Goal: Contribute content: Contribute content

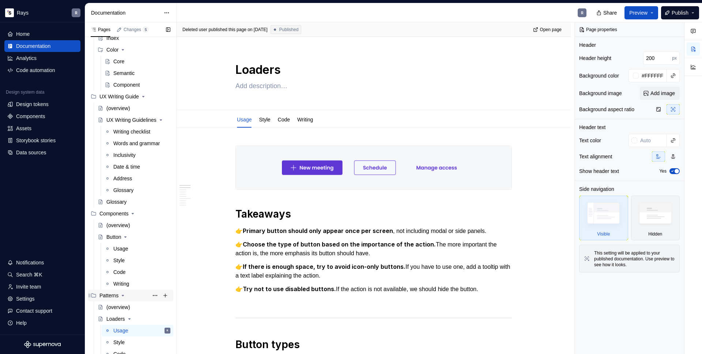
scroll to position [95, 0]
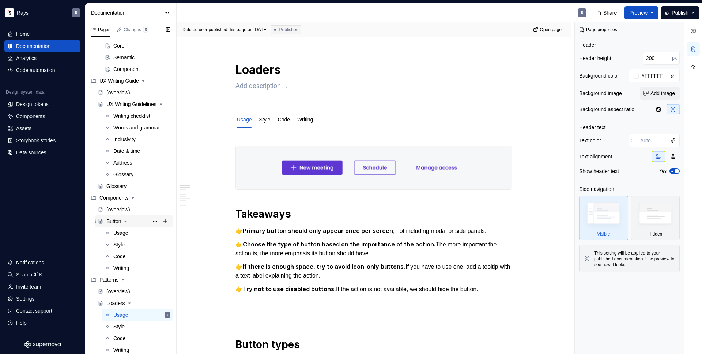
click at [109, 221] on div "Button" at bounding box center [113, 221] width 15 height 7
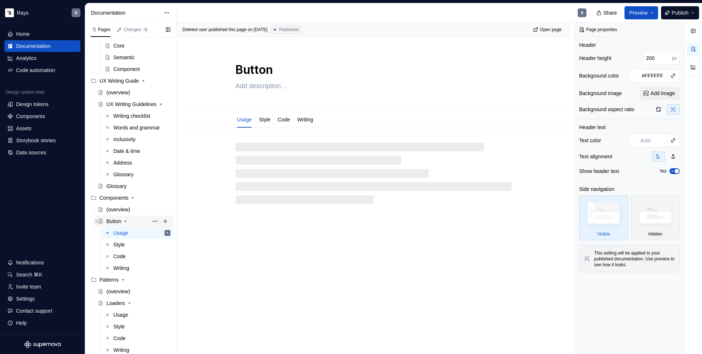
click at [126, 220] on icon "Page tree" at bounding box center [126, 221] width 6 height 6
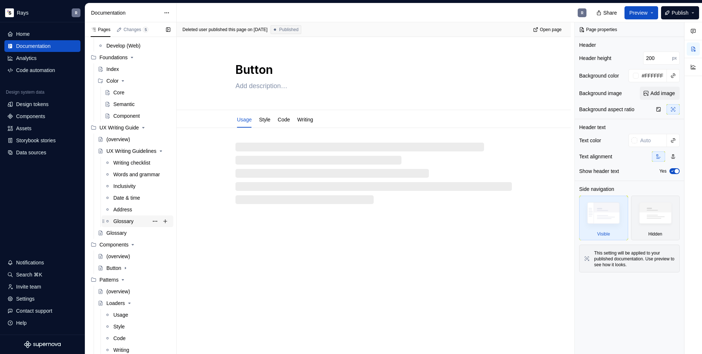
scroll to position [48, 0]
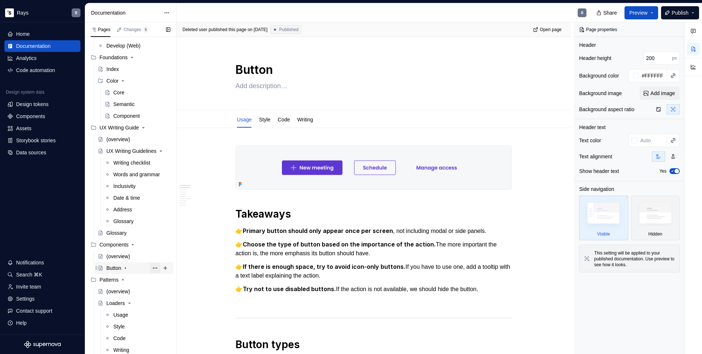
click at [150, 268] on button "Page tree" at bounding box center [155, 268] width 10 height 10
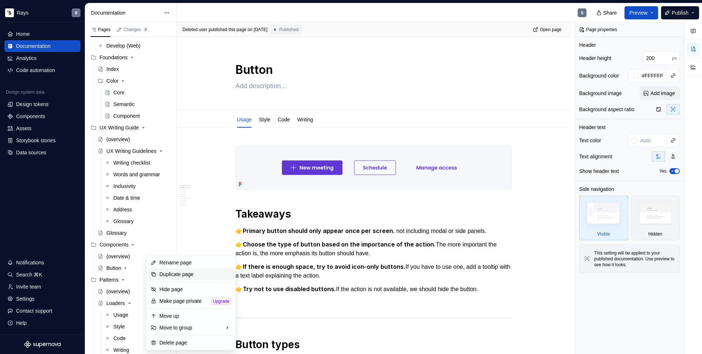
click at [167, 275] on div "Duplicate page" at bounding box center [195, 274] width 72 height 7
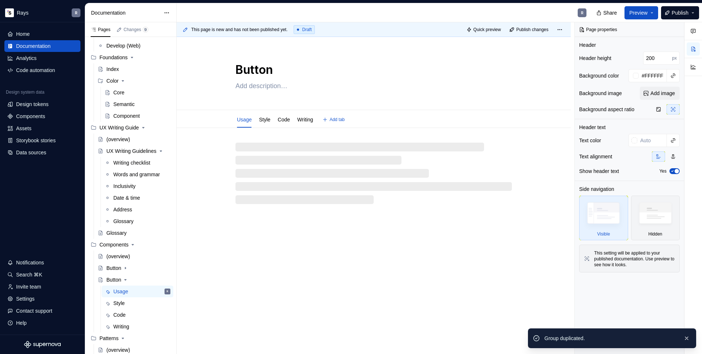
click at [256, 71] on textarea "Button" at bounding box center [372, 70] width 276 height 18
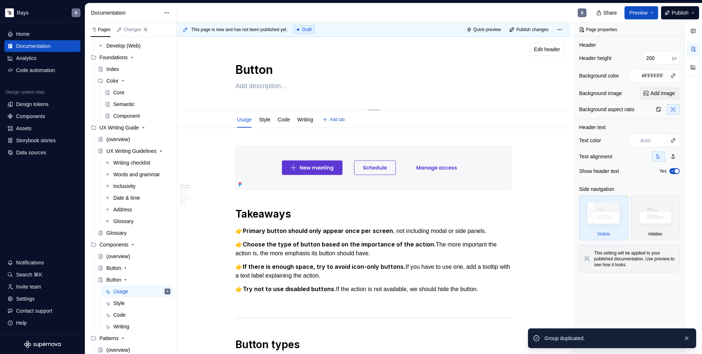
drag, startPoint x: 271, startPoint y: 70, endPoint x: 237, endPoint y: 71, distance: 34.0
click at [237, 71] on textarea "Button" at bounding box center [372, 70] width 276 height 18
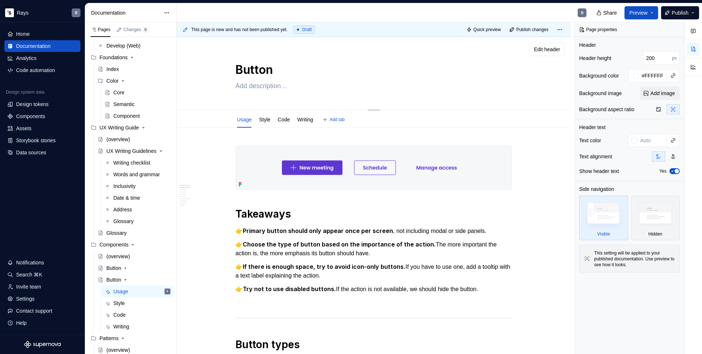
type textarea "*"
type textarea "A"
type textarea "*"
type textarea "Al"
type textarea "*"
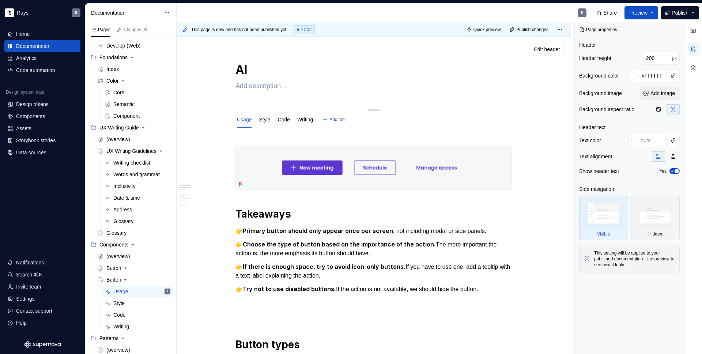
type textarea "Ale"
type textarea "*"
type textarea "Aler"
type textarea "*"
type textarea "Alert"
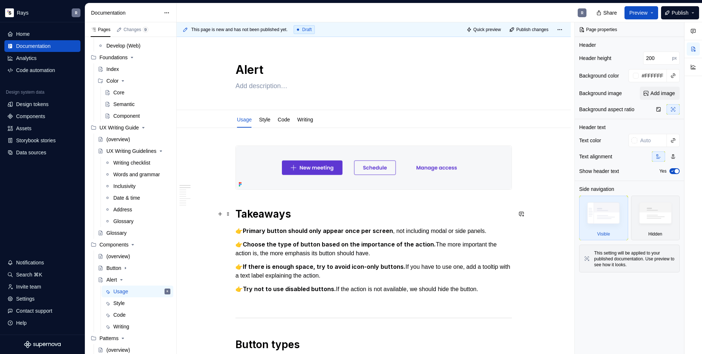
scroll to position [19, 0]
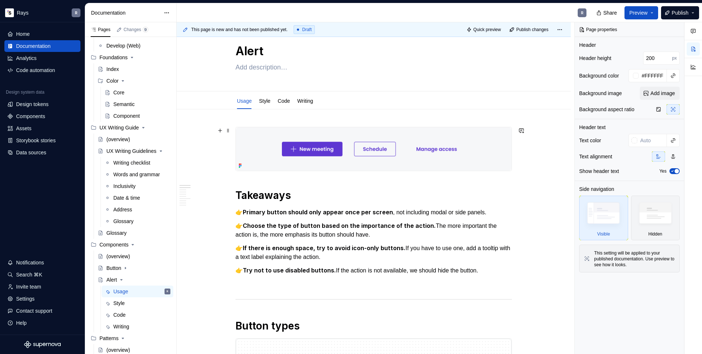
type textarea "*"
type textarea "Alert"
click at [268, 195] on h1 "Takeaways" at bounding box center [374, 195] width 276 height 13
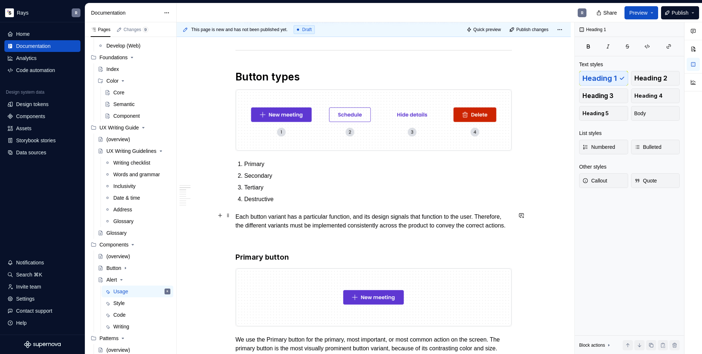
scroll to position [134, 0]
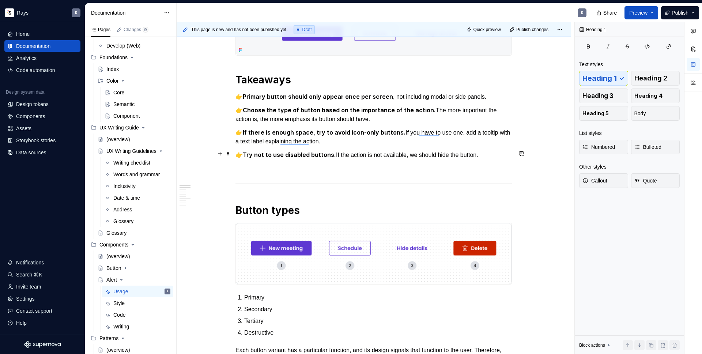
click at [490, 152] on p "👉 Try not to use disabled buttons. If the action is not available, we should hi…" at bounding box center [374, 154] width 276 height 9
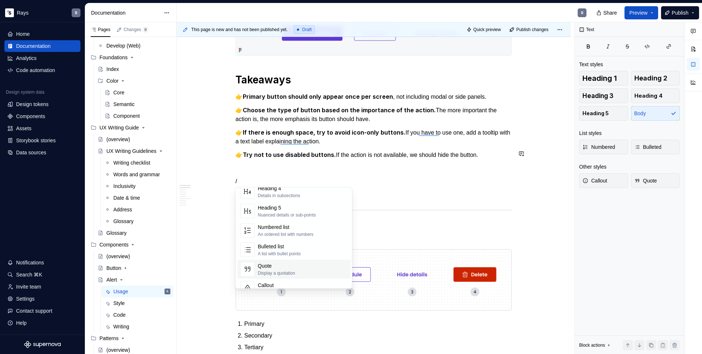
scroll to position [110, 0]
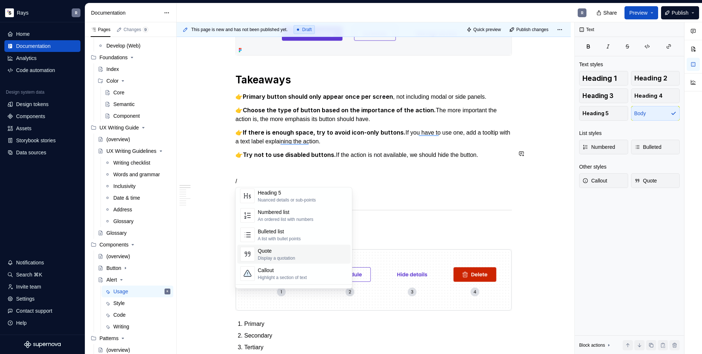
click at [320, 255] on div "Quote Display a quotation" at bounding box center [303, 254] width 90 height 15
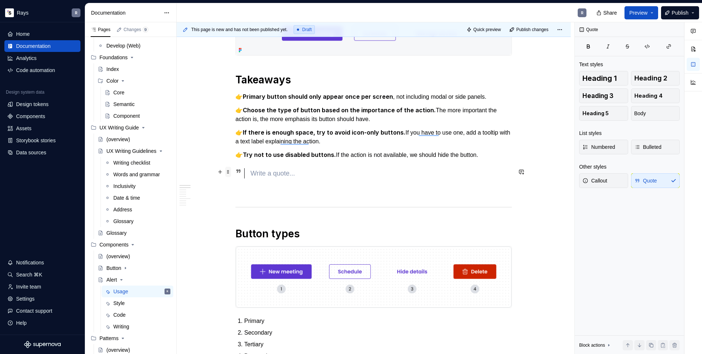
click at [228, 172] on span at bounding box center [228, 172] width 6 height 10
click at [250, 234] on div "Delete" at bounding box center [263, 236] width 48 height 7
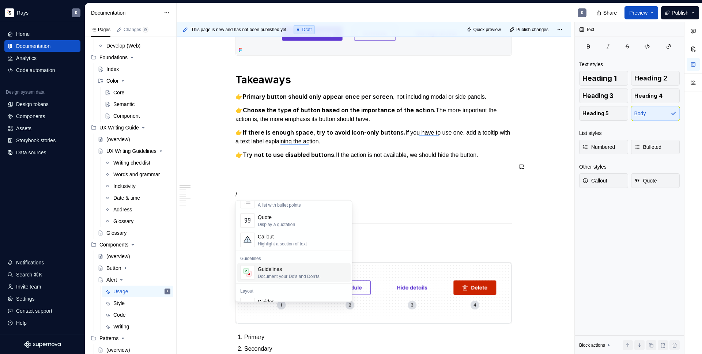
scroll to position [152, 0]
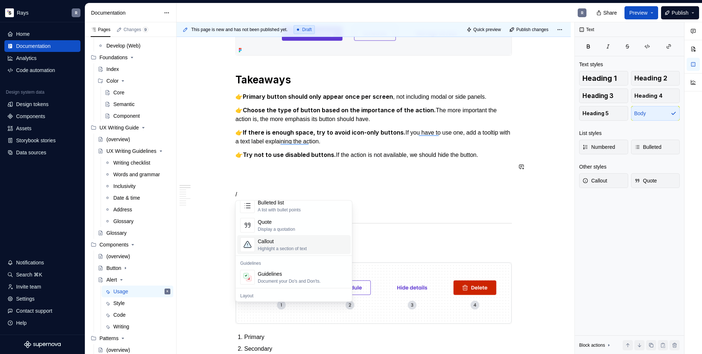
click at [298, 239] on div "Callout" at bounding box center [282, 241] width 49 height 7
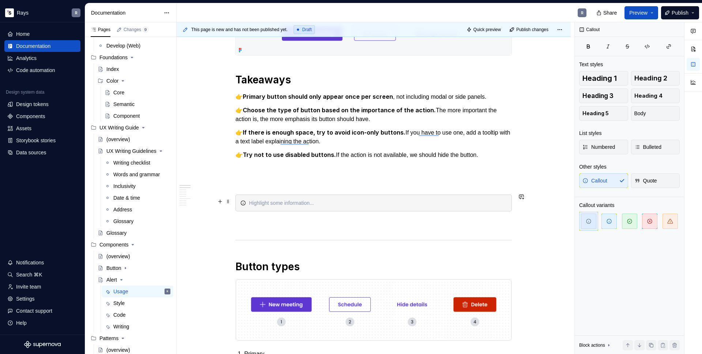
click at [242, 203] on icon "To enrich screen reader interactions, please activate Accessibility in Grammarl…" at bounding box center [243, 203] width 6 height 6
click at [229, 203] on span at bounding box center [228, 201] width 6 height 10
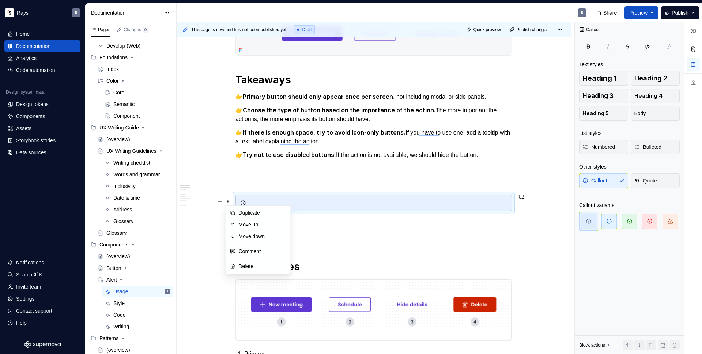
click at [264, 197] on div "To enrich screen reader interactions, please activate Accessibility in Grammarl…" at bounding box center [374, 203] width 276 height 17
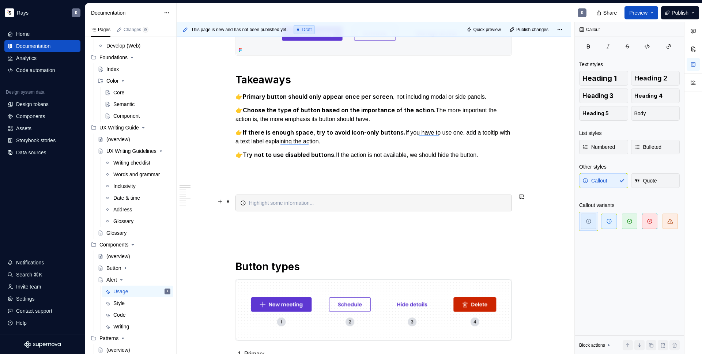
click at [361, 200] on div "To enrich screen reader interactions, please activate Accessibility in Grammarl…" at bounding box center [378, 202] width 258 height 7
click at [654, 180] on span "Quote" at bounding box center [646, 180] width 23 height 7
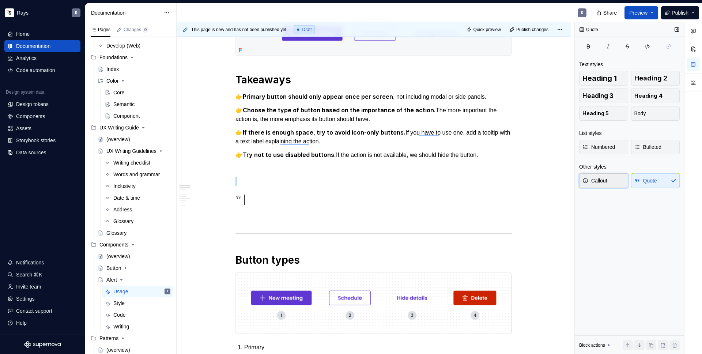
click at [601, 182] on span "Callout" at bounding box center [595, 180] width 25 height 7
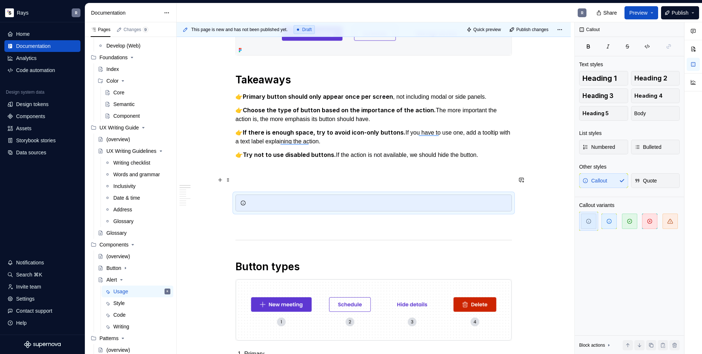
click at [440, 179] on p "To enrich screen reader interactions, please activate Accessibility in Grammarl…" at bounding box center [374, 181] width 276 height 9
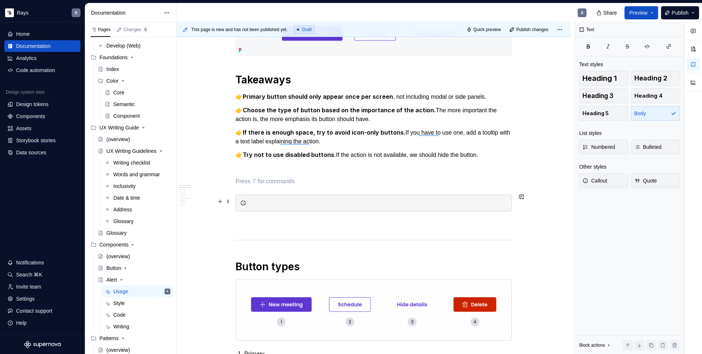
click at [418, 200] on div "To enrich screen reader interactions, please activate Accessibility in Grammarl…" at bounding box center [378, 202] width 258 height 7
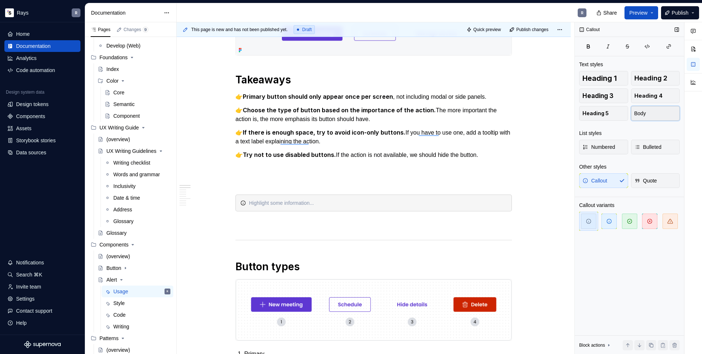
click at [658, 112] on button "Body" at bounding box center [655, 113] width 49 height 15
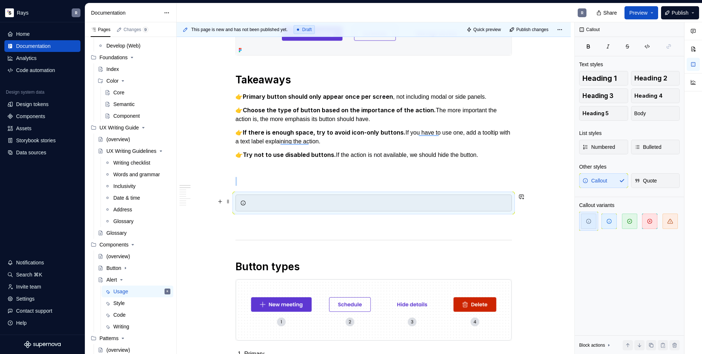
click at [282, 199] on div "To enrich screen reader interactions, please activate Accessibility in Grammarl…" at bounding box center [378, 202] width 258 height 7
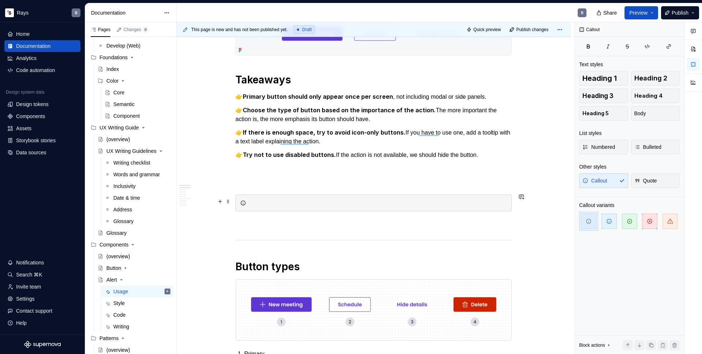
type textarea "*"
click at [257, 199] on div "To enrich screen reader interactions, please activate Accessibility in Grammarl…" at bounding box center [378, 202] width 258 height 7
paste div "To enrich screen reader interactions, please activate Accessibility in Grammarl…"
click at [269, 202] on div "To enrich screen reader interactions, please activate Accessibility in Grammarl…" at bounding box center [378, 202] width 258 height 7
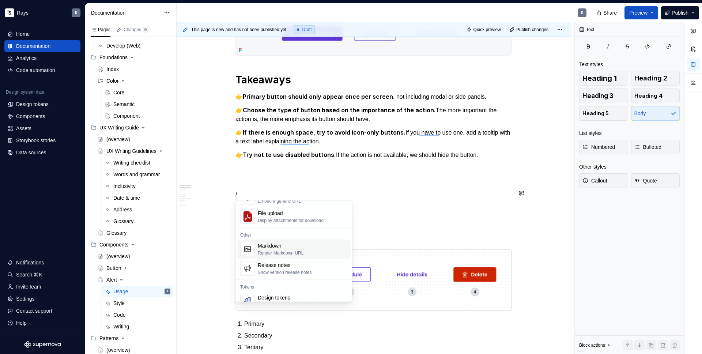
scroll to position [466, 0]
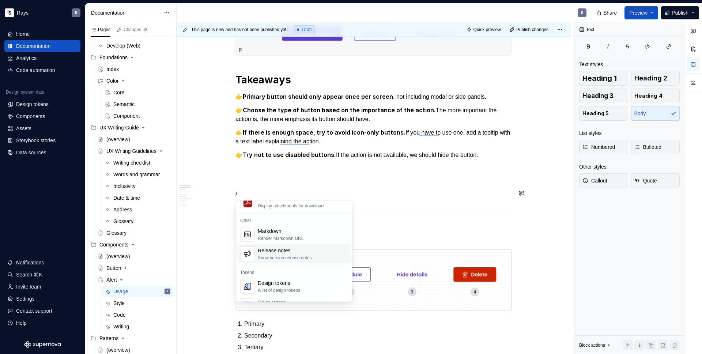
click at [323, 256] on div "Release notes Show version release notes" at bounding box center [303, 254] width 90 height 15
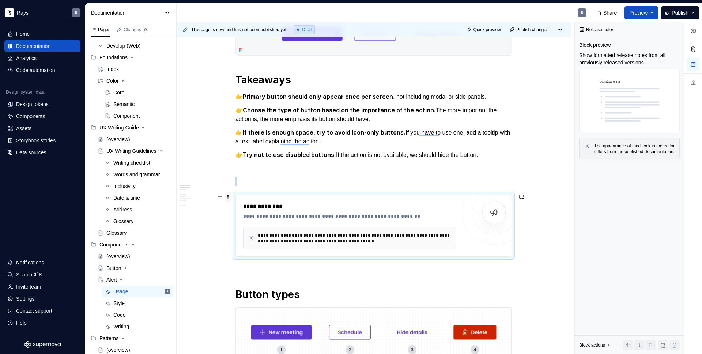
click at [225, 199] on span at bounding box center [228, 197] width 6 height 10
click at [262, 258] on div "Delete" at bounding box center [263, 261] width 48 height 7
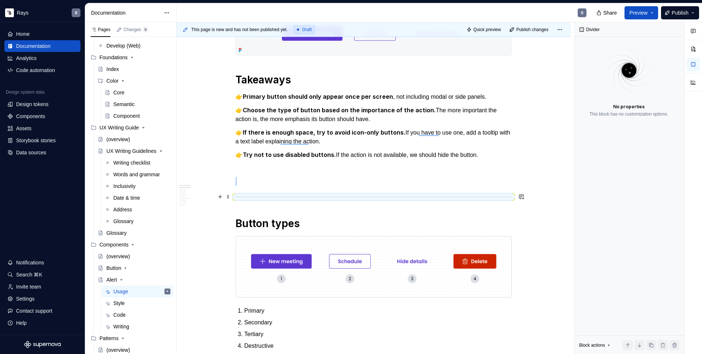
click at [260, 177] on p "To enrich screen reader interactions, please activate Accessibility in Grammarl…" at bounding box center [374, 181] width 276 height 9
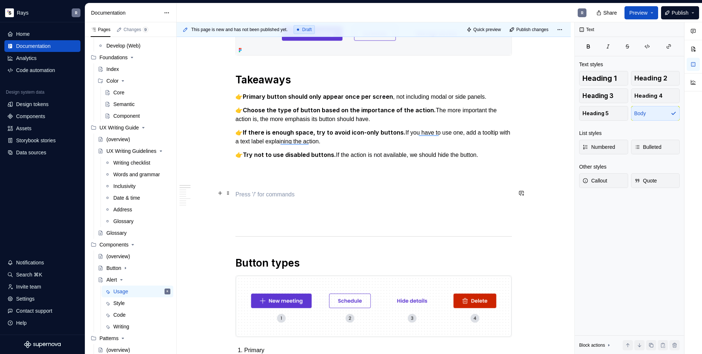
click at [253, 192] on p "To enrich screen reader interactions, please activate Accessibility in Grammarl…" at bounding box center [374, 194] width 276 height 9
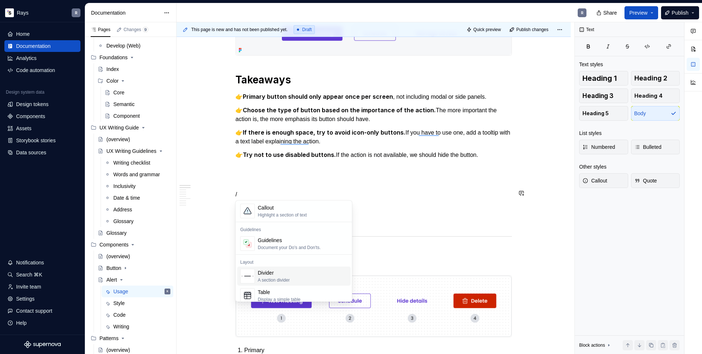
scroll to position [190, 0]
click at [270, 289] on div "Table" at bounding box center [279, 287] width 43 height 7
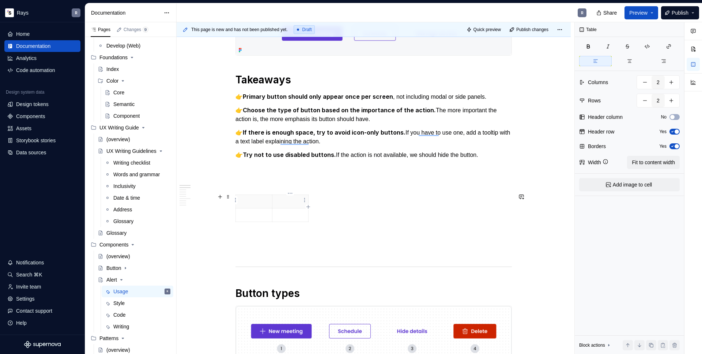
click at [282, 202] on p "To enrich screen reader interactions, please activate Accessibility in Grammarl…" at bounding box center [290, 201] width 27 height 7
click at [236, 214] on html "Rays R Home Documentation Analytics Code automation Design system data Design t…" at bounding box center [351, 177] width 702 height 354
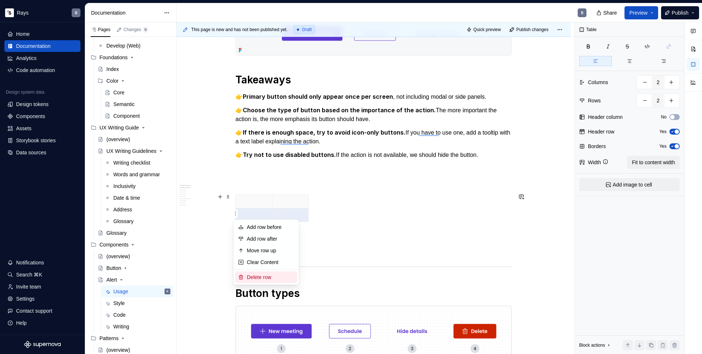
click at [261, 275] on div "Delete row" at bounding box center [271, 277] width 48 height 7
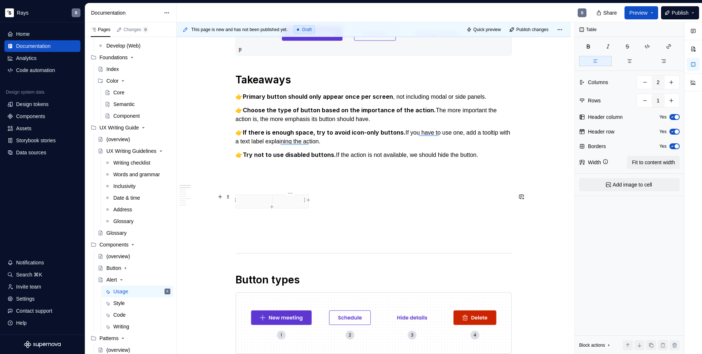
click at [279, 204] on th "To enrich screen reader interactions, please activate Accessibility in Grammarl…" at bounding box center [290, 202] width 37 height 14
click at [288, 193] on html "Rays R Home Documentation Analytics Code automation Design system data Design t…" at bounding box center [351, 177] width 702 height 354
click at [313, 253] on div "Delete column" at bounding box center [324, 254] width 48 height 7
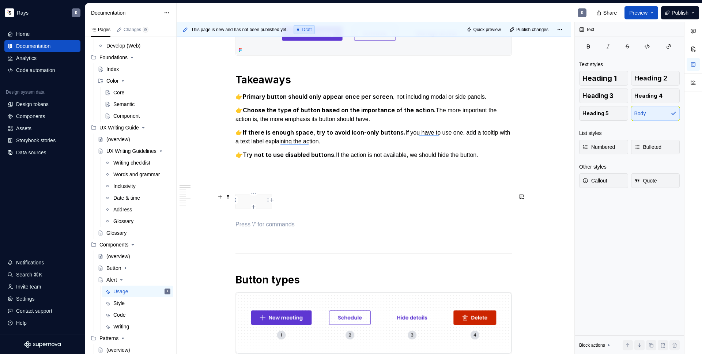
click at [250, 200] on p "To enrich screen reader interactions, please activate Accessibility in Grammarl…" at bounding box center [253, 201] width 27 height 7
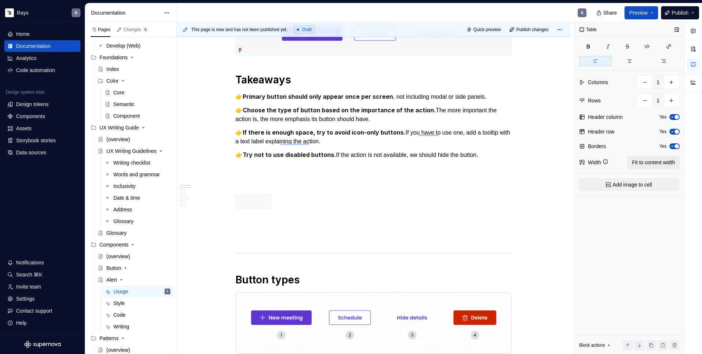
click at [632, 162] on span "Fit to content width" at bounding box center [653, 162] width 43 height 7
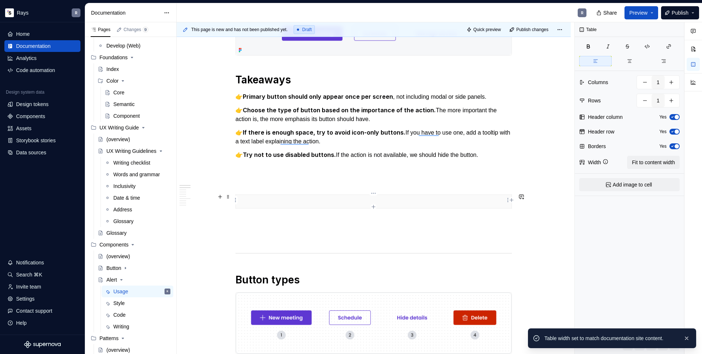
click at [458, 198] on p "To enrich screen reader interactions, please activate Accessibility in Grammarl…" at bounding box center [373, 201] width 267 height 7
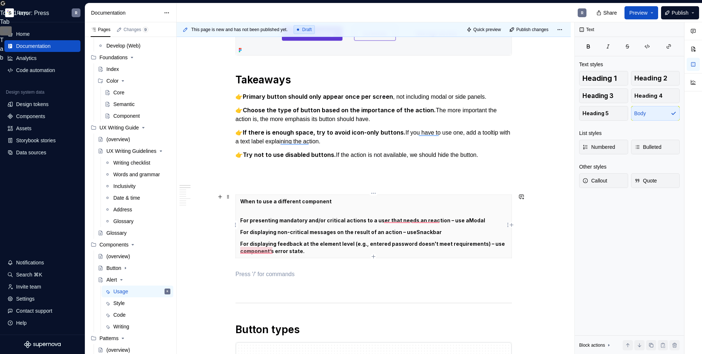
type textarea "*"
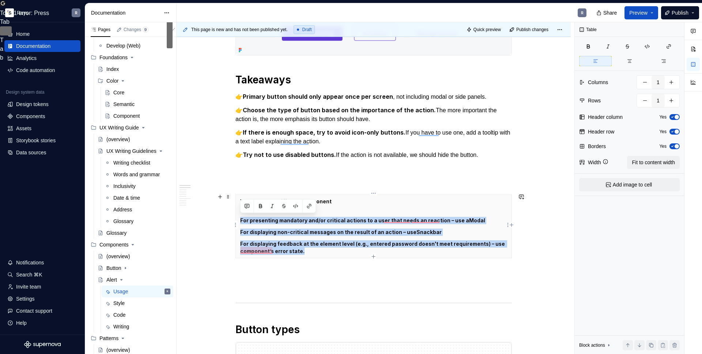
drag, startPoint x: 301, startPoint y: 250, endPoint x: 240, endPoint y: 218, distance: 68.9
click at [240, 218] on th "When to use a different component For presenting mandatory and/or critical acti…" at bounding box center [374, 226] width 276 height 63
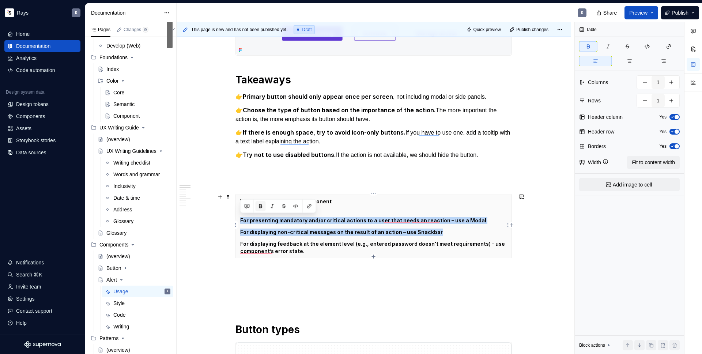
click at [260, 208] on button "button" at bounding box center [261, 206] width 10 height 10
click at [261, 207] on button "button" at bounding box center [261, 206] width 10 height 10
click at [266, 224] on th "When to use a different component For presenting mandatory and/or critical acti…" at bounding box center [374, 226] width 276 height 63
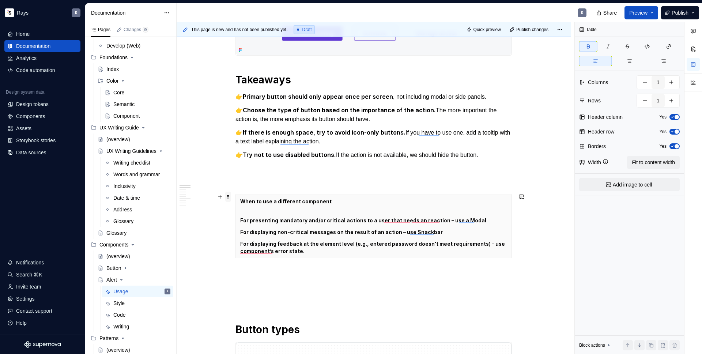
click at [228, 199] on span at bounding box center [228, 197] width 6 height 10
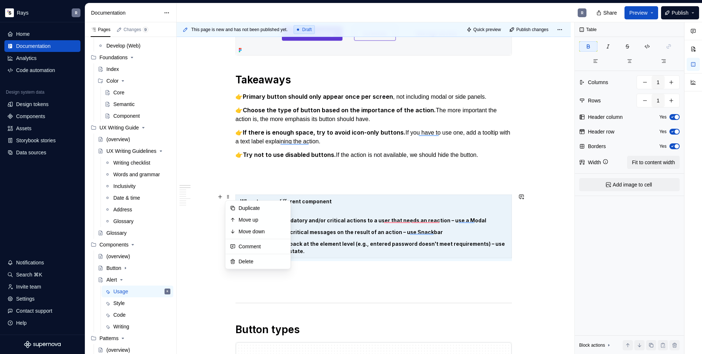
click at [376, 208] on p "When to use a different component" at bounding box center [373, 205] width 267 height 15
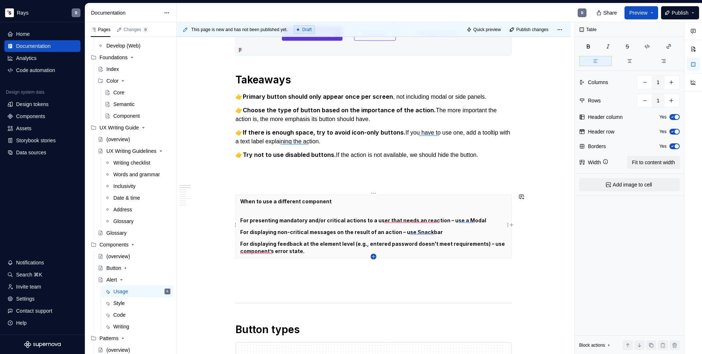
click at [376, 257] on icon "button" at bounding box center [374, 257] width 6 height 6
type input "2"
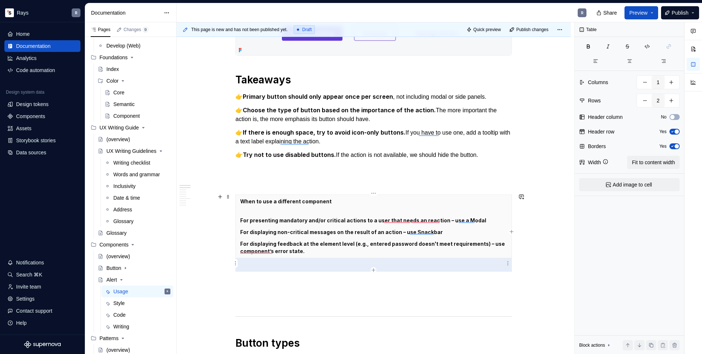
click at [282, 264] on p "To enrich screen reader interactions, please activate Accessibility in Grammarl…" at bounding box center [373, 264] width 267 height 7
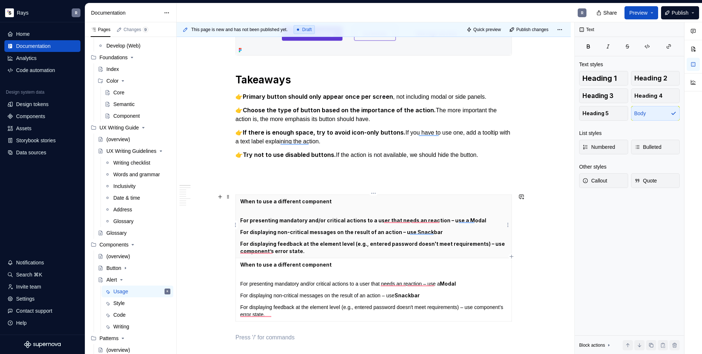
click at [298, 229] on strong "For displaying non-critical messages on the result of an action – use Snackbar" at bounding box center [341, 232] width 203 height 6
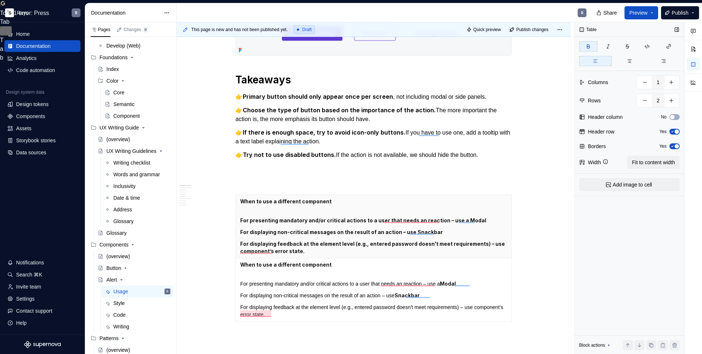
click at [673, 132] on icon "button" at bounding box center [673, 131] width 6 height 4
click at [673, 132] on span "button" at bounding box center [672, 131] width 4 height 4
click at [676, 117] on button "No" at bounding box center [675, 117] width 10 height 6
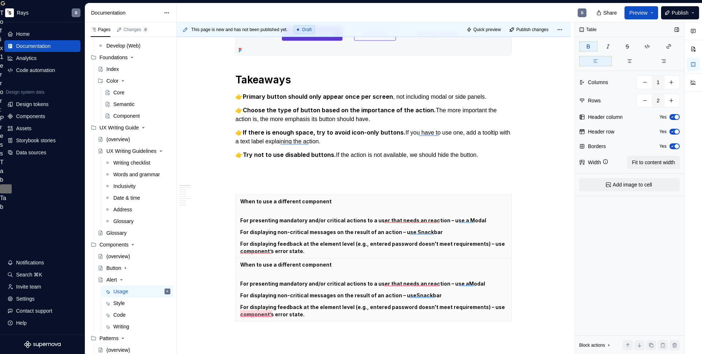
click at [676, 117] on span "button" at bounding box center [677, 117] width 4 height 4
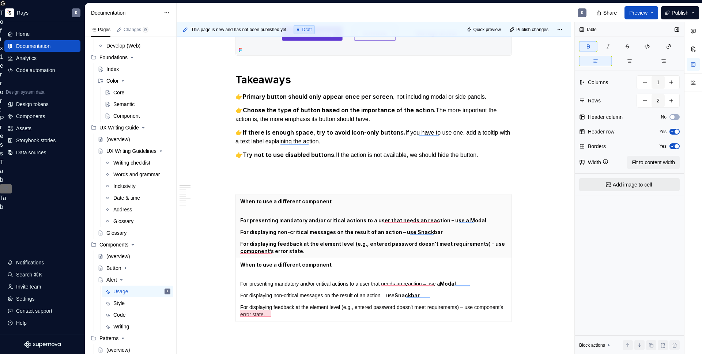
click at [616, 185] on span "Add image to cell" at bounding box center [632, 184] width 39 height 7
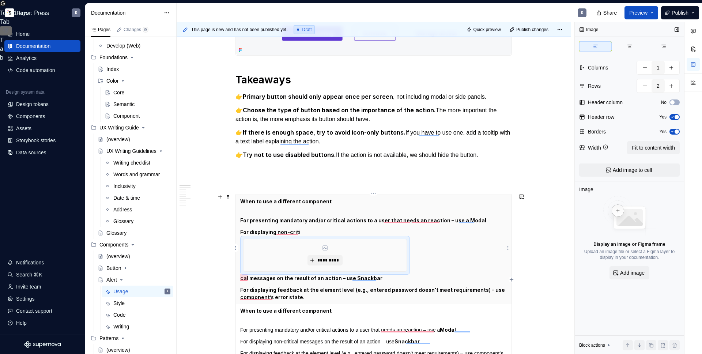
click at [286, 289] on strong "For displaying feedback at the element level (e.g., entered password doesn't me…" at bounding box center [373, 294] width 266 height 14
click at [272, 252] on div "*********" at bounding box center [325, 255] width 163 height 32
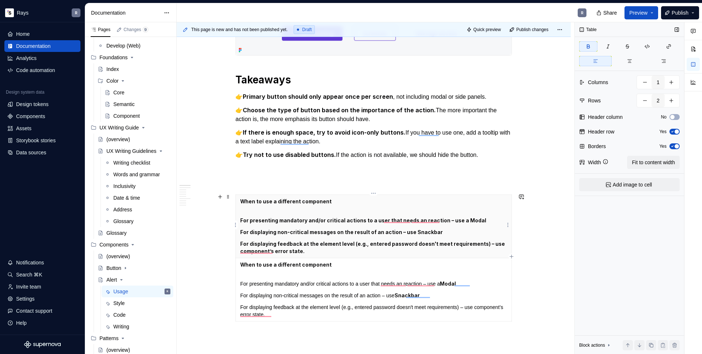
click at [349, 207] on p "When to use a different component" at bounding box center [373, 205] width 267 height 15
click at [290, 280] on p "For presenting mandatory and/or critical actions to a user that needs an reacti…" at bounding box center [373, 283] width 267 height 7
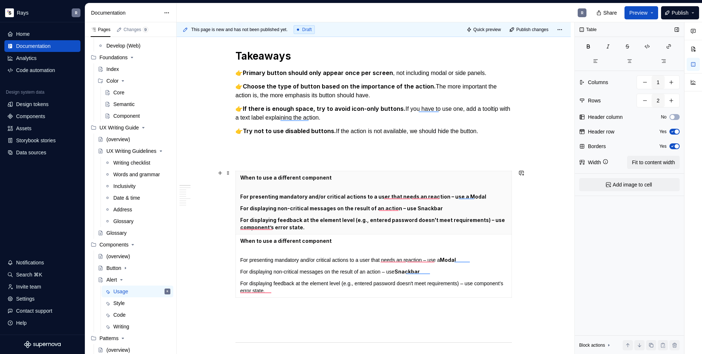
scroll to position [172, 0]
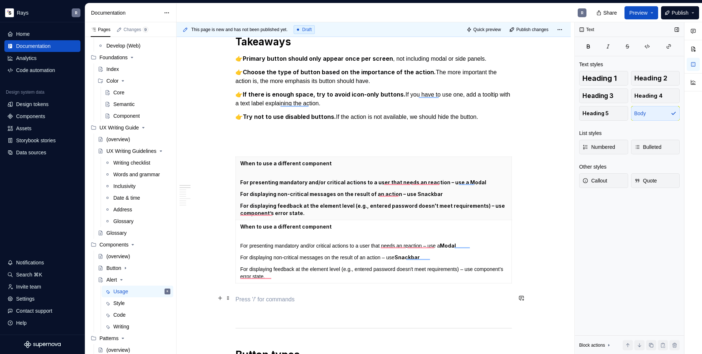
click at [336, 301] on p "To enrich screen reader interactions, please activate Accessibility in Grammarl…" at bounding box center [374, 299] width 276 height 9
click at [315, 244] on p "For presenting mandatory and/or critical actions to a user that needs an reacti…" at bounding box center [373, 245] width 267 height 7
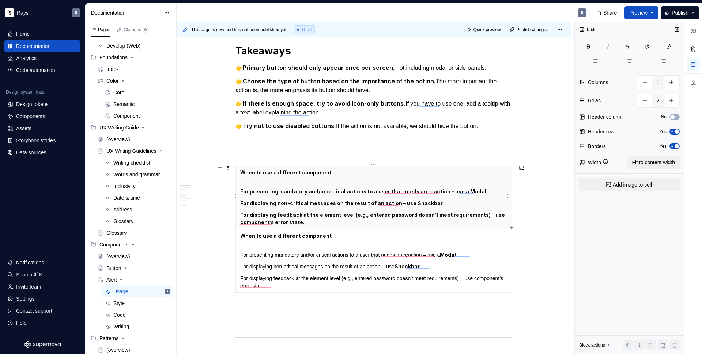
scroll to position [247, 0]
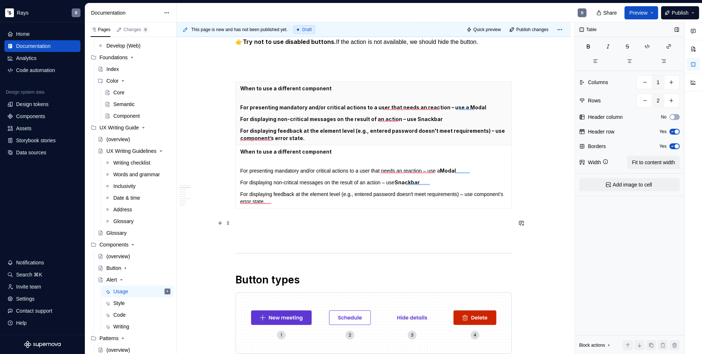
click at [262, 221] on p "To enrich screen reader interactions, please activate Accessibility in Grammarl…" at bounding box center [374, 224] width 276 height 9
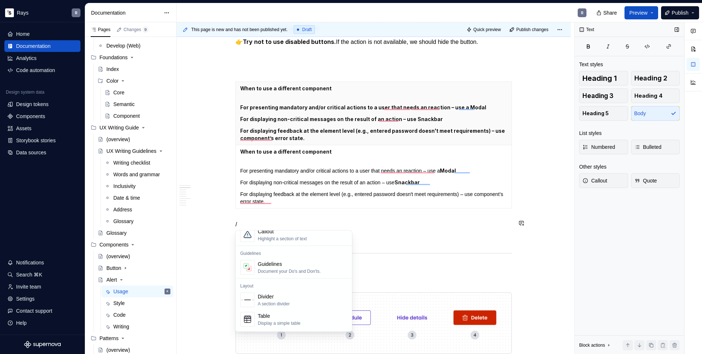
scroll to position [182, 0]
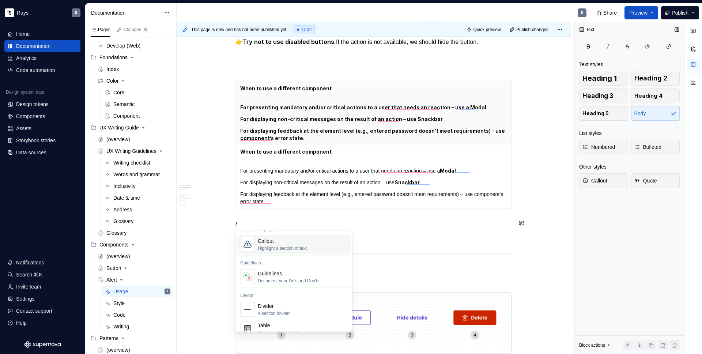
click at [307, 247] on div "Highlight a section of text" at bounding box center [282, 248] width 49 height 6
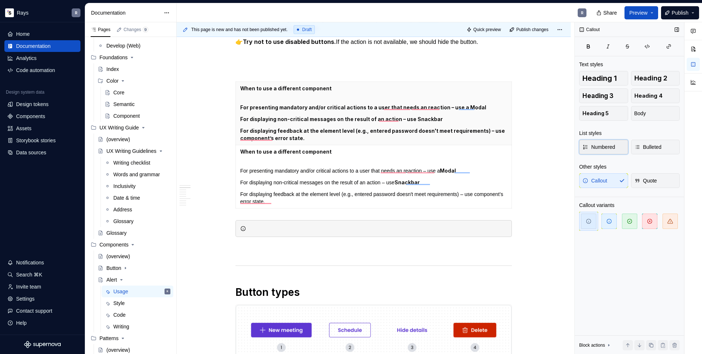
click at [603, 148] on span "Numbered" at bounding box center [599, 146] width 33 height 7
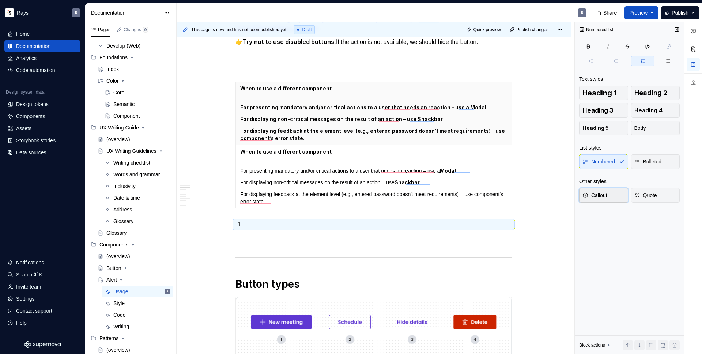
click at [602, 197] on span "Callout" at bounding box center [595, 195] width 25 height 7
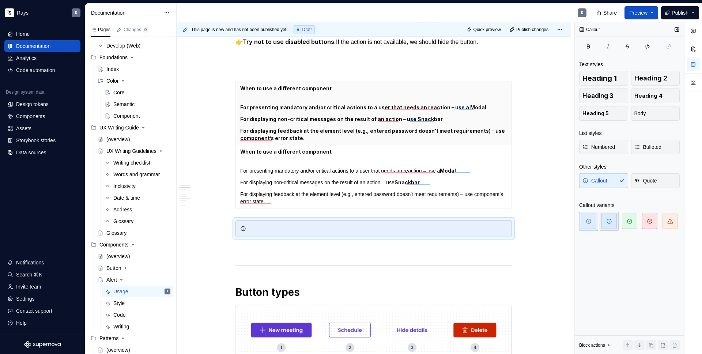
click at [613, 225] on span "button" at bounding box center [609, 221] width 15 height 15
click at [594, 222] on span "button" at bounding box center [588, 221] width 15 height 15
click at [643, 345] on button "button" at bounding box center [640, 345] width 10 height 10
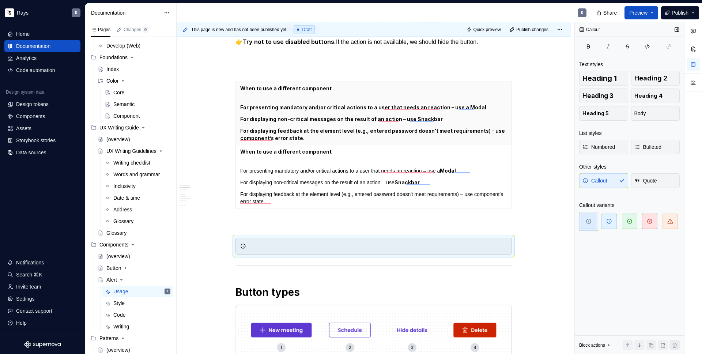
click at [673, 343] on button "button" at bounding box center [675, 345] width 10 height 10
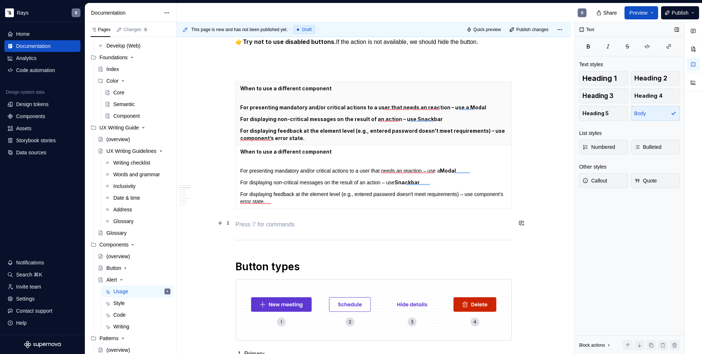
click at [261, 221] on p "To enrich screen reader interactions, please activate Accessibility in Grammarl…" at bounding box center [374, 224] width 276 height 9
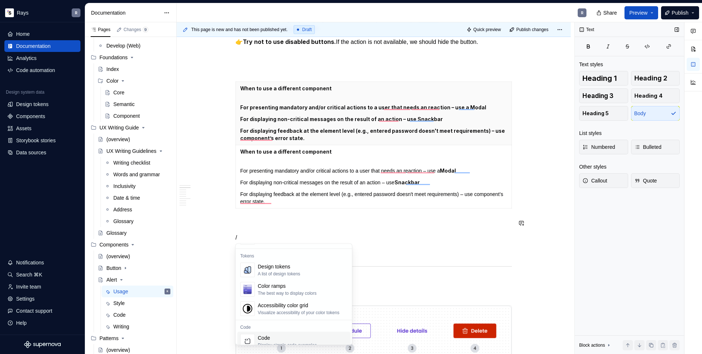
scroll to position [535, 0]
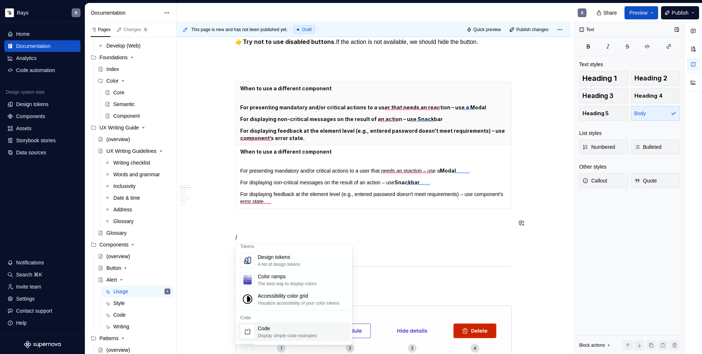
click at [300, 331] on div "Code" at bounding box center [287, 328] width 59 height 7
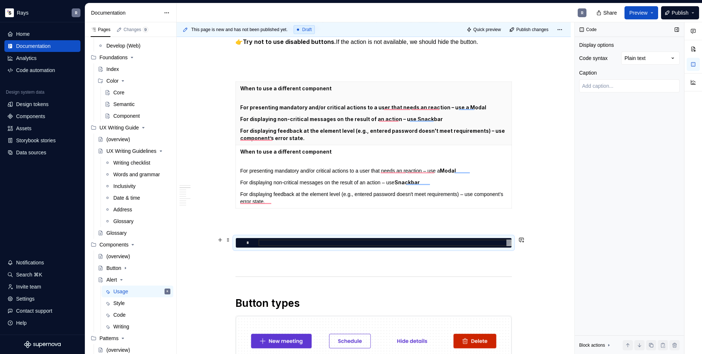
click at [287, 242] on div "To enrich screen reader interactions, please activate Accessibility in Grammarl…" at bounding box center [385, 243] width 253 height 7
click at [661, 55] on div "Comments Open comments No comments yet Select ‘Comment’ from the block context …" at bounding box center [638, 188] width 127 height 332
click at [255, 263] on p "To enrich screen reader interactions, please activate Accessibility in Grammarl…" at bounding box center [374, 261] width 276 height 9
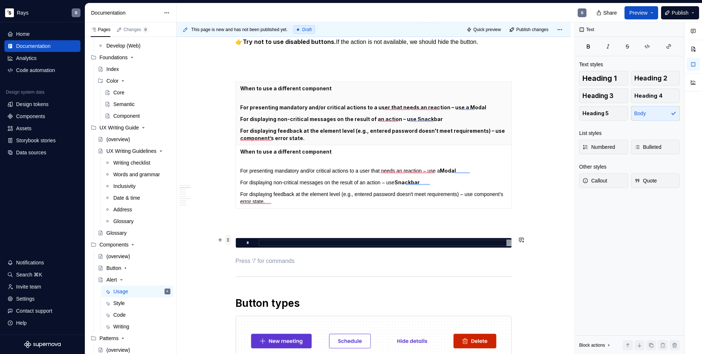
click at [227, 241] on span at bounding box center [228, 240] width 6 height 10
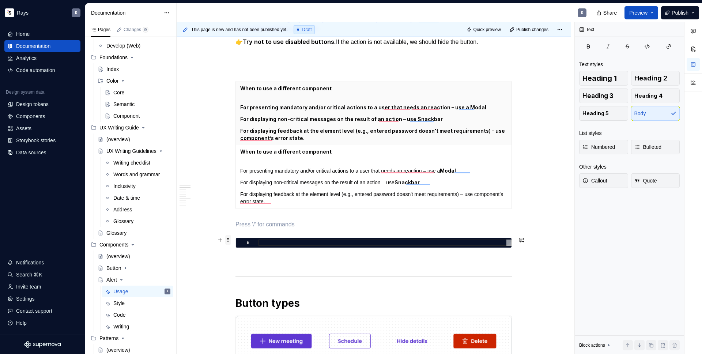
click at [228, 242] on span at bounding box center [228, 240] width 6 height 10
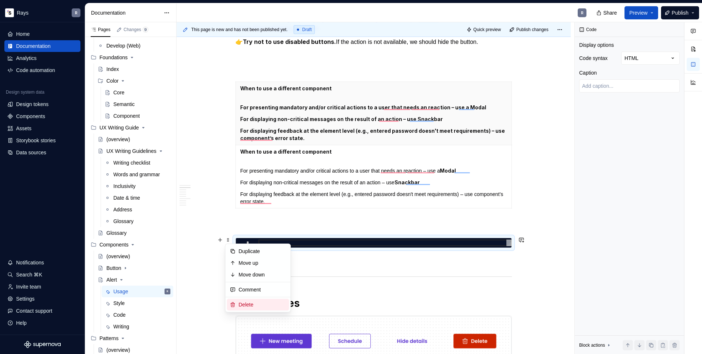
click at [255, 304] on div "Delete" at bounding box center [263, 304] width 48 height 7
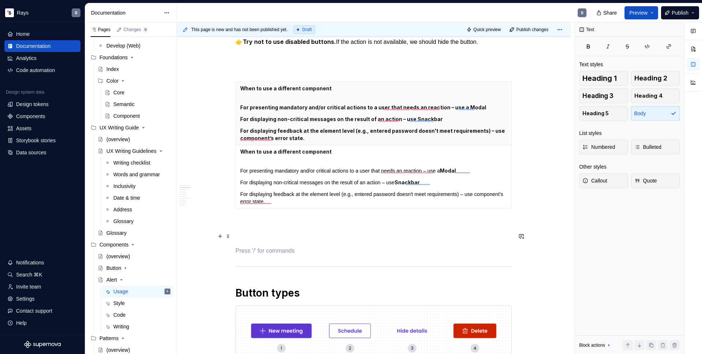
click at [249, 238] on p "To enrich screen reader interactions, please activate Accessibility in Grammarl…" at bounding box center [374, 237] width 276 height 9
click at [265, 128] on strong "For displaying feedback at the element level (e.g., entered password doesn't me…" at bounding box center [373, 135] width 266 height 14
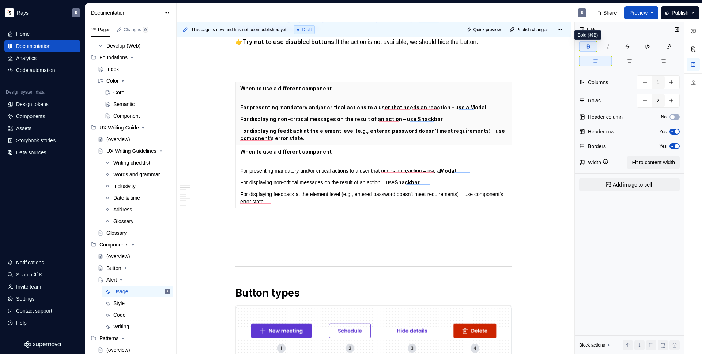
click at [589, 45] on icon "button" at bounding box center [589, 47] width 6 height 6
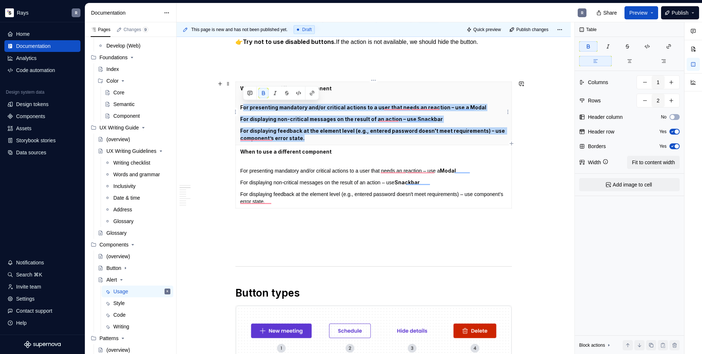
drag, startPoint x: 296, startPoint y: 135, endPoint x: 241, endPoint y: 106, distance: 61.7
click at [242, 107] on th "When to use a different component For presenting mandatory and/or critical acti…" at bounding box center [374, 113] width 276 height 63
click at [262, 91] on button "button" at bounding box center [264, 93] width 10 height 10
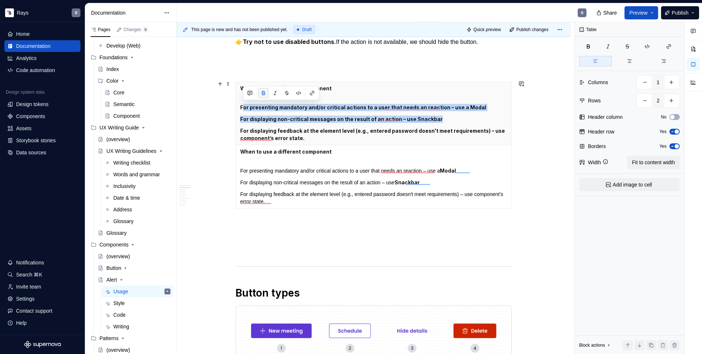
click at [263, 93] on button "button" at bounding box center [264, 93] width 10 height 10
click at [278, 92] on button "button" at bounding box center [275, 93] width 10 height 10
click at [276, 92] on button "button" at bounding box center [275, 93] width 10 height 10
click at [263, 91] on button "button" at bounding box center [264, 93] width 10 height 10
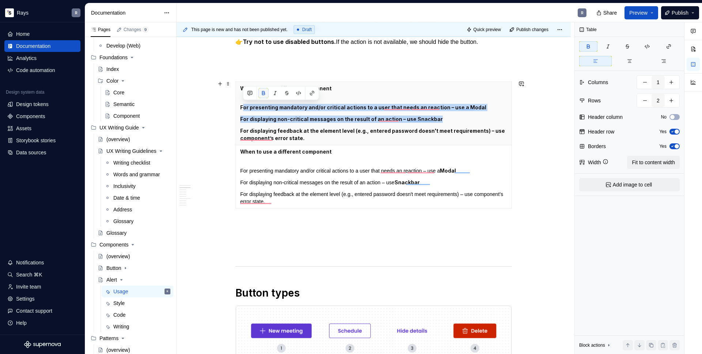
click at [263, 91] on button "button" at bounding box center [264, 93] width 10 height 10
click at [270, 118] on strong "For displaying non-critical messages on the result of an action – use Snackbar" at bounding box center [341, 119] width 203 height 6
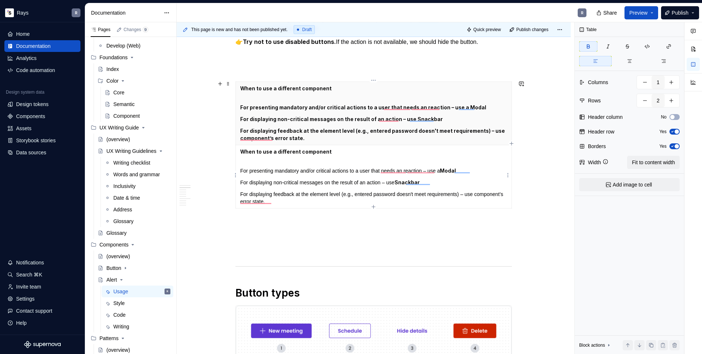
click at [342, 163] on td "When to use a different component For presenting mandatory and/or critical acti…" at bounding box center [374, 176] width 276 height 63
click at [260, 132] on strong "For displaying feedback at the element level (e.g., entered password doesn't me…" at bounding box center [373, 135] width 266 height 14
click at [671, 132] on icon "button" at bounding box center [673, 131] width 6 height 4
click at [282, 179] on p "For displaying non-critical messages on the result of an action – use Snackbar" at bounding box center [373, 182] width 267 height 7
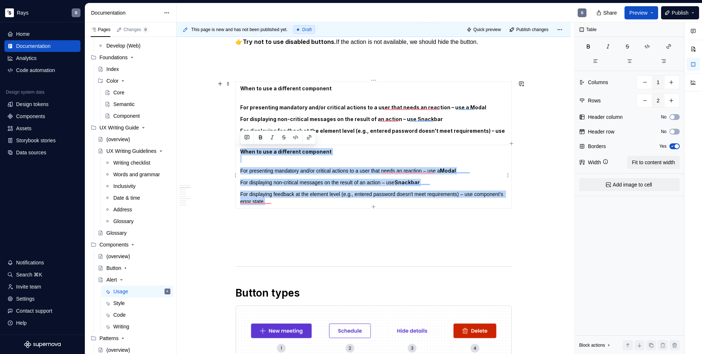
drag, startPoint x: 303, startPoint y: 202, endPoint x: 238, endPoint y: 151, distance: 82.3
click at [238, 151] on td "When to use a different component For presenting mandatory and/or critical acti…" at bounding box center [374, 176] width 276 height 63
click at [272, 199] on p "For displaying feedback at the element level (e.g., entered password doesn't me…" at bounding box center [373, 198] width 267 height 15
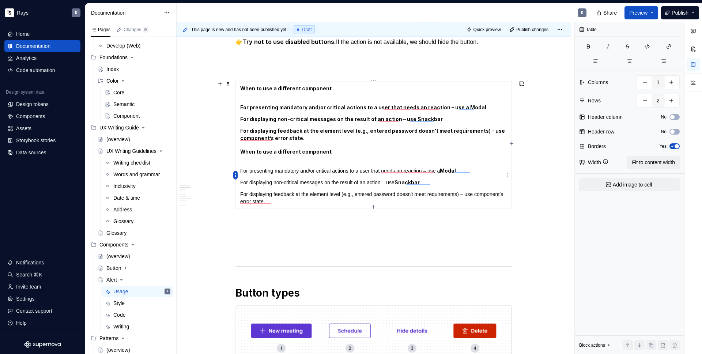
click at [236, 175] on html "Rays R Home Documentation Analytics Code automation Design system data Design t…" at bounding box center [351, 177] width 702 height 354
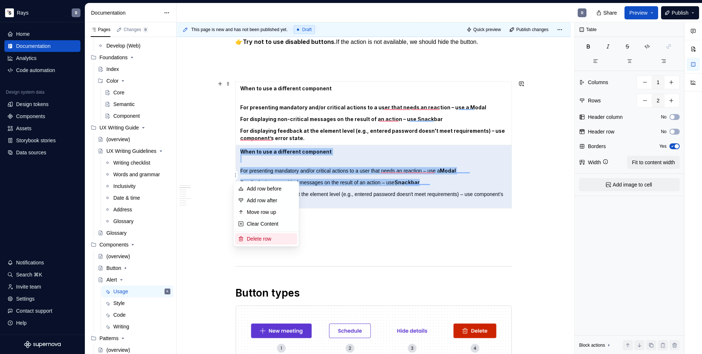
click at [275, 235] on div "Delete row" at bounding box center [271, 238] width 48 height 7
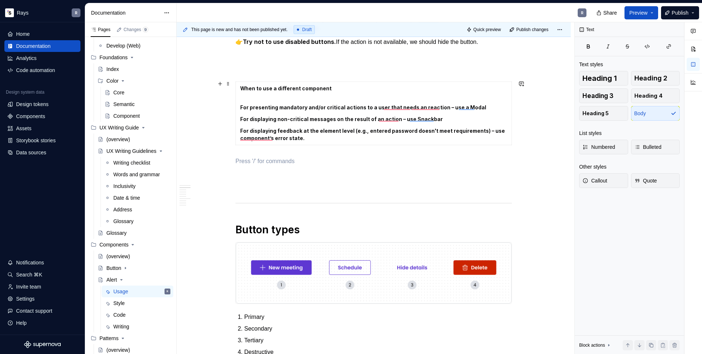
scroll to position [223, 0]
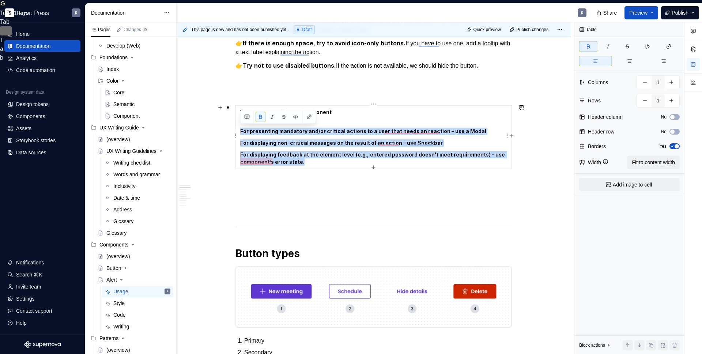
drag, startPoint x: 251, startPoint y: 132, endPoint x: 323, endPoint y: 160, distance: 76.7
click at [323, 160] on td "When to use a different component For presenting mandatory and/or critical acti…" at bounding box center [374, 137] width 276 height 63
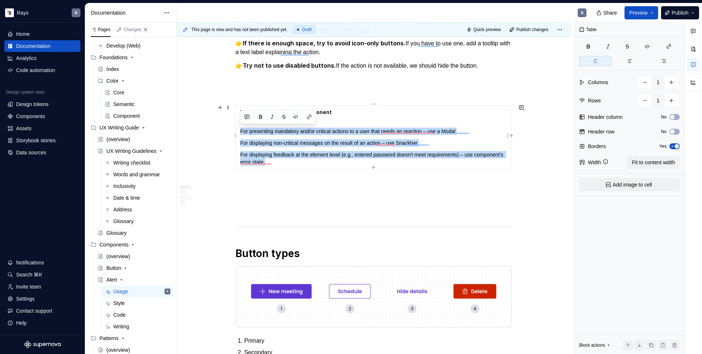
click at [242, 131] on p "For presenting mandatory and/or critical actions to a user that needs an reacti…" at bounding box center [373, 131] width 267 height 7
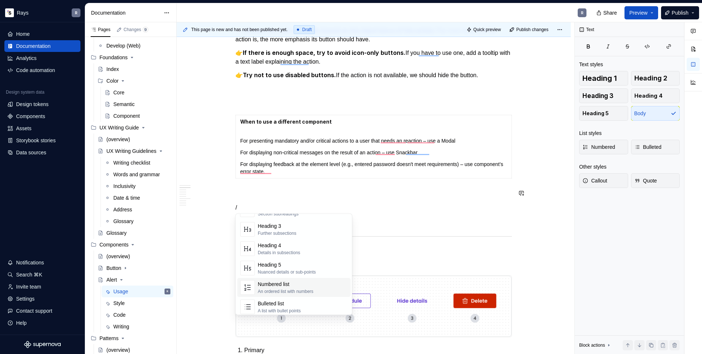
scroll to position [69, 0]
click at [305, 288] on div "An ordered list with numbers" at bounding box center [286, 287] width 56 height 6
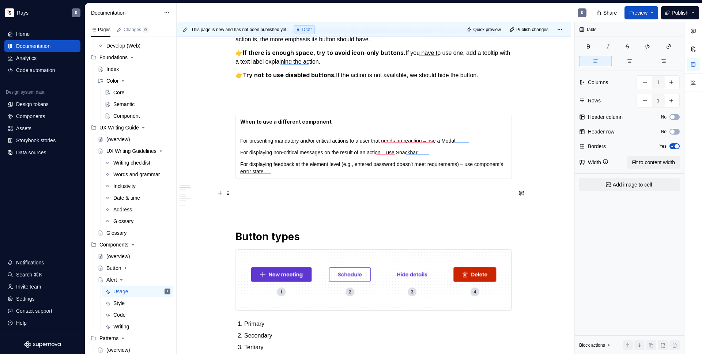
click at [342, 195] on p "To enrich screen reader interactions, please activate Accessibility in Grammarl…" at bounding box center [374, 194] width 276 height 9
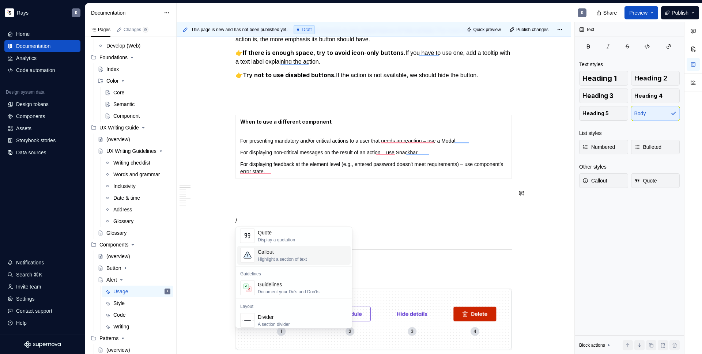
scroll to position [184, 0]
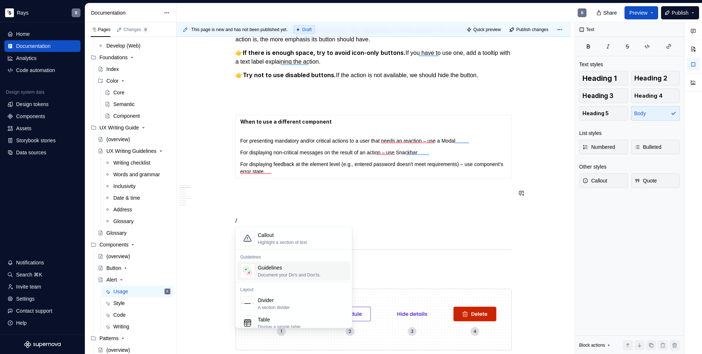
click at [296, 204] on p "To enrich screen reader interactions, please activate Accessibility in Grammarl…" at bounding box center [374, 207] width 276 height 9
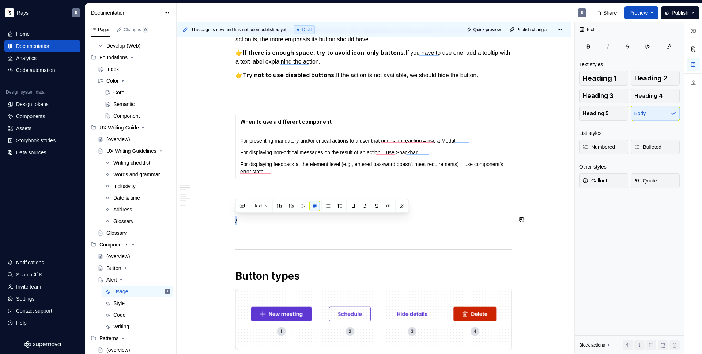
drag, startPoint x: 244, startPoint y: 220, endPoint x: 236, endPoint y: 211, distance: 12.2
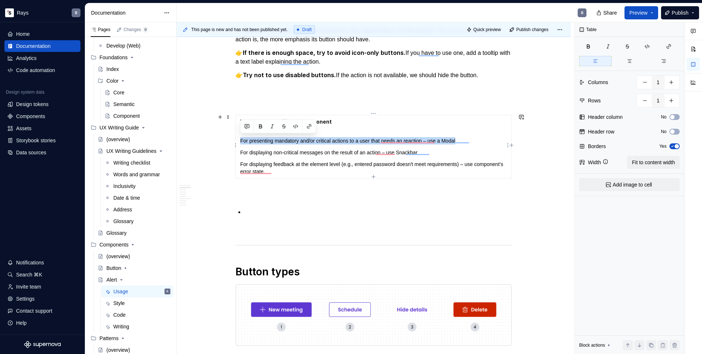
drag, startPoint x: 241, startPoint y: 140, endPoint x: 474, endPoint y: 137, distance: 233.4
click at [474, 137] on p "For presenting mandatory and/or critical actions to a user that needs an reacti…" at bounding box center [373, 140] width 267 height 7
copy p "For presenting mandatory and/or critical actions to a user that needs an reacti…"
click at [270, 211] on p "To enrich screen reader interactions, please activate Accessibility in Grammarl…" at bounding box center [378, 212] width 268 height 9
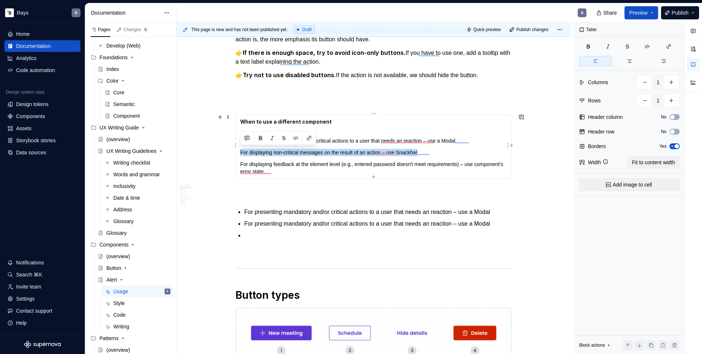
drag, startPoint x: 436, startPoint y: 150, endPoint x: 241, endPoint y: 153, distance: 195.3
click at [241, 153] on p "For displaying non-critical messages on the result of an action – use Snackbar" at bounding box center [373, 152] width 267 height 7
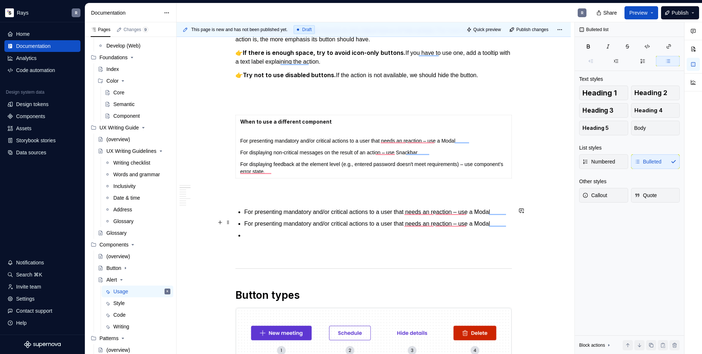
drag, startPoint x: 245, startPoint y: 224, endPoint x: 520, endPoint y: 223, distance: 275.8
drag, startPoint x: 520, startPoint y: 223, endPoint x: 515, endPoint y: 224, distance: 5.5
click at [517, 223] on div "This page is new and has not been published yet. Draft Quick preview Publish ch…" at bounding box center [376, 188] width 398 height 332
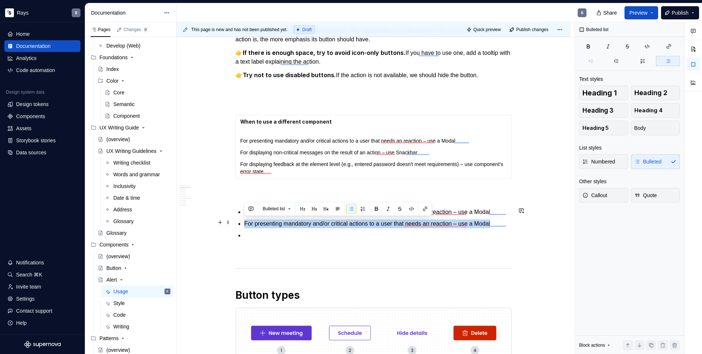
drag, startPoint x: 506, startPoint y: 223, endPoint x: 244, endPoint y: 221, distance: 262.6
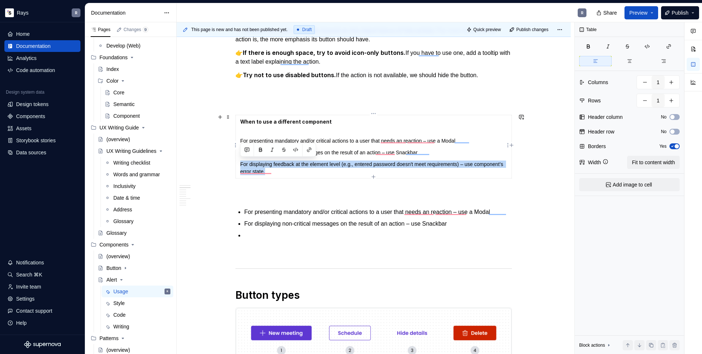
drag, startPoint x: 251, startPoint y: 164, endPoint x: 303, endPoint y: 170, distance: 52.2
click at [303, 170] on p "For displaying feedback at the element level (e.g., entered password doesn't me…" at bounding box center [373, 168] width 267 height 15
copy p "For displaying feedback at the element level (e.g., entered password doesn't me…"
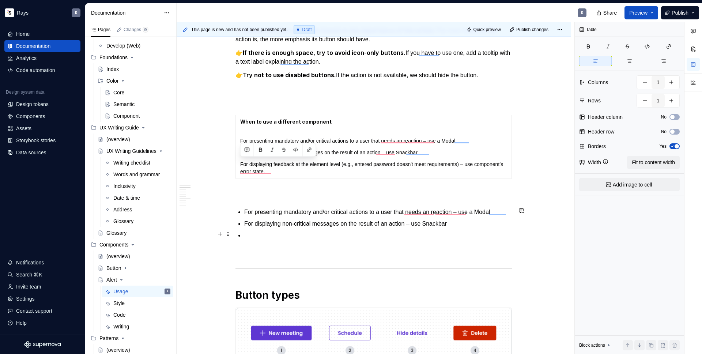
click at [274, 237] on p "To enrich screen reader interactions, please activate Accessibility in Grammarl…" at bounding box center [378, 235] width 268 height 9
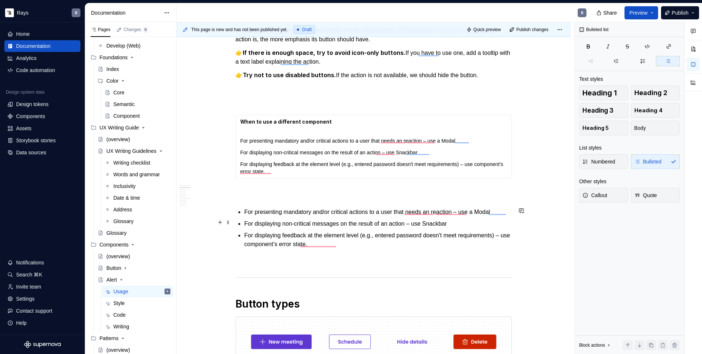
click at [270, 222] on p "For displaying non-critical messages on the result of an action – use Snackbar" at bounding box center [378, 223] width 268 height 9
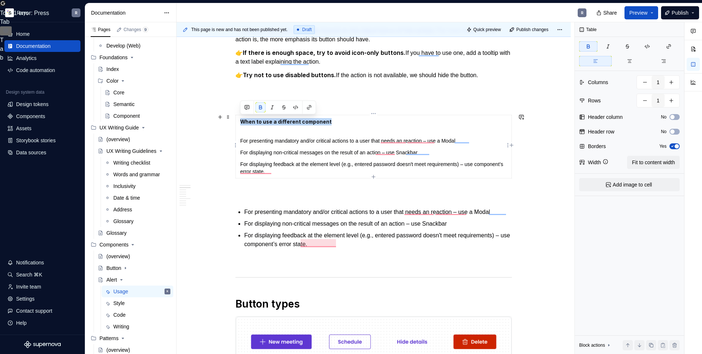
drag, startPoint x: 318, startPoint y: 122, endPoint x: 240, endPoint y: 124, distance: 78.3
click at [240, 124] on td "When to use a different component For presenting mandatory and/or critical acti…" at bounding box center [374, 146] width 276 height 63
copy strong "When to use a different component"
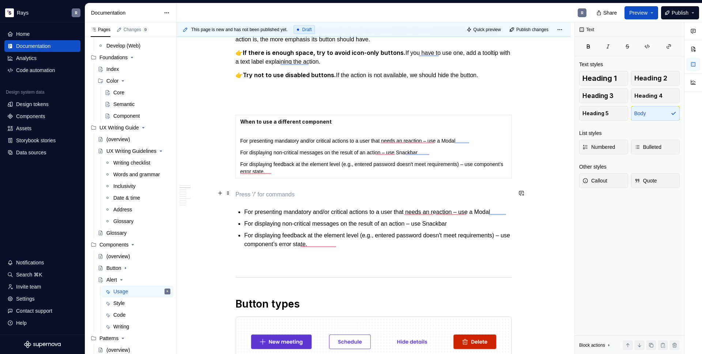
click at [252, 196] on p "To enrich screen reader interactions, please activate Accessibility in Grammarl…" at bounding box center [374, 194] width 276 height 9
drag, startPoint x: 347, startPoint y: 185, endPoint x: 342, endPoint y: 186, distance: 5.5
click at [237, 193] on strong "When to use a different component" at bounding box center [288, 194] width 104 height 7
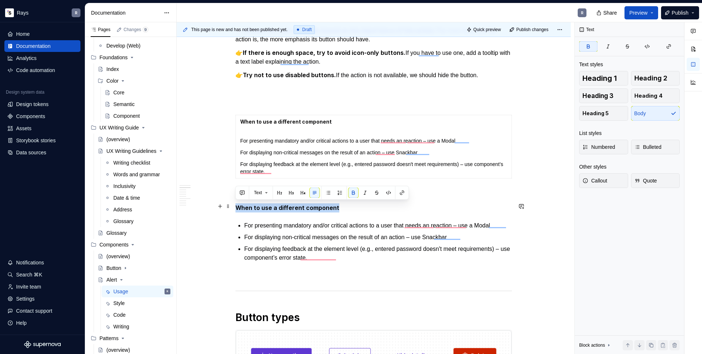
drag, startPoint x: 307, startPoint y: 206, endPoint x: 237, endPoint y: 207, distance: 69.9
click at [237, 207] on p "When to use a different component" at bounding box center [374, 207] width 276 height 9
click at [263, 195] on button "Text" at bounding box center [261, 193] width 20 height 10
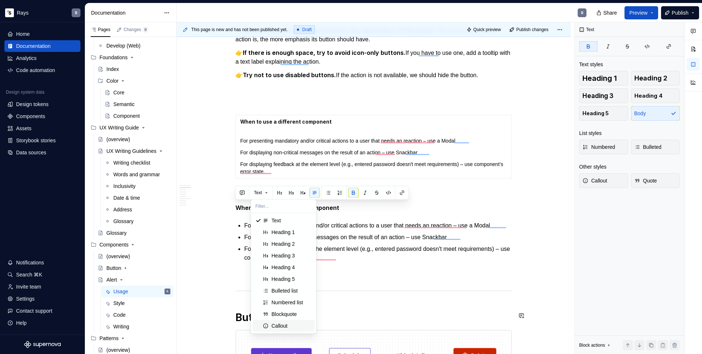
click at [286, 324] on div "Callout" at bounding box center [280, 325] width 16 height 7
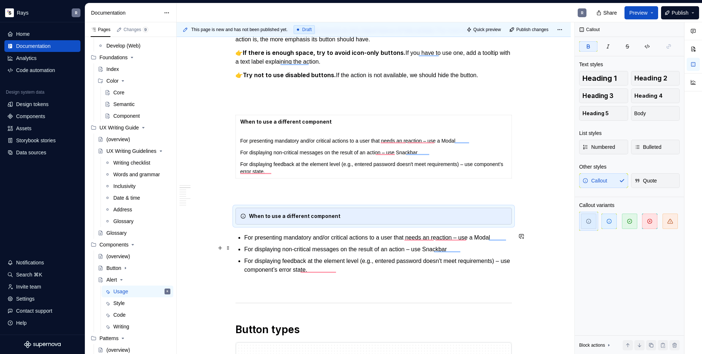
click at [297, 238] on p "For presenting mandatory and/or critical actions to a user that needs an reacti…" at bounding box center [378, 237] width 268 height 9
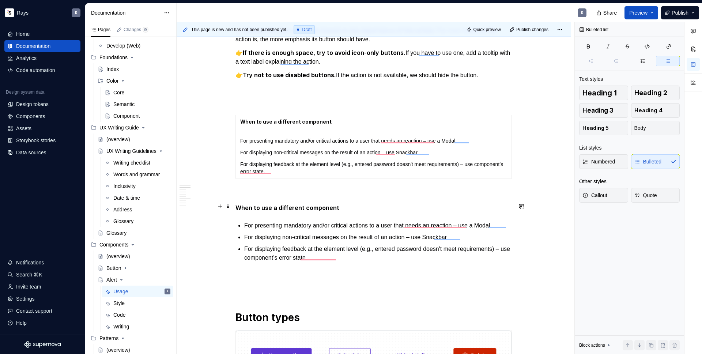
click at [333, 206] on strong "When to use a different component" at bounding box center [288, 207] width 104 height 7
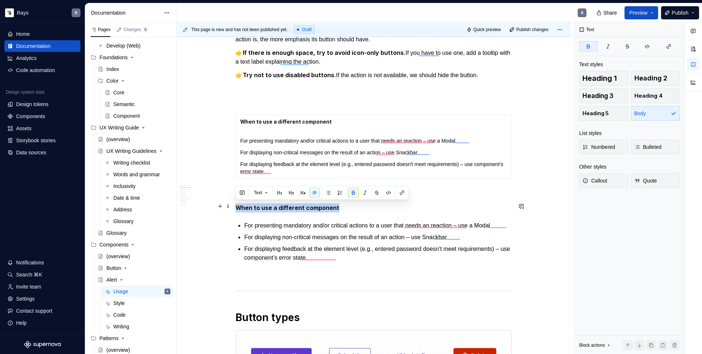
drag, startPoint x: 338, startPoint y: 206, endPoint x: 237, endPoint y: 208, distance: 101.3
click at [237, 208] on p "When to use a different component" at bounding box center [374, 207] width 276 height 9
click at [265, 197] on button "Text" at bounding box center [261, 193] width 20 height 10
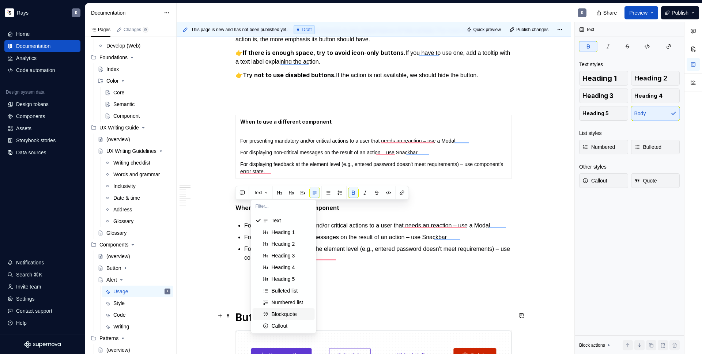
click at [288, 314] on div "Blockquote" at bounding box center [284, 314] width 25 height 7
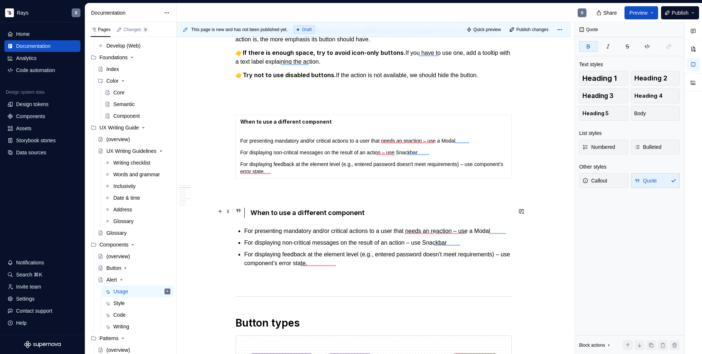
click at [243, 209] on div "When to use a different component" at bounding box center [374, 213] width 276 height 10
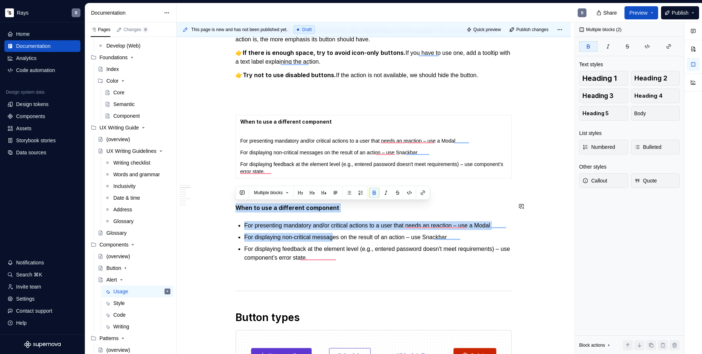
type textarea "*"
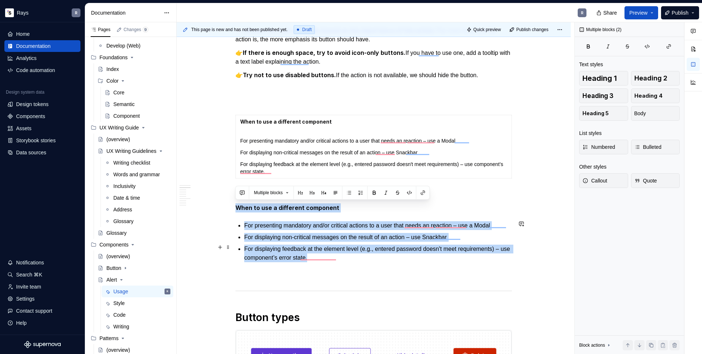
drag, startPoint x: 236, startPoint y: 206, endPoint x: 389, endPoint y: 253, distance: 159.8
click at [266, 191] on span "Multiple blocks" at bounding box center [268, 193] width 29 height 6
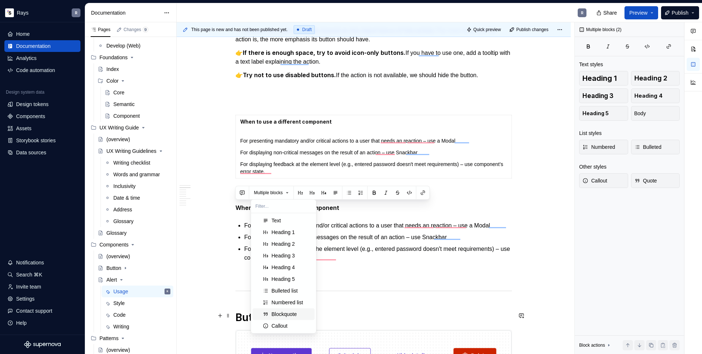
click at [286, 312] on div "Blockquote" at bounding box center [284, 314] width 25 height 7
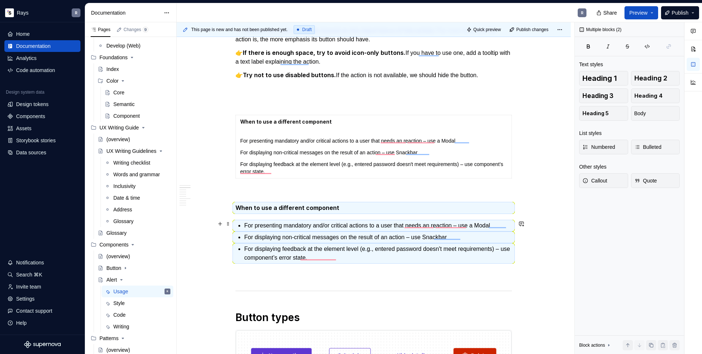
click at [263, 225] on p "For presenting mandatory and/or critical actions to a user that needs an reacti…" at bounding box center [378, 225] width 268 height 9
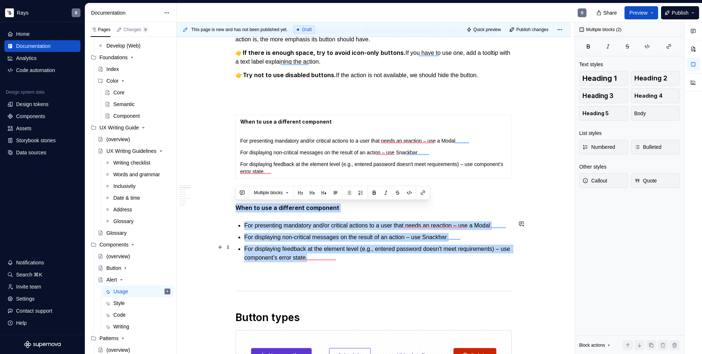
drag, startPoint x: 237, startPoint y: 207, endPoint x: 382, endPoint y: 254, distance: 152.6
click at [281, 195] on span "Multiple blocks" at bounding box center [268, 193] width 29 height 6
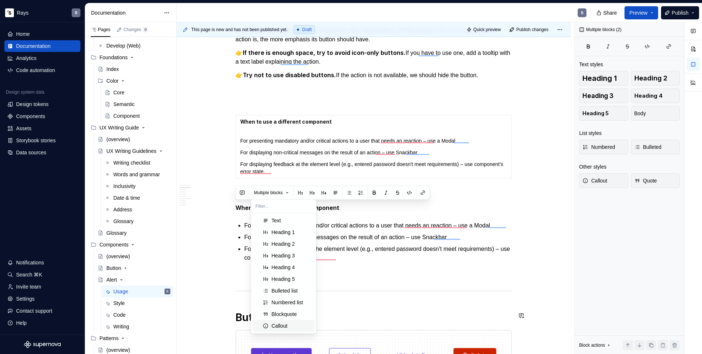
click at [283, 325] on div "Callout" at bounding box center [280, 325] width 16 height 7
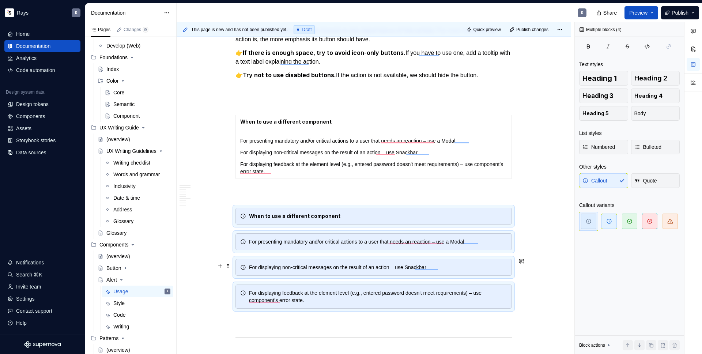
click at [393, 261] on div "For displaying non-critical messages on the result of an action – use Snackbar" at bounding box center [374, 267] width 276 height 17
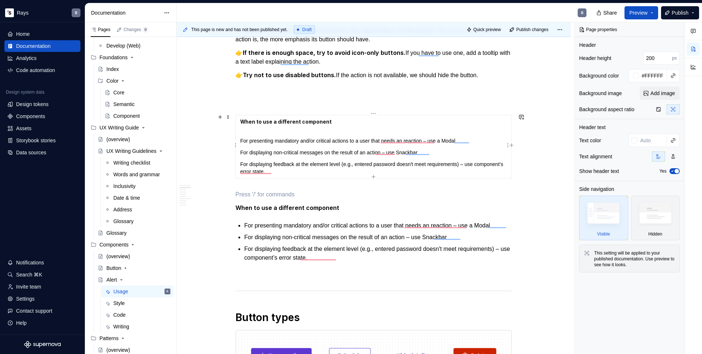
click at [238, 140] on td "When to use a different component For presenting mandatory and/or critical acti…" at bounding box center [374, 146] width 276 height 63
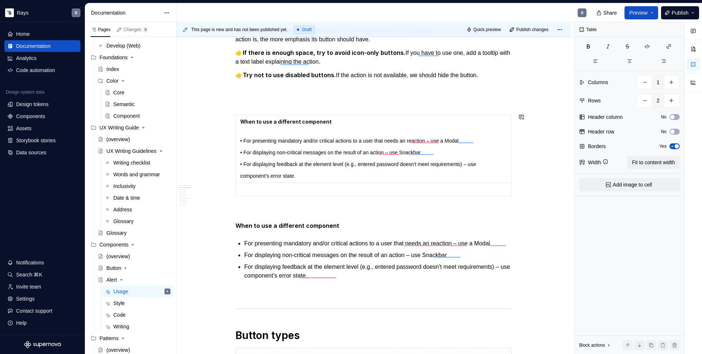
type input "1"
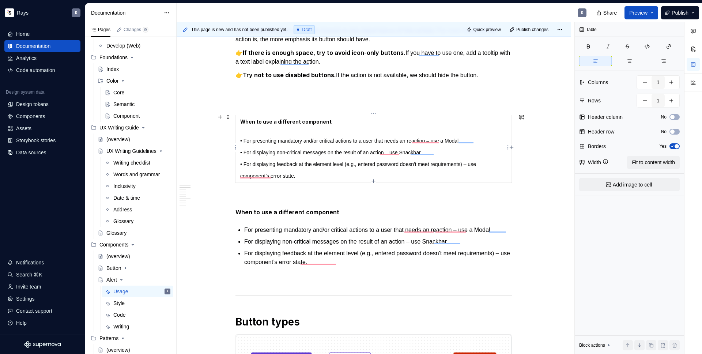
click at [239, 176] on td "When to use a different component • For presenting mandatory and/or critical ac…" at bounding box center [374, 149] width 276 height 68
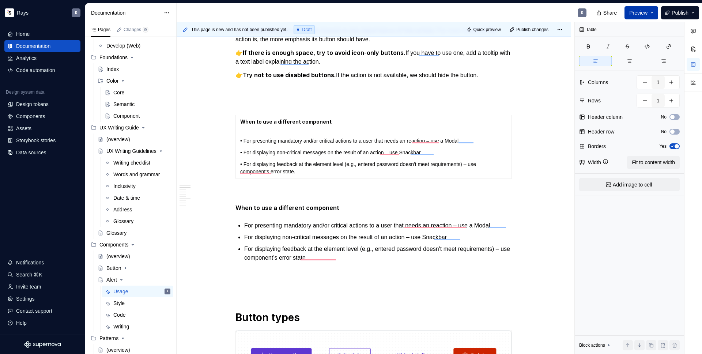
click at [643, 10] on span "Preview" at bounding box center [638, 12] width 18 height 7
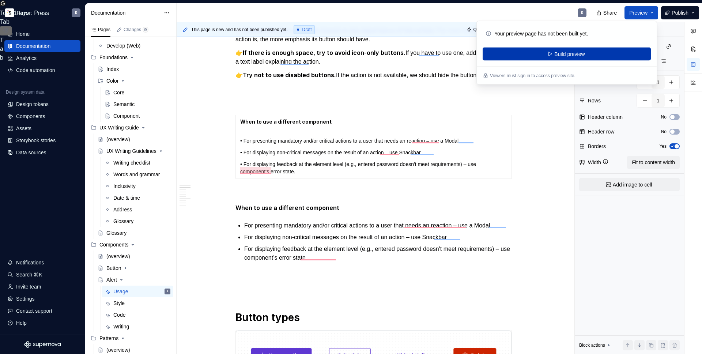
click at [572, 51] on span "Build preview" at bounding box center [569, 53] width 30 height 7
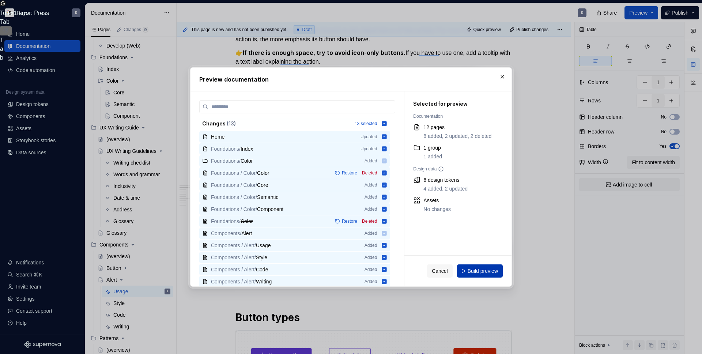
click at [484, 271] on span "Build preview" at bounding box center [483, 270] width 30 height 7
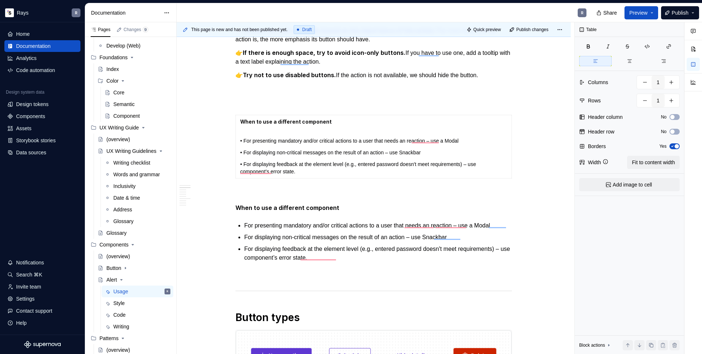
click at [641, 5] on div "Share Preview Publish" at bounding box center [647, 12] width 110 height 19
click at [642, 11] on span "Preview" at bounding box center [638, 12] width 18 height 7
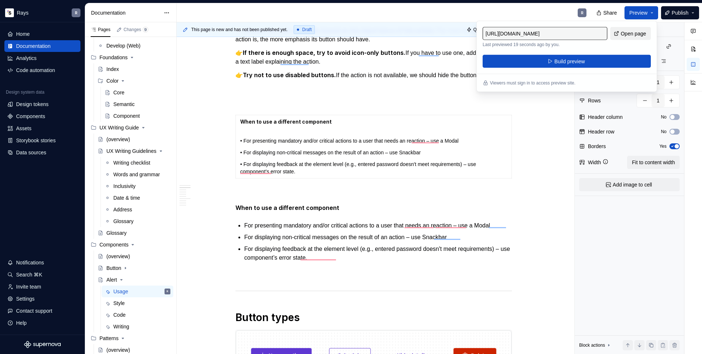
click at [621, 31] on span "Open page" at bounding box center [633, 33] width 25 height 7
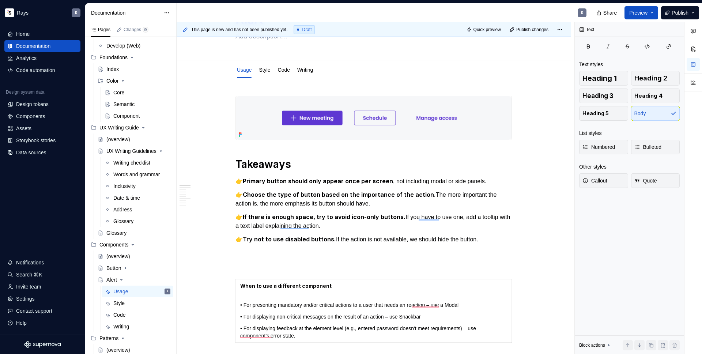
scroll to position [0, 0]
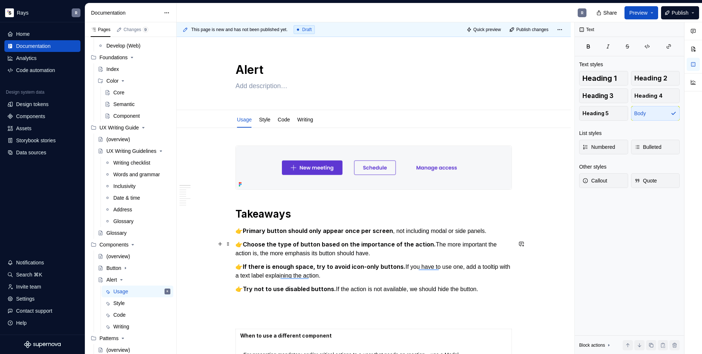
click at [413, 241] on strong "Choose the type of button based on the importance of the action." at bounding box center [339, 244] width 193 height 7
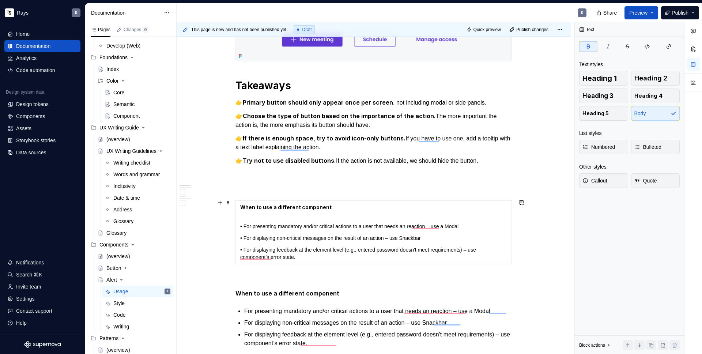
click at [228, 200] on span at bounding box center [228, 202] width 6 height 10
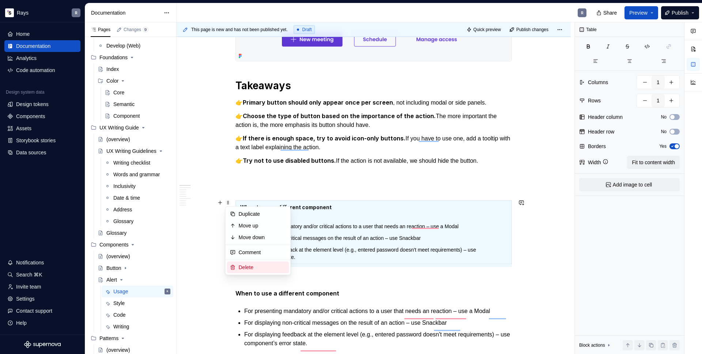
click at [251, 264] on div "Delete" at bounding box center [263, 267] width 48 height 7
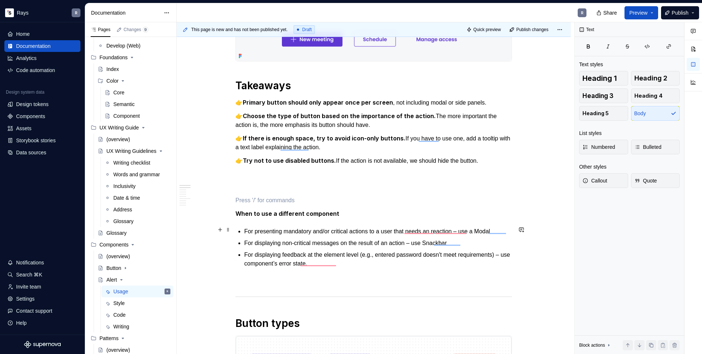
click at [394, 234] on ul "For presenting mandatory and/or critical actions to a user that needs an reacti…" at bounding box center [378, 247] width 268 height 41
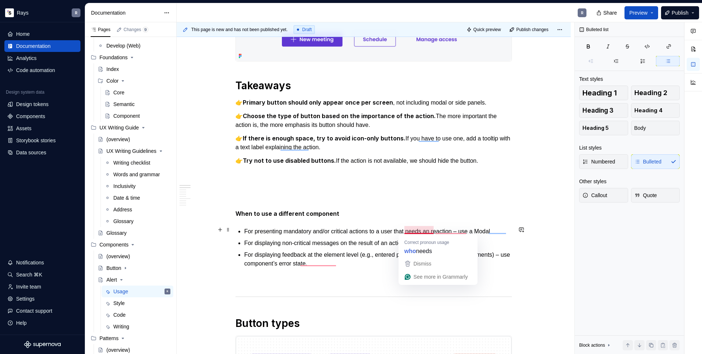
click at [342, 233] on p "For presenting mandatory and/or critical actions to a user that needs an reacti…" at bounding box center [378, 231] width 268 height 9
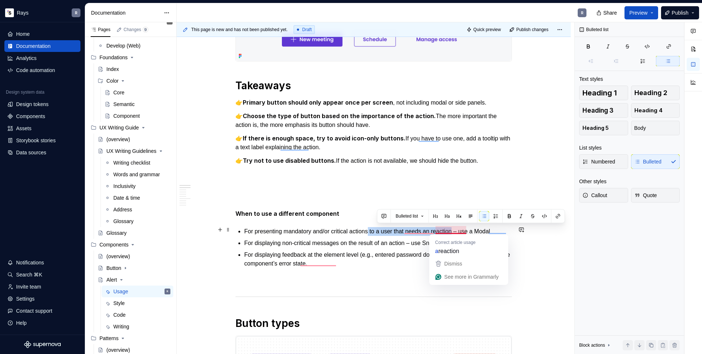
drag, startPoint x: 376, startPoint y: 230, endPoint x: 465, endPoint y: 232, distance: 88.9
click at [465, 232] on p "For presenting mandatory and/or critical actions to a user that needs an reacti…" at bounding box center [378, 231] width 268 height 9
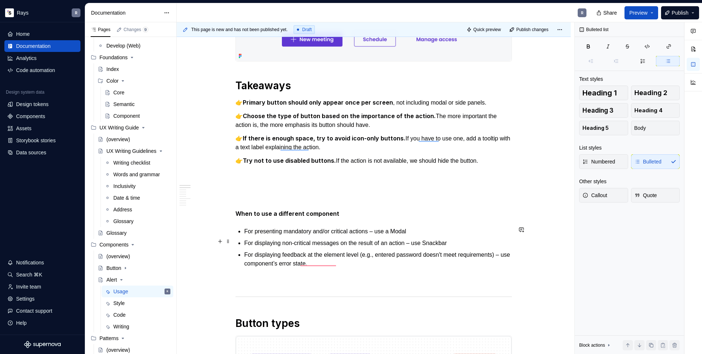
click at [435, 242] on p "For displaying non-critical messages on the result of an action – use Snackbar" at bounding box center [378, 243] width 268 height 9
click at [260, 255] on p "For displaying feedback at the element level (e.g., entered password doesn't me…" at bounding box center [378, 260] width 268 height 18
click at [417, 262] on p "For displaying feedback at the element level (e.g., entered password doesn't me…" at bounding box center [378, 260] width 268 height 18
drag, startPoint x: 401, startPoint y: 230, endPoint x: 417, endPoint y: 231, distance: 15.4
click at [417, 231] on p "For presenting mandatory and/or critical actions – use a Modal" at bounding box center [378, 231] width 268 height 9
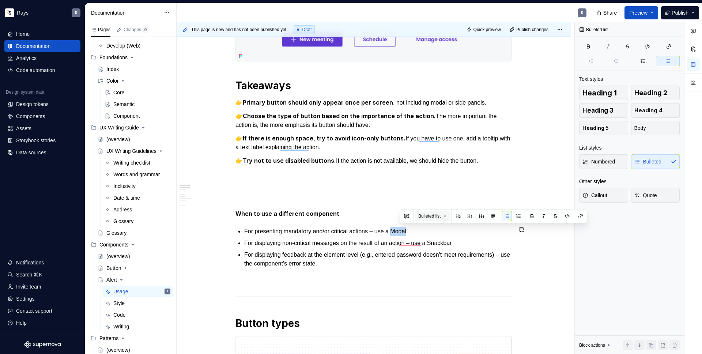
click at [439, 220] on button "Bulleted list" at bounding box center [432, 216] width 35 height 10
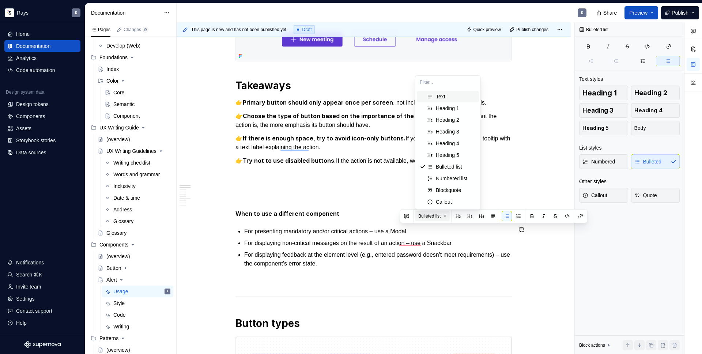
click at [438, 220] on button "Bulleted list" at bounding box center [432, 216] width 35 height 10
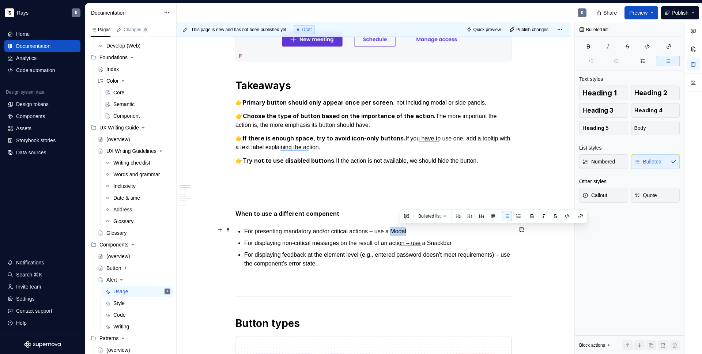
drag, startPoint x: 401, startPoint y: 231, endPoint x: 417, endPoint y: 231, distance: 15.7
click at [417, 231] on p "For presenting mandatory and/or critical actions – use a Modal" at bounding box center [378, 231] width 268 height 9
click at [581, 215] on button "button" at bounding box center [581, 216] width 10 height 10
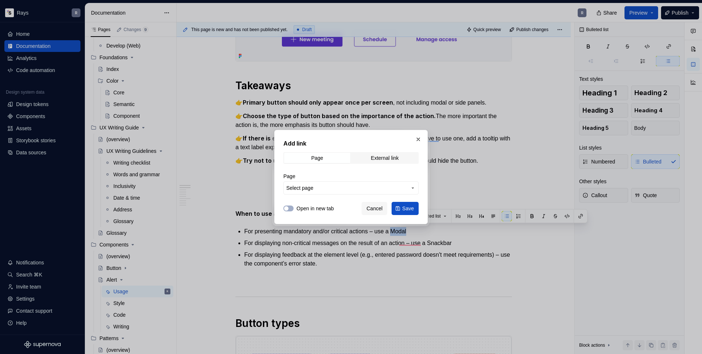
click at [370, 188] on span "Select page" at bounding box center [346, 187] width 121 height 7
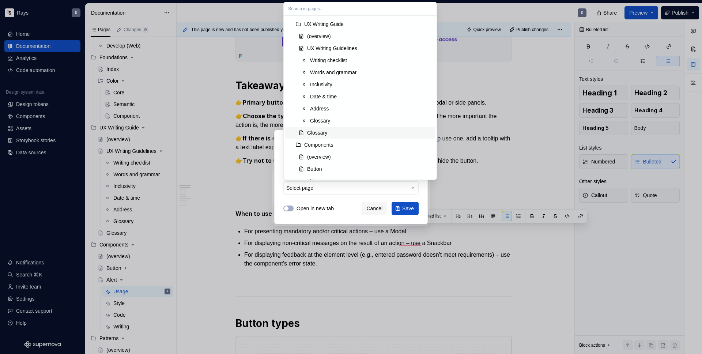
scroll to position [136, 0]
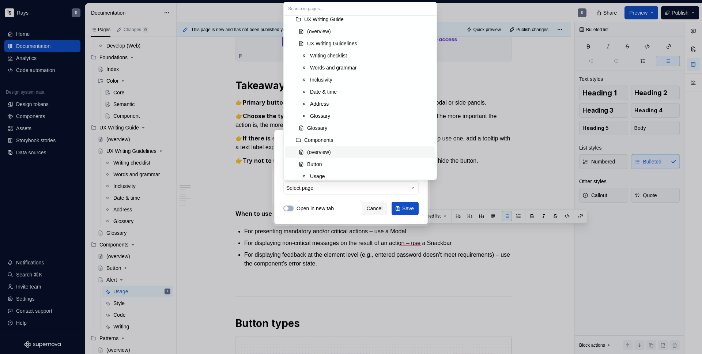
click at [343, 150] on div "(overview)" at bounding box center [369, 151] width 125 height 7
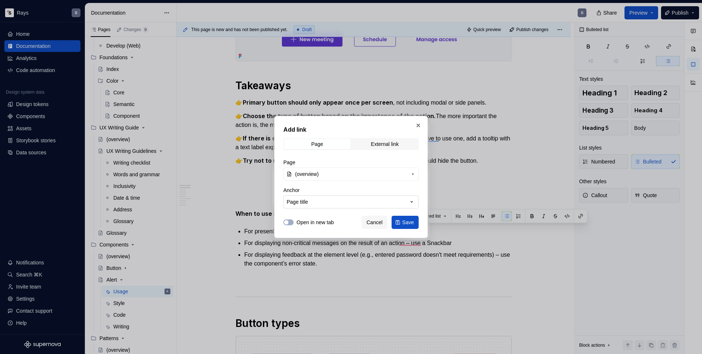
click at [398, 203] on button "Page title" at bounding box center [350, 201] width 135 height 13
click at [397, 186] on div "Add link Page External link Page (overview) Anchor Page title Open in new tab C…" at bounding box center [351, 177] width 702 height 354
click at [403, 225] on span "Save" at bounding box center [408, 222] width 12 height 7
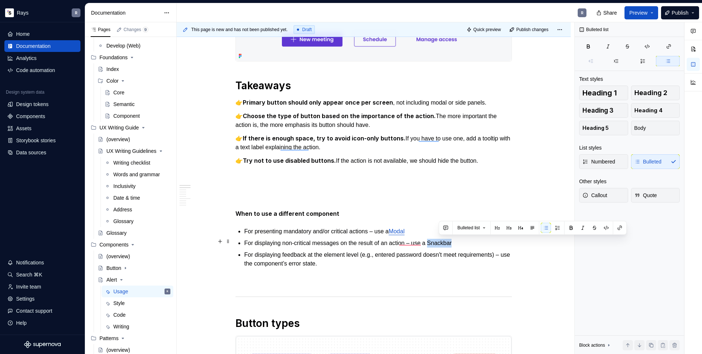
drag, startPoint x: 439, startPoint y: 242, endPoint x: 467, endPoint y: 243, distance: 27.5
click at [467, 243] on p "For displaying non-critical messages on the result of an action – use a Snackbar" at bounding box center [378, 243] width 268 height 9
click at [623, 228] on button "button" at bounding box center [620, 228] width 10 height 10
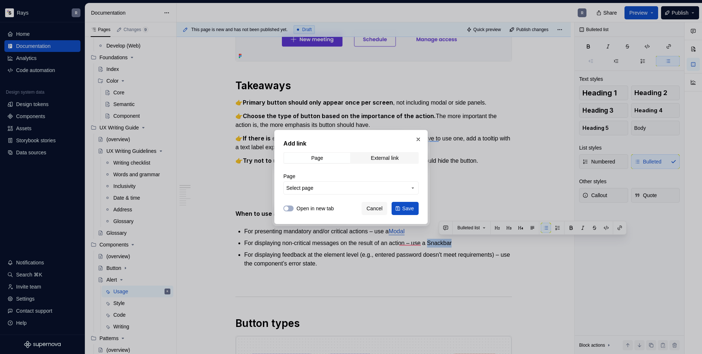
click at [324, 191] on span "Select page" at bounding box center [346, 187] width 121 height 7
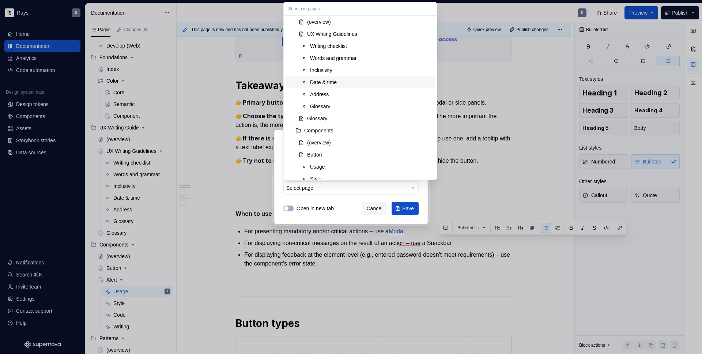
scroll to position [184, 0]
click at [339, 105] on div "(overview)" at bounding box center [369, 104] width 125 height 7
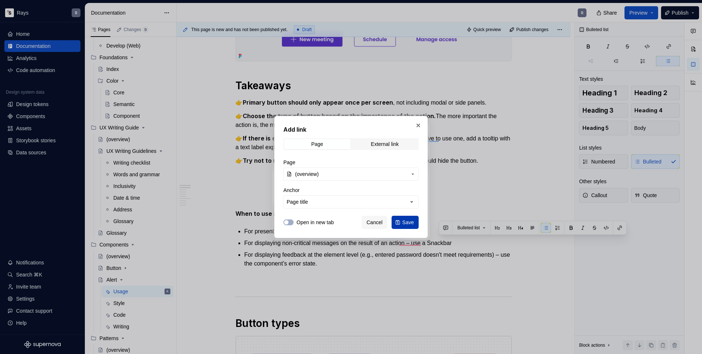
click at [409, 221] on span "Save" at bounding box center [408, 222] width 12 height 7
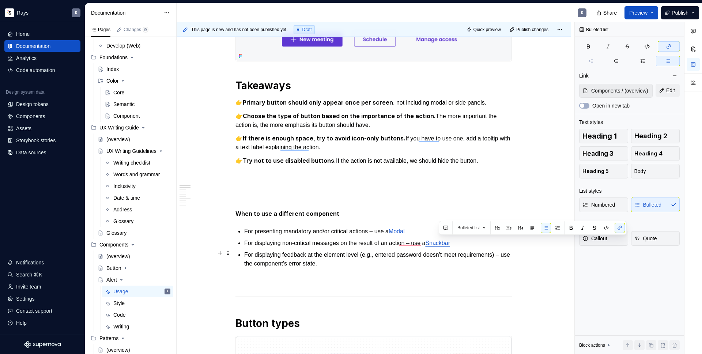
click at [375, 256] on p "For displaying feedback at the element level (e.g., entered password doesn't me…" at bounding box center [378, 260] width 268 height 18
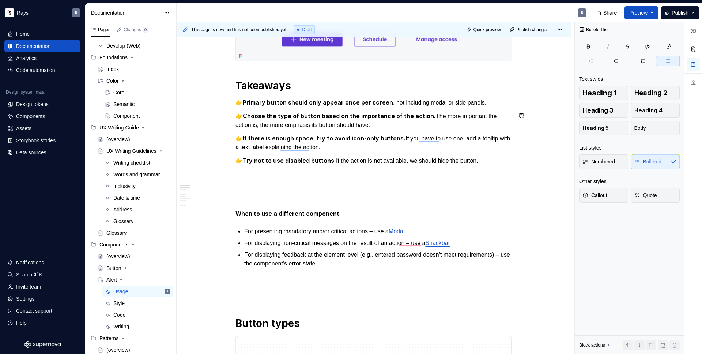
scroll to position [0, 0]
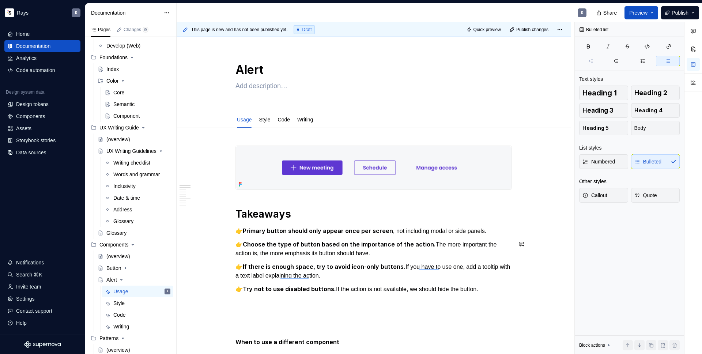
type textarea "*"
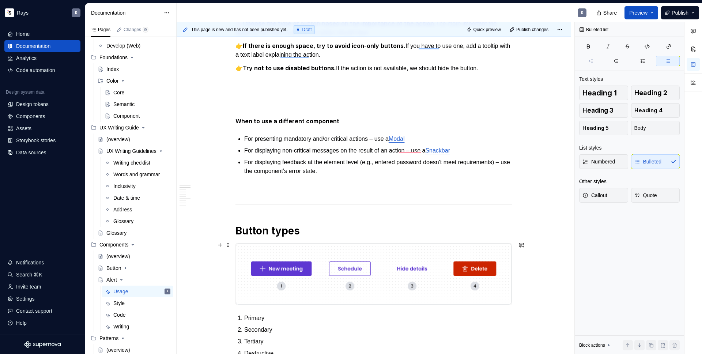
scroll to position [280, 0]
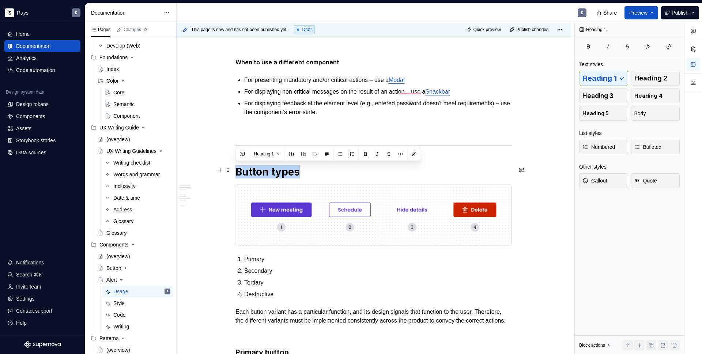
drag, startPoint x: 285, startPoint y: 170, endPoint x: 235, endPoint y: 172, distance: 50.5
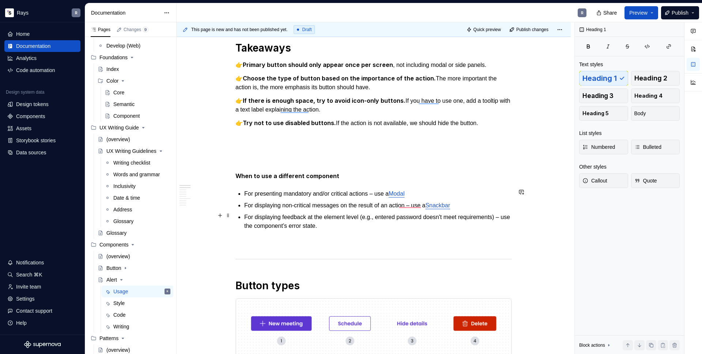
scroll to position [75, 0]
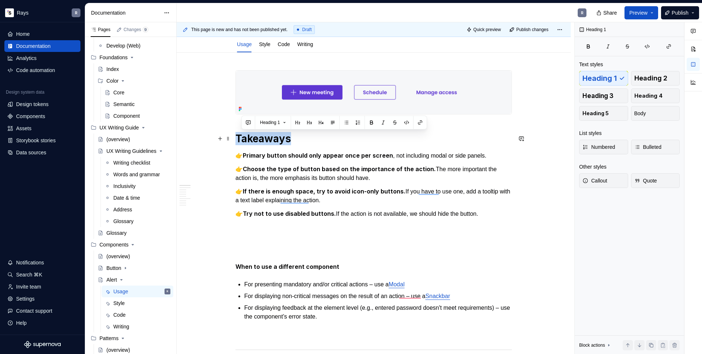
drag, startPoint x: 284, startPoint y: 138, endPoint x: 238, endPoint y: 139, distance: 46.5
click at [238, 139] on h1 "Takeaways" at bounding box center [374, 138] width 276 height 13
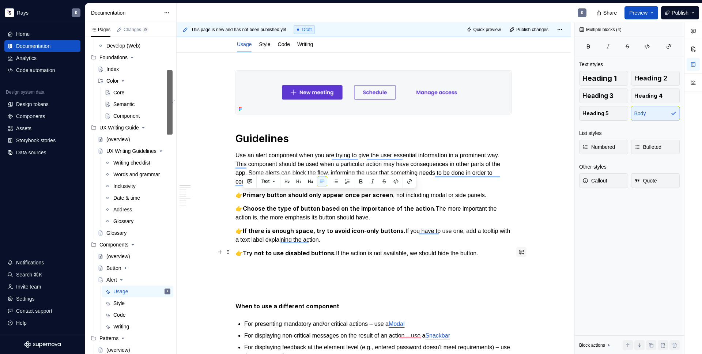
drag, startPoint x: 245, startPoint y: 195, endPoint x: 519, endPoint y: 249, distance: 279.3
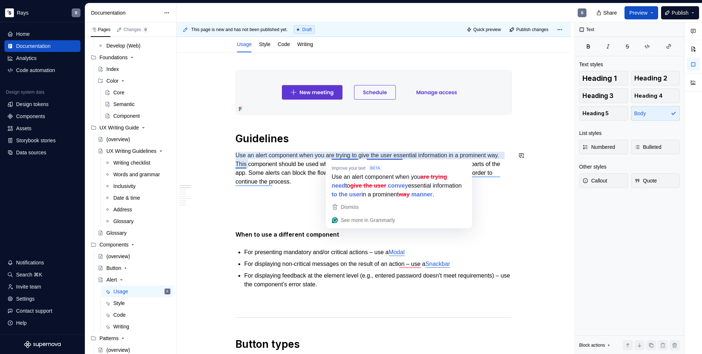
click at [290, 180] on p "Use an alert component when you are trying to give the user essential informati…" at bounding box center [374, 168] width 276 height 35
drag, startPoint x: 357, startPoint y: 156, endPoint x: 332, endPoint y: 156, distance: 24.9
click at [332, 156] on p "Use an alert component when you are trying to give the user essential informati…" at bounding box center [374, 168] width 276 height 35
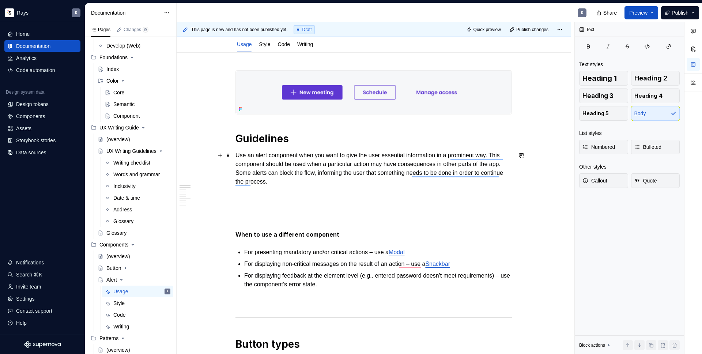
click at [313, 177] on p "Use an alert component when you want to give the user essential information in …" at bounding box center [374, 168] width 276 height 35
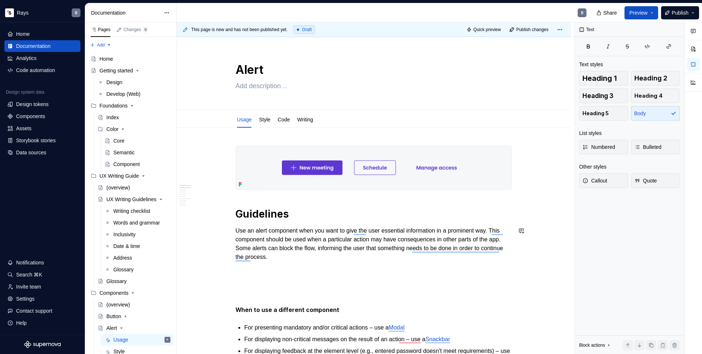
scroll to position [75, 0]
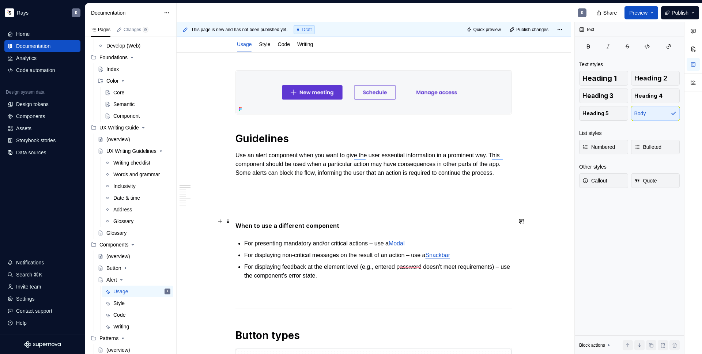
click at [251, 217] on p "To enrich screen reader interactions, please activate Accessibility in Grammarl…" at bounding box center [374, 212] width 276 height 9
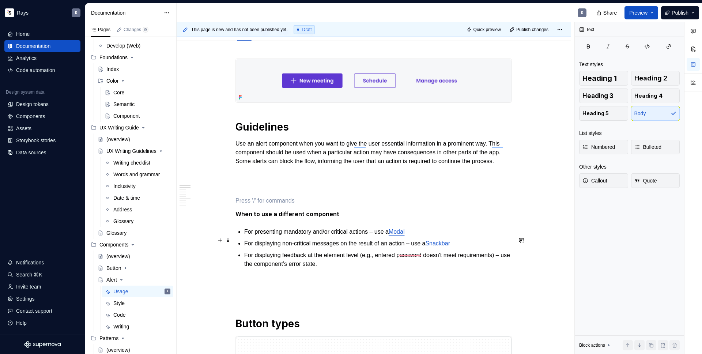
scroll to position [68, 0]
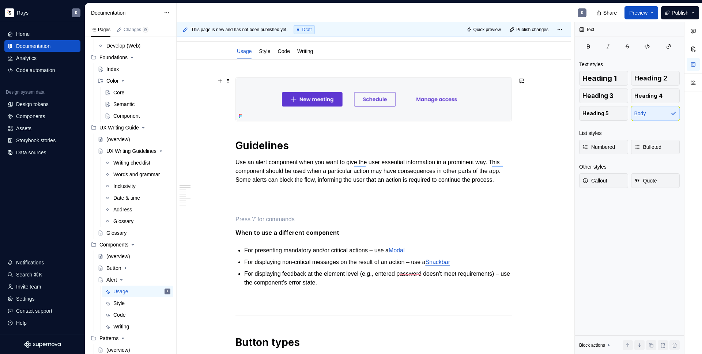
click at [294, 109] on img "To enrich screen reader interactions, please activate Accessibility in Grammarl…" at bounding box center [374, 100] width 276 height 44
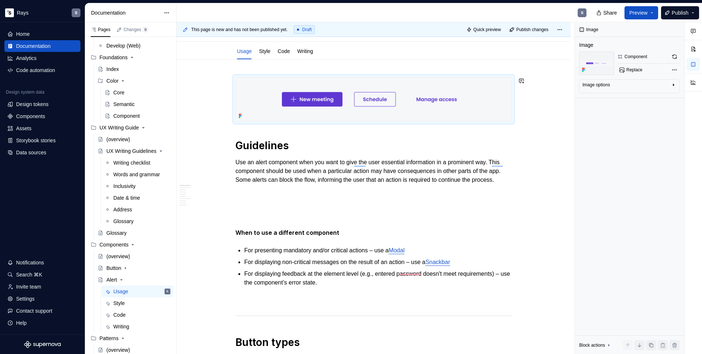
scroll to position [0, 0]
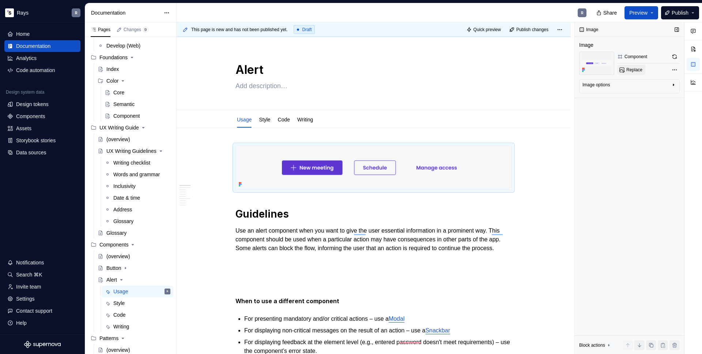
click at [634, 71] on span "Replace" at bounding box center [635, 70] width 16 height 6
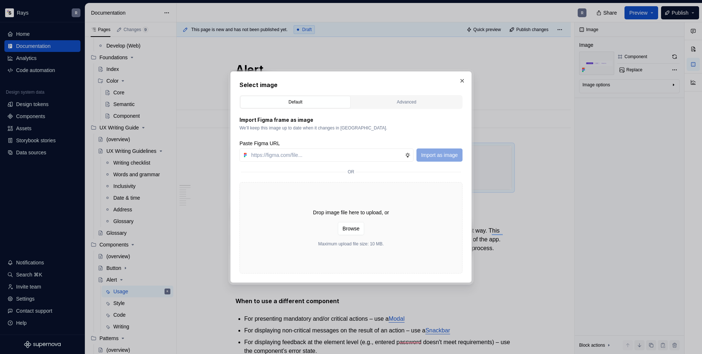
type textarea "*"
click at [290, 157] on input "text" at bounding box center [326, 154] width 157 height 13
paste input "https://www.figma.com/design/Txi4seRtvtbRiOWhfuyfuq/Documentation?node-id=334-4…"
type input "https://www.figma.com/design/Txi4seRtvtbRiOWhfuyfuq/Documentation?node-id=334-4…"
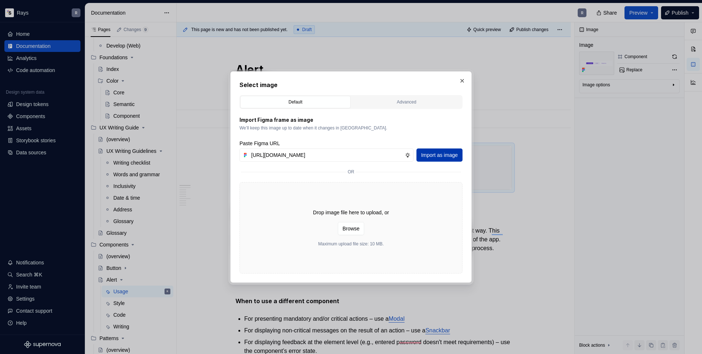
click at [444, 154] on span "Import as image" at bounding box center [439, 154] width 37 height 7
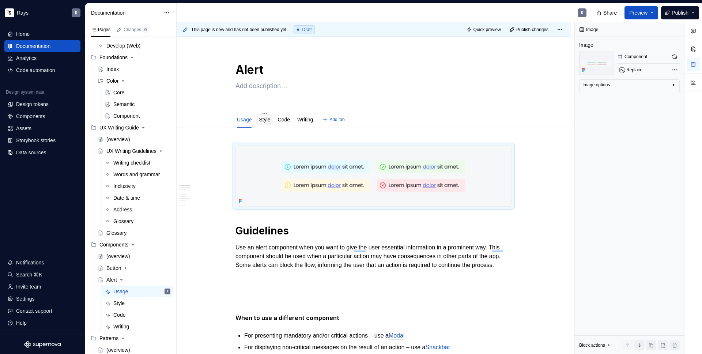
click at [264, 118] on link "Style" at bounding box center [264, 120] width 11 height 6
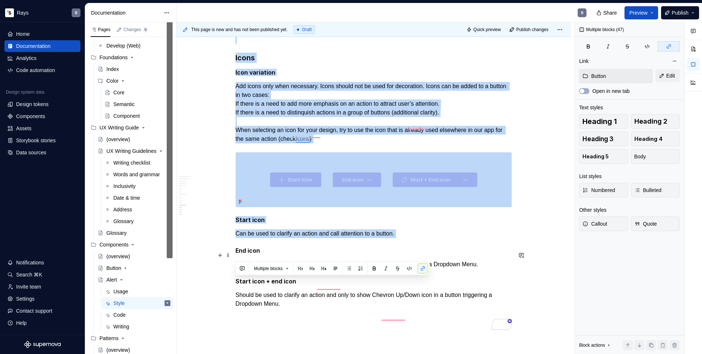
scroll to position [1663, 0]
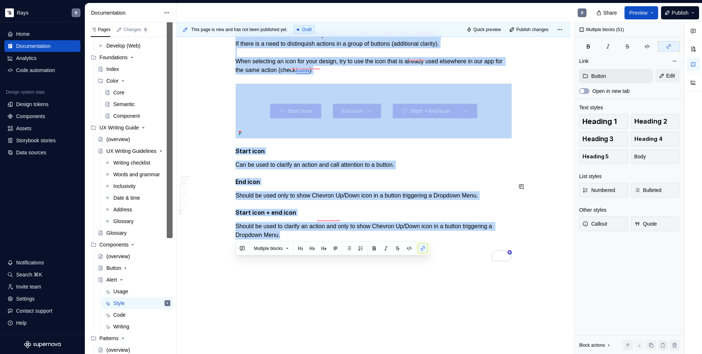
drag, startPoint x: 280, startPoint y: 188, endPoint x: 383, endPoint y: 258, distance: 124.4
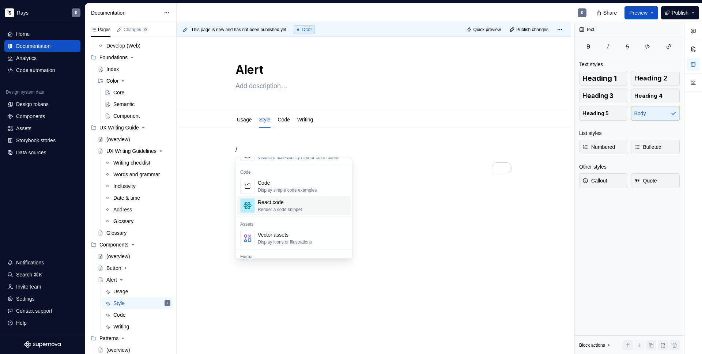
scroll to position [728, 0]
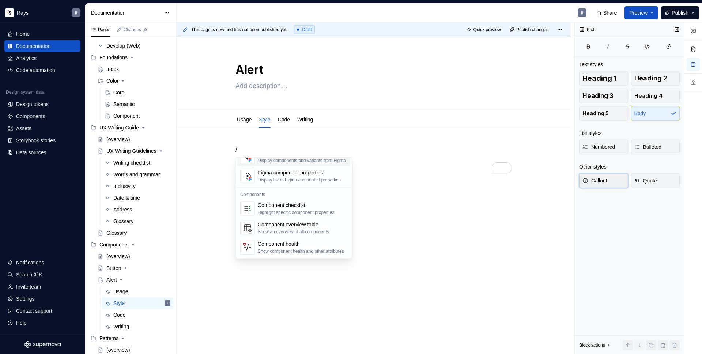
click at [607, 182] on span "Callout" at bounding box center [595, 180] width 25 height 7
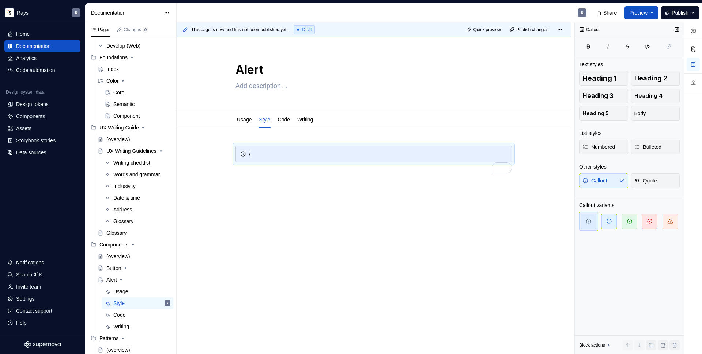
type textarea "*"
click at [668, 224] on span "button" at bounding box center [670, 221] width 15 height 15
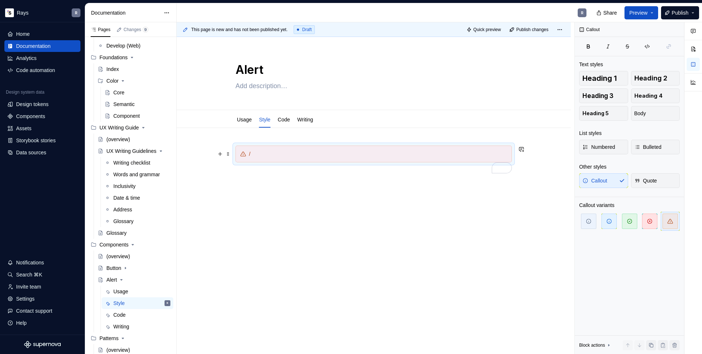
click at [276, 157] on div "/" at bounding box center [378, 153] width 258 height 7
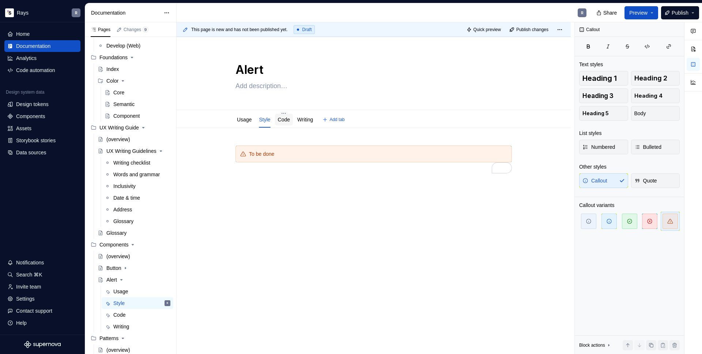
click at [289, 117] on link "Code" at bounding box center [284, 120] width 12 height 6
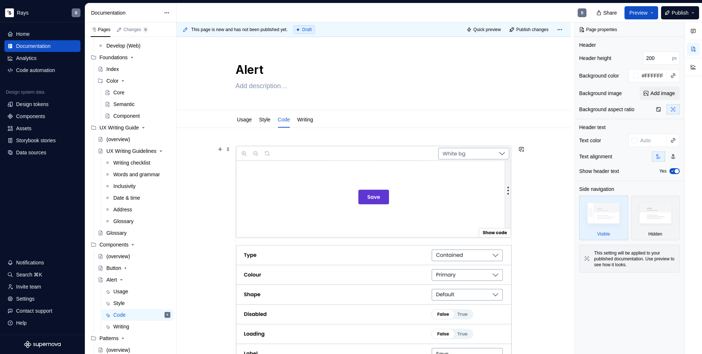
click at [280, 185] on img at bounding box center [374, 353] width 276 height 415
type textarea "*"
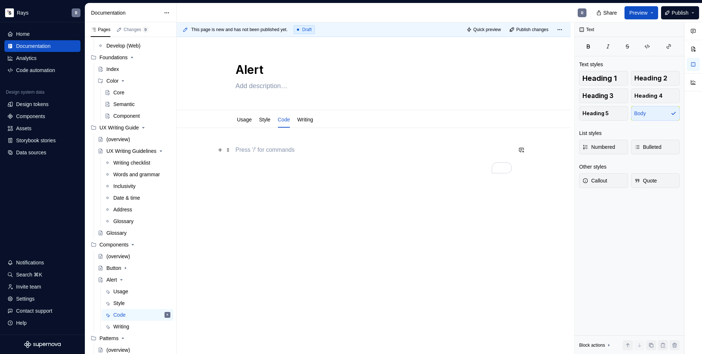
click at [278, 151] on p "To enrich screen reader interactions, please activate Accessibility in Grammarl…" at bounding box center [374, 150] width 276 height 9
click at [603, 180] on span "Callout" at bounding box center [595, 180] width 25 height 7
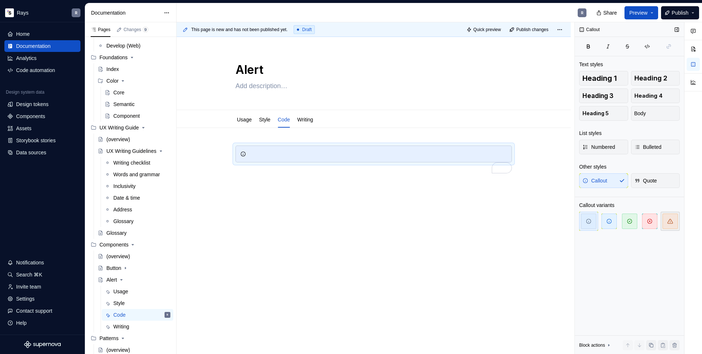
click at [667, 222] on span "button" at bounding box center [670, 221] width 15 height 15
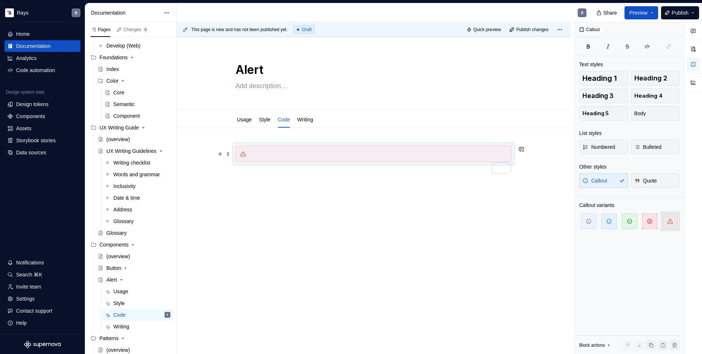
click at [324, 154] on div "To enrich screen reader interactions, please activate Accessibility in Grammarl…" at bounding box center [378, 153] width 258 height 7
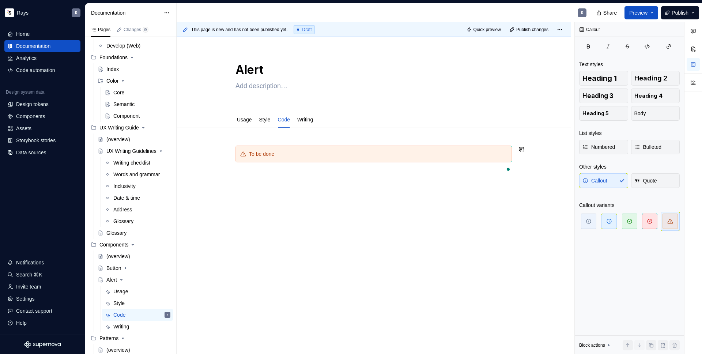
click at [307, 187] on div "To be done" at bounding box center [374, 208] width 394 height 160
click at [313, 120] on link "Writing" at bounding box center [305, 120] width 16 height 6
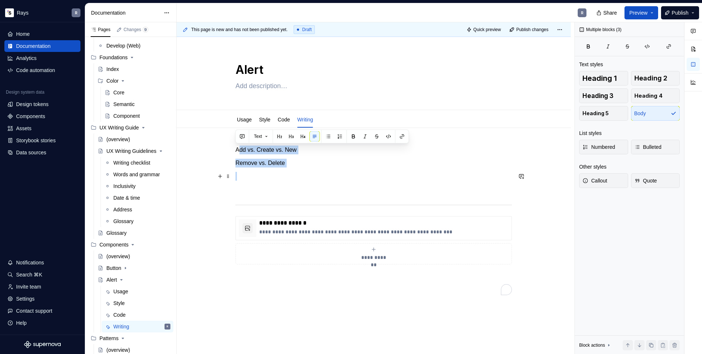
drag, startPoint x: 243, startPoint y: 150, endPoint x: 320, endPoint y: 173, distance: 80.5
click at [320, 173] on div "**********" at bounding box center [374, 221] width 276 height 150
click at [313, 174] on p "To enrich screen reader interactions, please activate Accessibility in Grammarl…" at bounding box center [374, 176] width 276 height 9
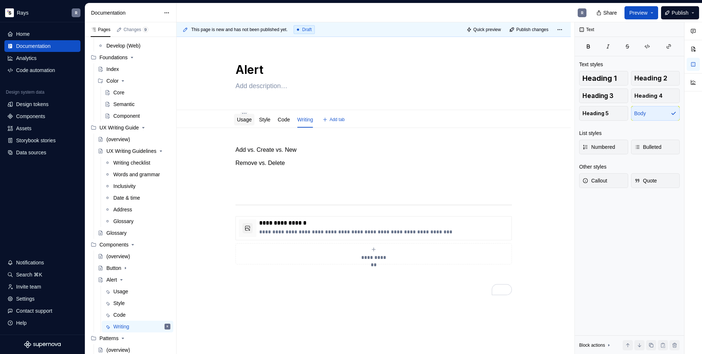
click at [239, 118] on link "Usage" at bounding box center [244, 120] width 15 height 6
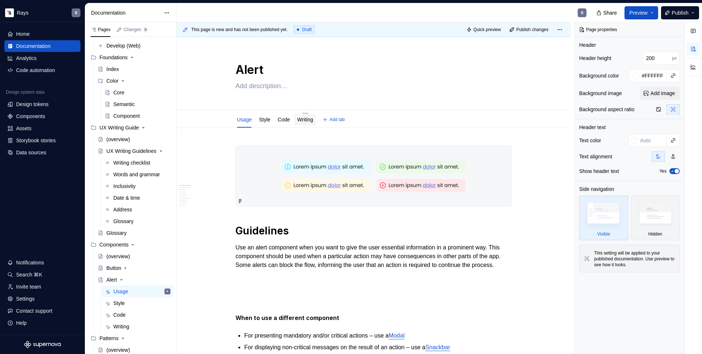
click at [306, 120] on link "Writing" at bounding box center [305, 120] width 16 height 6
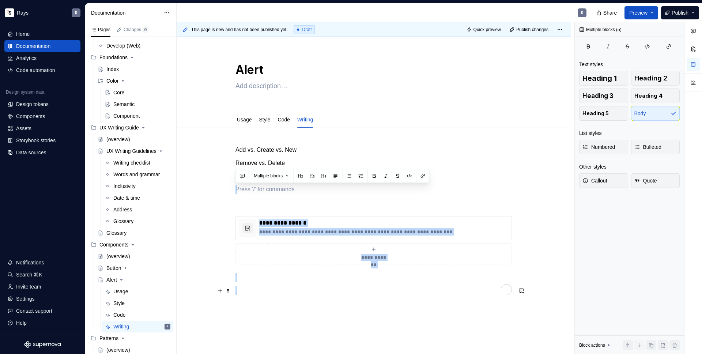
drag, startPoint x: 285, startPoint y: 214, endPoint x: 448, endPoint y: 289, distance: 179.5
click at [448, 289] on div "**********" at bounding box center [374, 221] width 276 height 150
click at [316, 287] on p "To enrich screen reader interactions, please activate Accessibility in Grammarl…" at bounding box center [374, 290] width 276 height 9
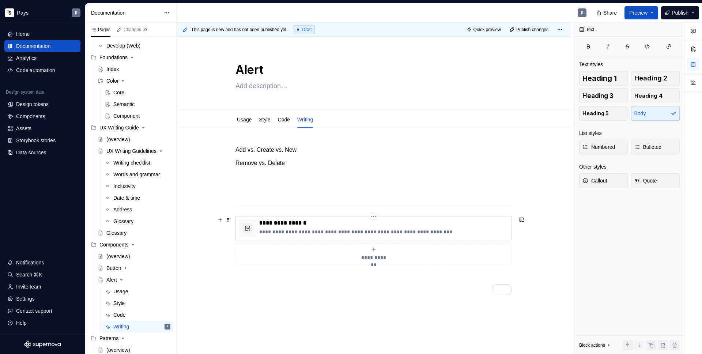
click at [308, 226] on p "**********" at bounding box center [383, 222] width 249 height 7
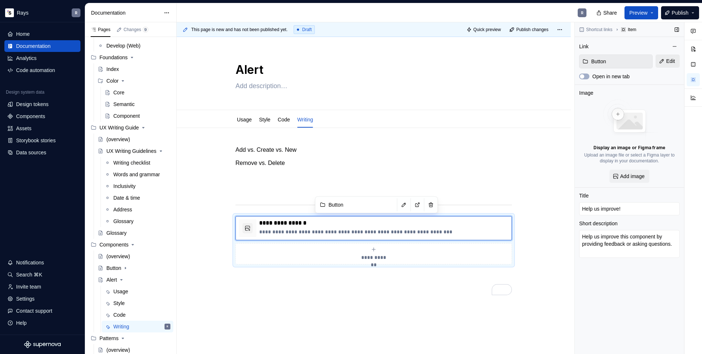
click at [664, 59] on button "Edit" at bounding box center [668, 60] width 24 height 13
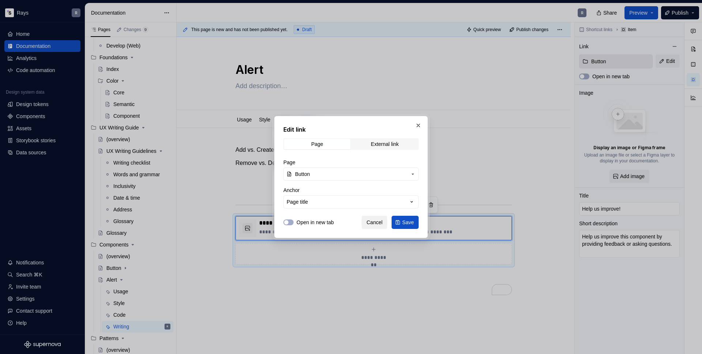
click at [377, 226] on button "Cancel" at bounding box center [375, 222] width 26 height 13
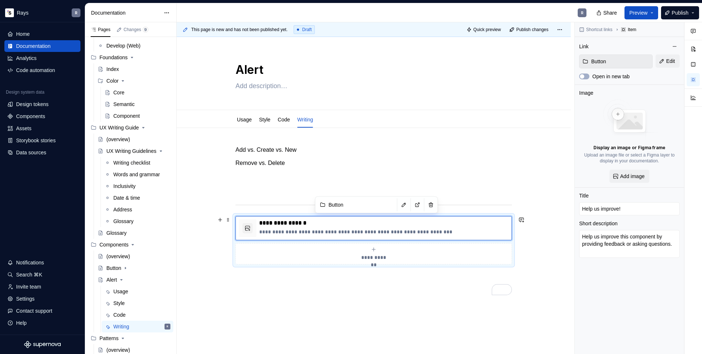
click at [373, 258] on span "**********" at bounding box center [374, 257] width 32 height 7
type textarea "*"
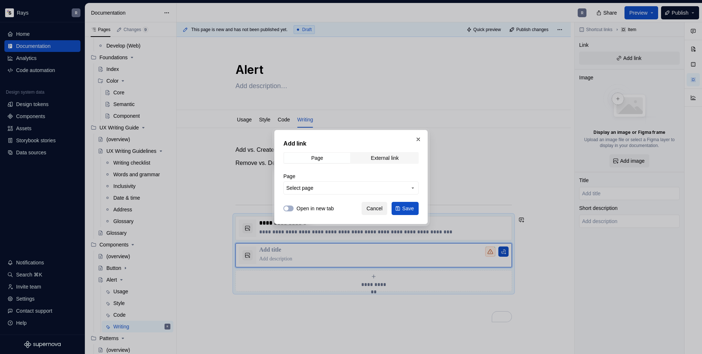
click at [370, 211] on span "Cancel" at bounding box center [374, 208] width 16 height 7
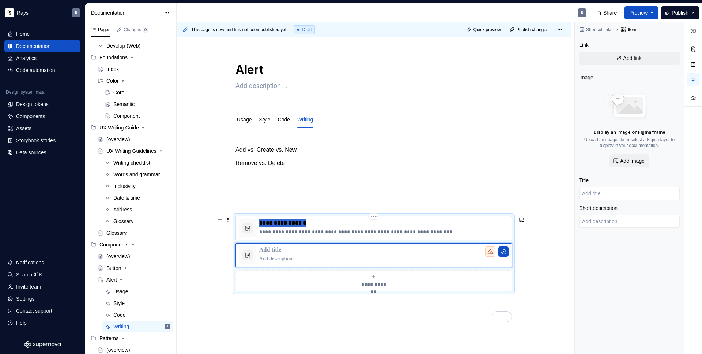
drag, startPoint x: 308, startPoint y: 224, endPoint x: 260, endPoint y: 223, distance: 47.9
click at [260, 223] on p "**********" at bounding box center [383, 222] width 249 height 7
type textarea "*"
type input "Help us improve!"
type textarea "Help us improve this component by providing feedback or asking questions."
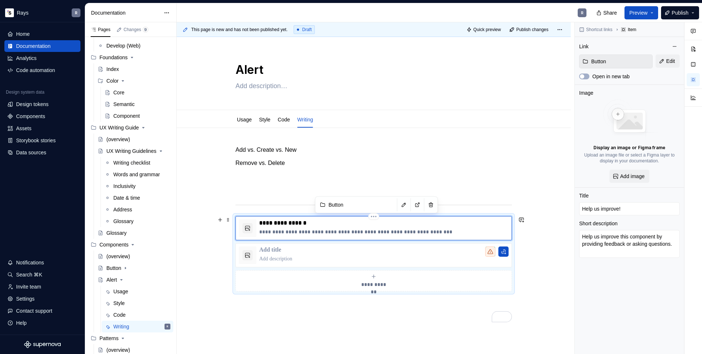
click at [276, 232] on p "**********" at bounding box center [383, 231] width 249 height 7
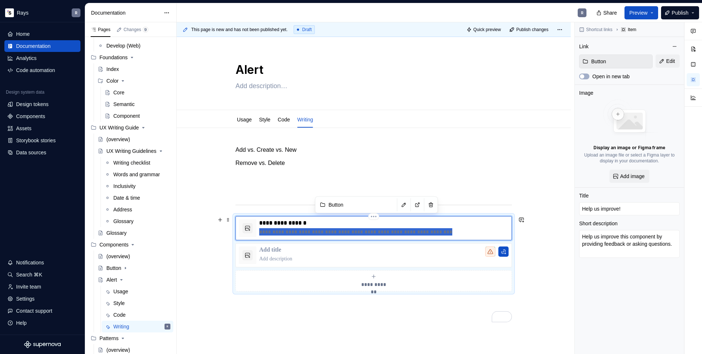
drag, startPoint x: 260, startPoint y: 233, endPoint x: 447, endPoint y: 230, distance: 187.6
click at [447, 230] on p "**********" at bounding box center [383, 231] width 249 height 7
type textarea "*"
type textarea "For presenting mandatory and/or critical actions to a user that needs an reacti…"
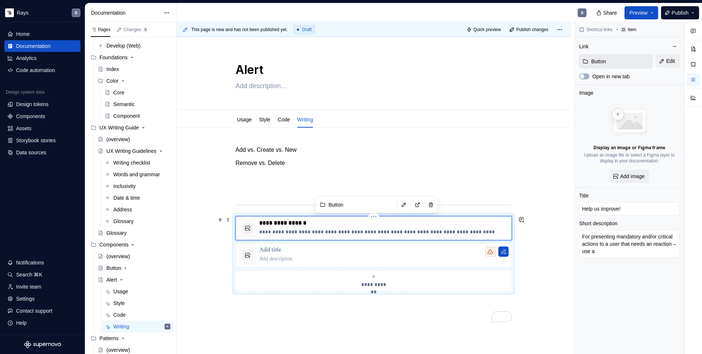
click at [288, 223] on p "**********" at bounding box center [383, 222] width 249 height 7
type textarea "*"
type input "U"
type textarea "*"
type input "Us"
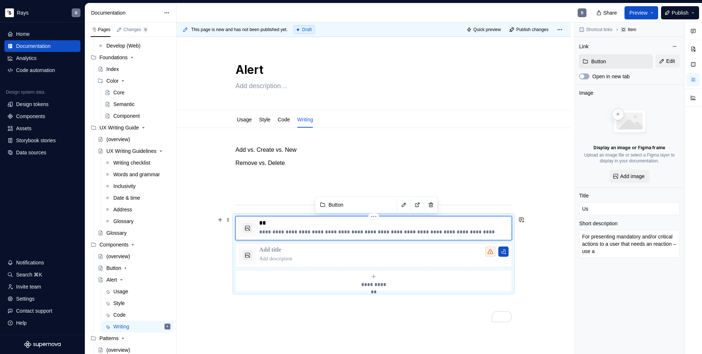
type textarea "*"
type input "Use"
type textarea "*"
type input "Use"
type textarea "*"
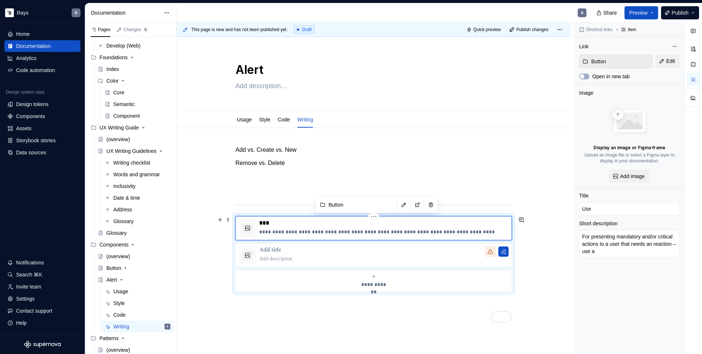
type input "Use M"
type textarea "*"
type input "Use Mo"
type textarea "*"
type input "Use Mod"
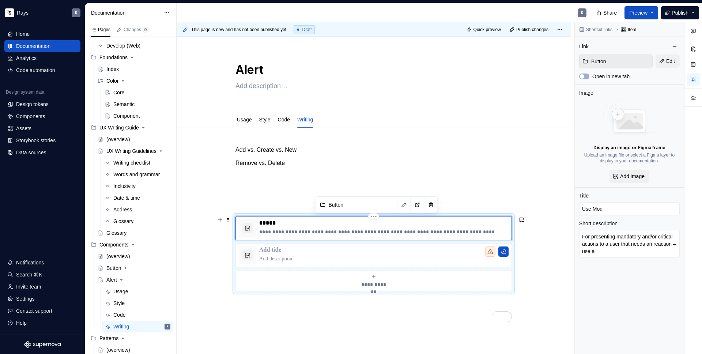
type textarea "*"
type input "Use Moda"
type textarea "*"
type input "Use Modal"
drag, startPoint x: 471, startPoint y: 232, endPoint x: 485, endPoint y: 231, distance: 13.2
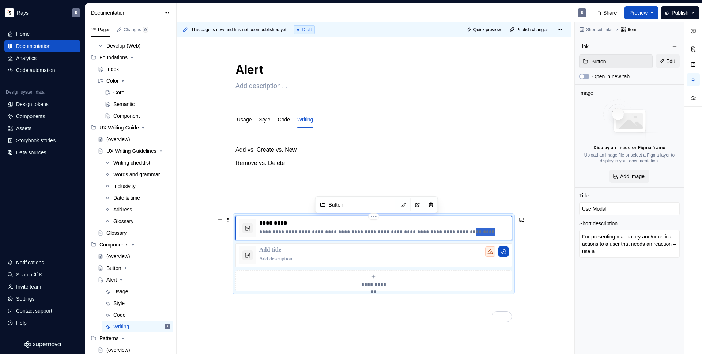
click at [485, 231] on p "**********" at bounding box center [383, 231] width 249 height 7
type textarea "*"
type textarea "For presenting mandatory and/or critical actions to a user that needs an reacti…"
type textarea "*"
type textarea "For presenting mandatory and/or critical actions to a user that needs an reacti…"
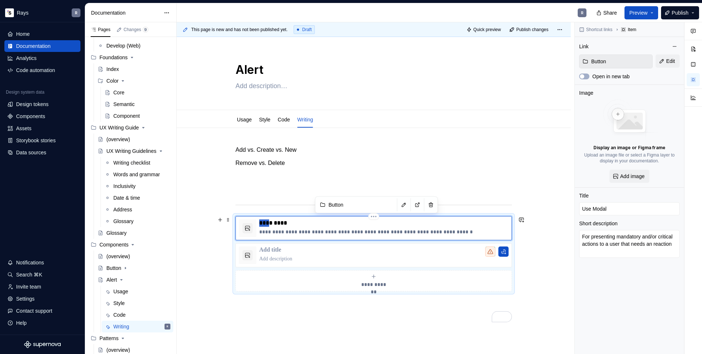
drag, startPoint x: 270, startPoint y: 225, endPoint x: 260, endPoint y: 225, distance: 10.2
click at [260, 225] on p "*********" at bounding box center [383, 222] width 249 height 7
type textarea "*"
type input "Modal"
type textarea "*"
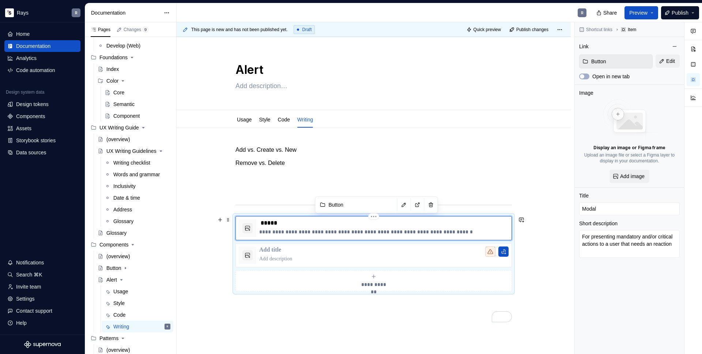
type input "Modal"
click at [271, 248] on p "To enrich screen reader interactions, please activate Accessibility in Grammarl…" at bounding box center [383, 250] width 249 height 7
type textarea "*"
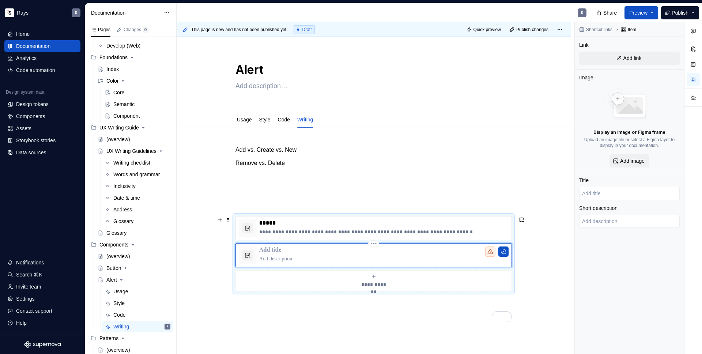
type textarea "*"
type input "S"
type textarea "*"
type input "Sn"
type textarea "*"
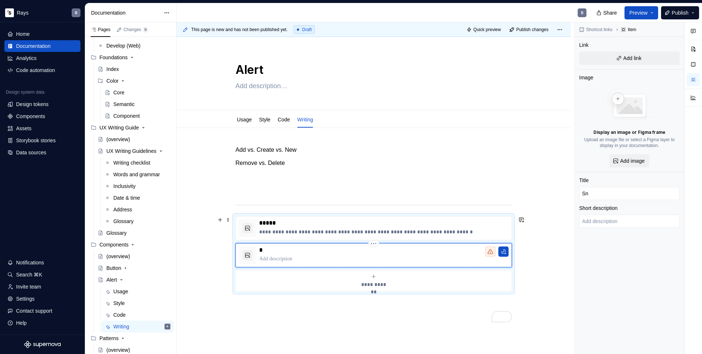
type input "Sna"
type textarea "*"
type input "Snac"
type textarea "*"
type input "Snack"
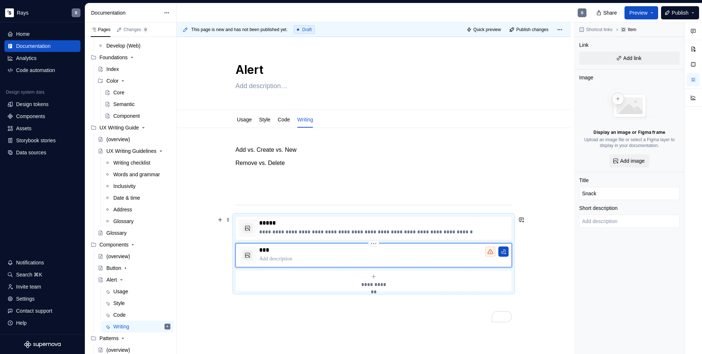
type textarea "*"
type input "Snackb"
type textarea "*"
type input "Snackba"
type textarea "*"
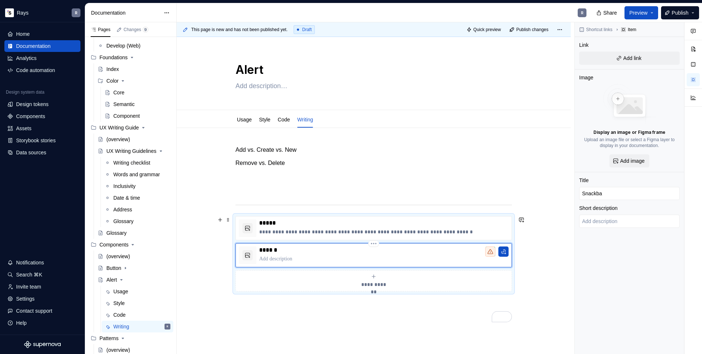
type input "Snackbar"
click at [296, 260] on p "To enrich screen reader interactions, please activate Accessibility in Grammarl…" at bounding box center [383, 258] width 249 height 7
paste div "To enrich screen reader interactions, please activate Accessibility in Grammarl…"
type textarea "*"
type textarea "For displaying non-critical messages on the result of an action – use"
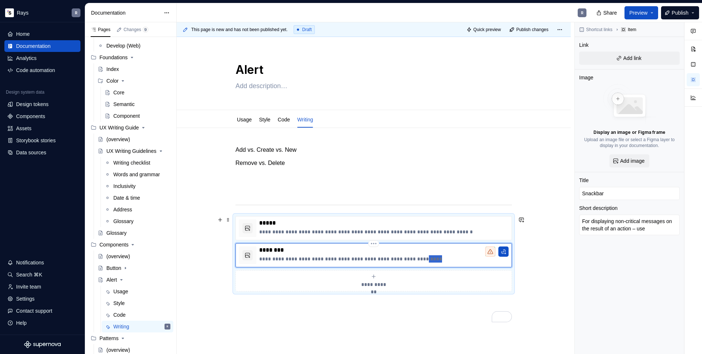
drag, startPoint x: 412, startPoint y: 260, endPoint x: 439, endPoint y: 260, distance: 27.1
click at [439, 260] on p "**********" at bounding box center [383, 258] width 249 height 7
type textarea "*"
type textarea "For displaying non-critical messages on the result of an action"
type textarea "*"
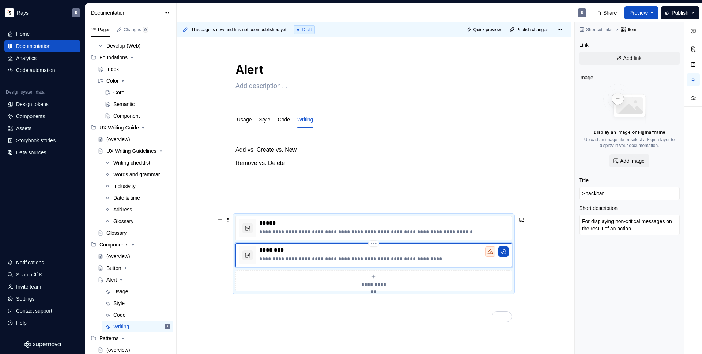
type textarea "For displaying non-critical messages on the result of an action"
click at [366, 281] on span "**********" at bounding box center [374, 284] width 32 height 7
type textarea "*"
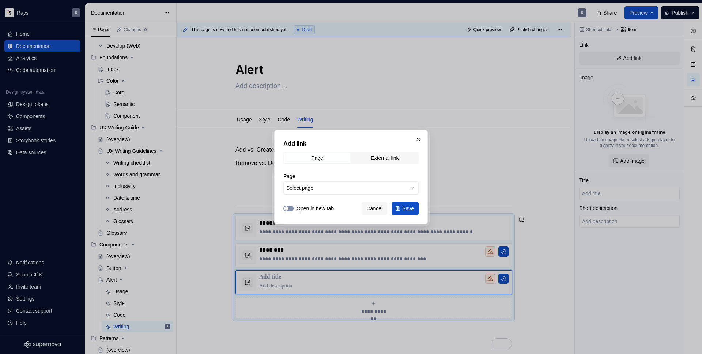
click at [287, 208] on span "button" at bounding box center [286, 208] width 4 height 4
click at [293, 209] on button "Open in new tab" at bounding box center [288, 209] width 10 height 6
click at [381, 160] on div "External link" at bounding box center [385, 158] width 28 height 6
click at [333, 158] on span "Page" at bounding box center [317, 158] width 66 height 10
click at [313, 187] on span "Select page" at bounding box center [299, 187] width 27 height 7
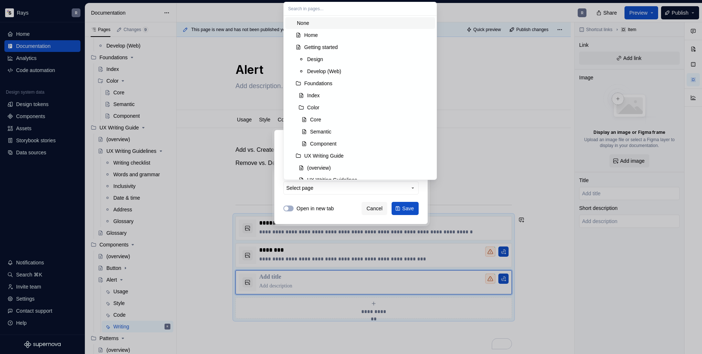
click at [357, 197] on div "Add link Page External link Page Select page Open in new tab Cancel Save" at bounding box center [351, 177] width 702 height 354
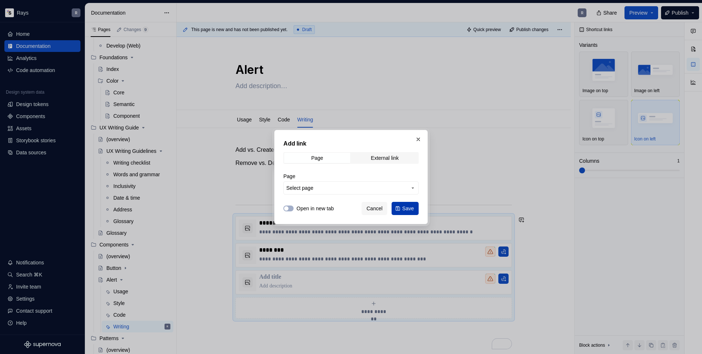
click at [406, 208] on span "Save" at bounding box center [408, 208] width 12 height 7
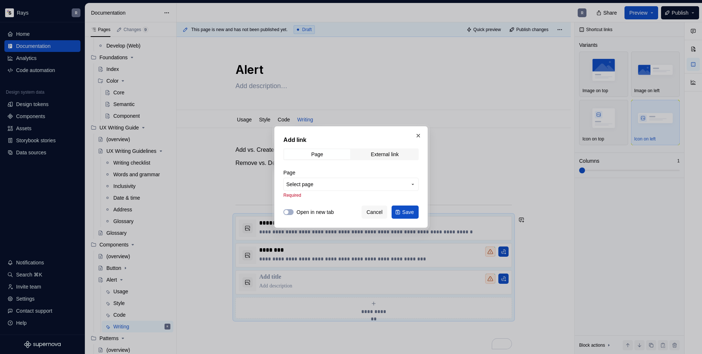
click at [316, 183] on span "Select page" at bounding box center [346, 184] width 121 height 7
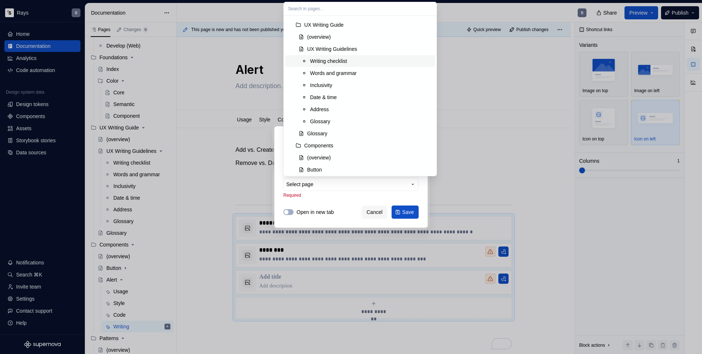
scroll to position [140, 0]
click at [333, 147] on div "(overview)" at bounding box center [369, 147] width 125 height 7
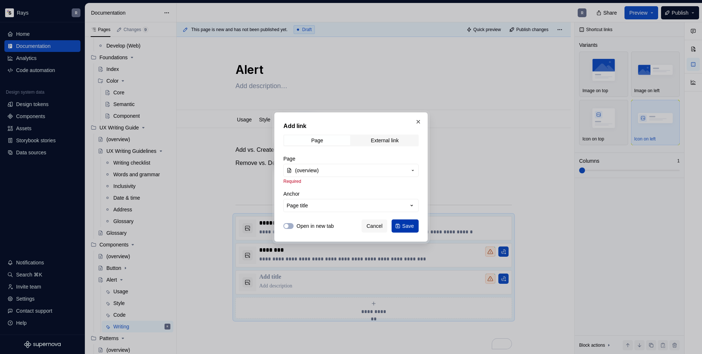
click at [407, 225] on span "Save" at bounding box center [408, 225] width 12 height 7
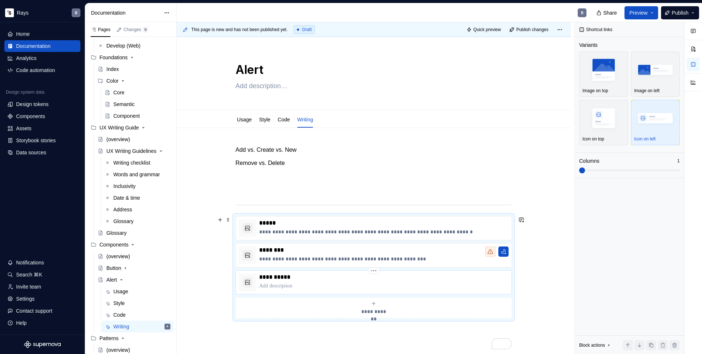
click at [279, 277] on p "**********" at bounding box center [383, 277] width 249 height 7
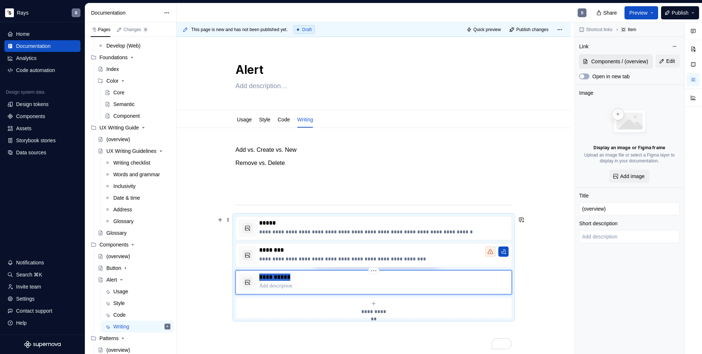
drag, startPoint x: 287, startPoint y: 277, endPoint x: 245, endPoint y: 276, distance: 41.3
click at [245, 276] on div "**********" at bounding box center [374, 283] width 270 height 18
type textarea "*"
click at [278, 286] on p "To enrich screen reader interactions, please activate Accessibility in Grammarl…" at bounding box center [383, 285] width 249 height 7
type textarea "*"
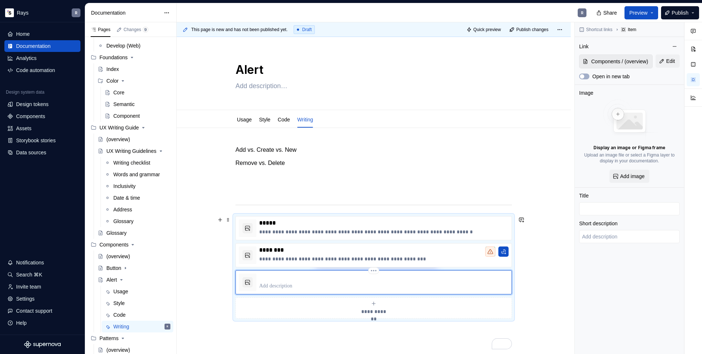
type textarea "For displaying feedback at the element level (e.g., entered password doesn't me…"
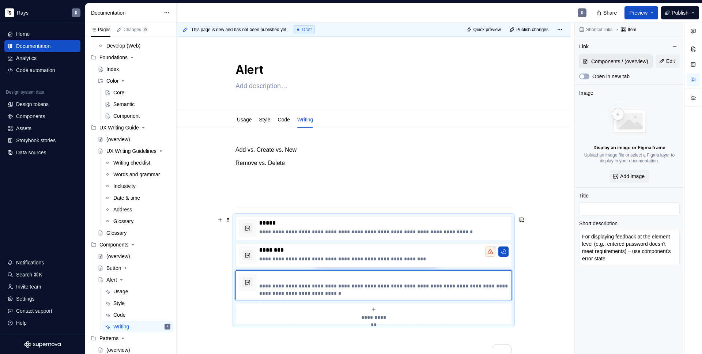
click at [197, 299] on div "**********" at bounding box center [374, 299] width 394 height 342
click at [283, 281] on div "**********" at bounding box center [383, 285] width 249 height 23
click at [228, 218] on span at bounding box center [228, 220] width 6 height 10
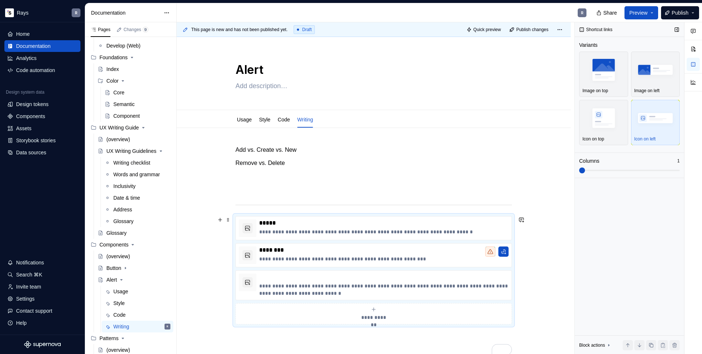
click at [579, 170] on span at bounding box center [582, 171] width 6 height 6
type textarea "*"
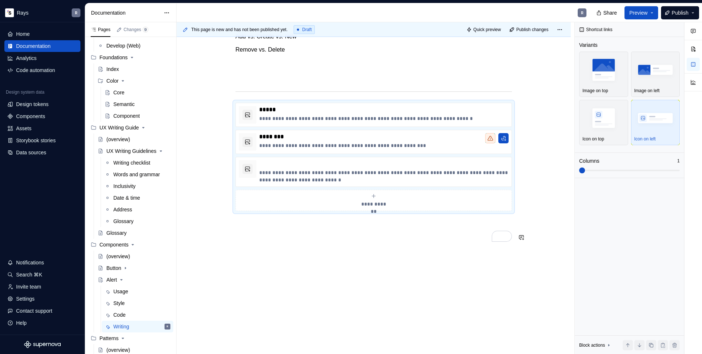
click at [290, 254] on div "**********" at bounding box center [374, 186] width 394 height 342
click at [290, 237] on p "To enrich screen reader interactions, please activate Accessibility in Grammarl…" at bounding box center [374, 237] width 276 height 9
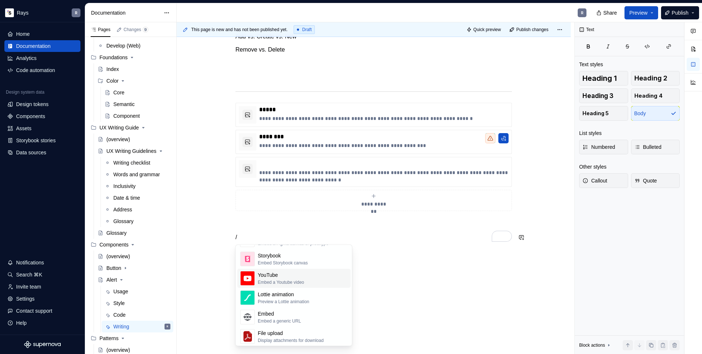
scroll to position [381, 0]
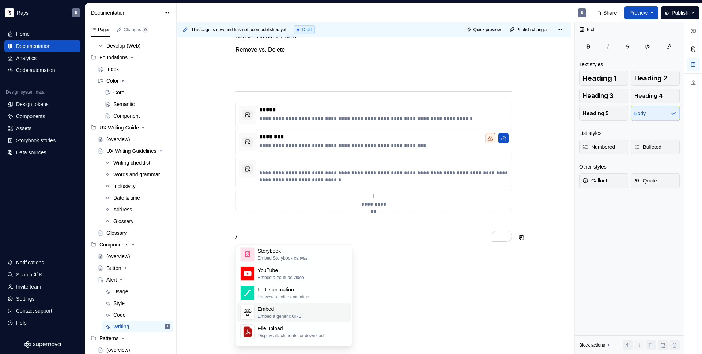
click at [321, 307] on div "Embed Embed a generic URL" at bounding box center [303, 312] width 90 height 15
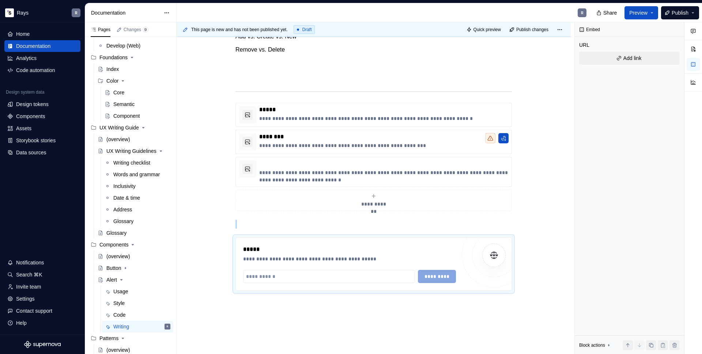
click at [282, 308] on div "**********" at bounding box center [374, 210] width 394 height 391
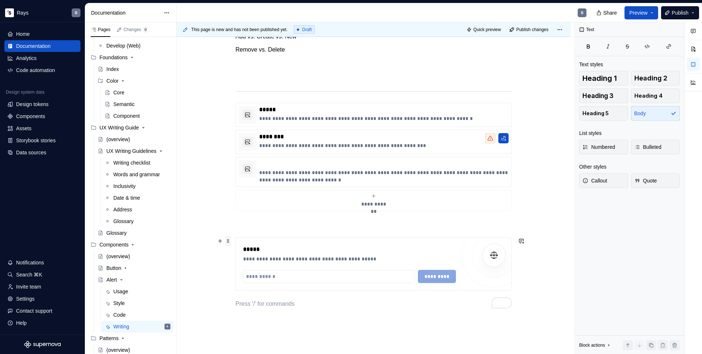
click at [230, 244] on span at bounding box center [228, 241] width 6 height 10
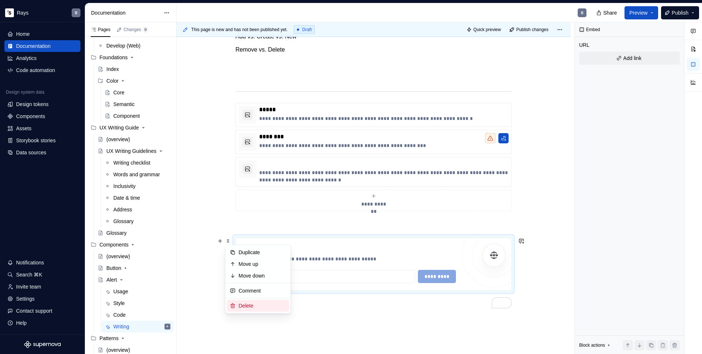
click at [252, 306] on div "Delete" at bounding box center [263, 305] width 48 height 7
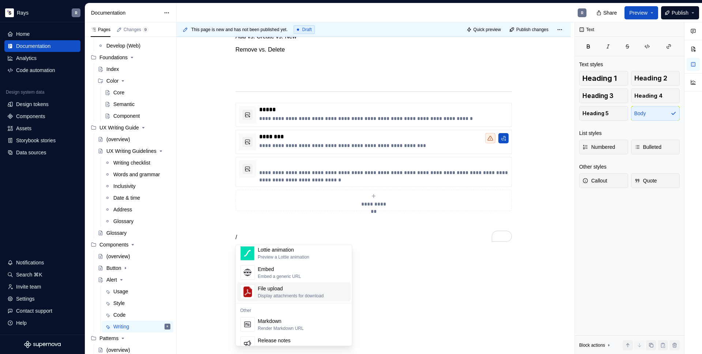
scroll to position [433, 0]
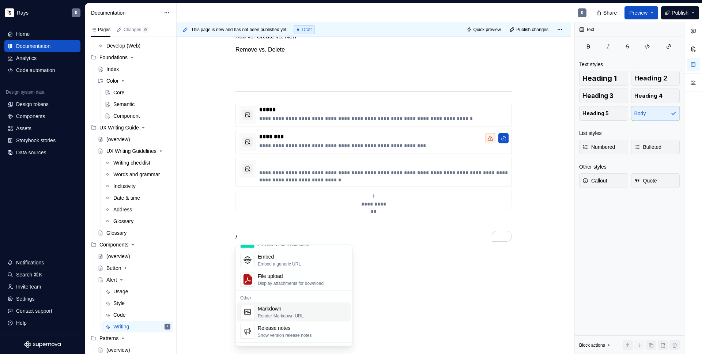
click at [320, 309] on div "Markdown Render Markdown URL" at bounding box center [303, 312] width 90 height 15
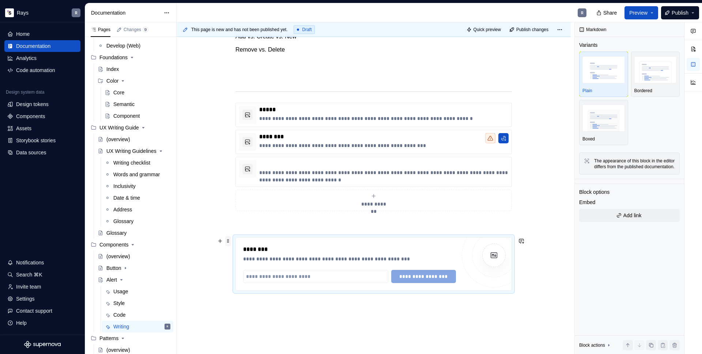
click at [227, 240] on span at bounding box center [228, 241] width 6 height 10
click at [252, 302] on div "Delete" at bounding box center [263, 305] width 48 height 7
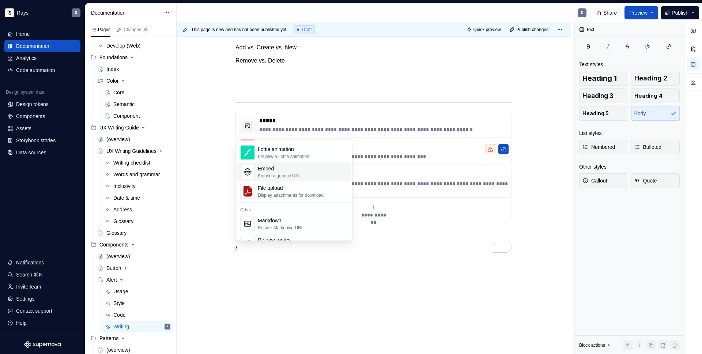
scroll to position [418, 0]
click at [316, 176] on div "Embed Embed a generic URL" at bounding box center [303, 170] width 90 height 15
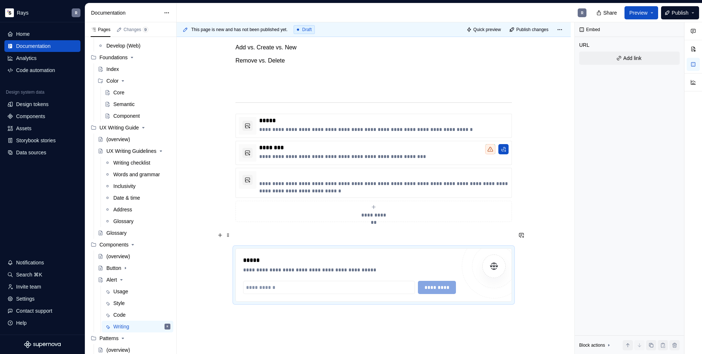
click at [339, 234] on p "To enrich screen reader interactions, please activate Accessibility in Grammarl…" at bounding box center [374, 235] width 276 height 9
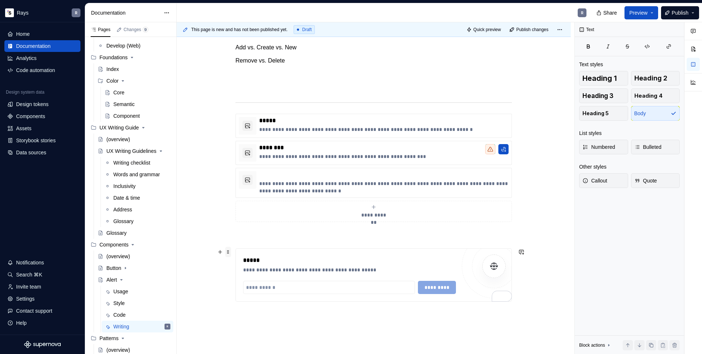
click at [226, 249] on span at bounding box center [228, 252] width 6 height 10
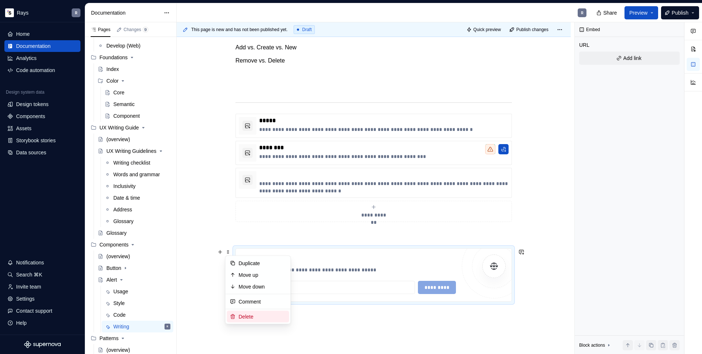
click at [253, 312] on div "Delete" at bounding box center [258, 317] width 62 height 12
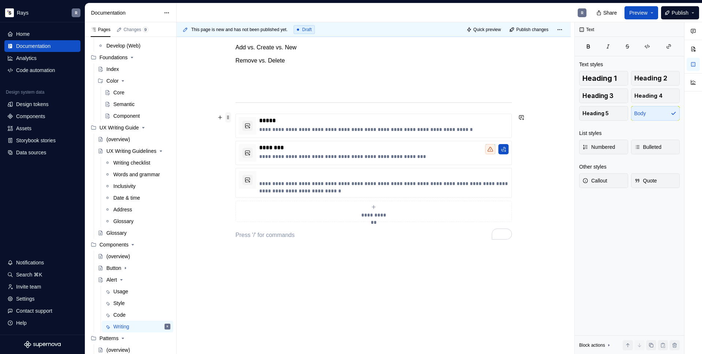
click at [230, 119] on span at bounding box center [228, 117] width 6 height 10
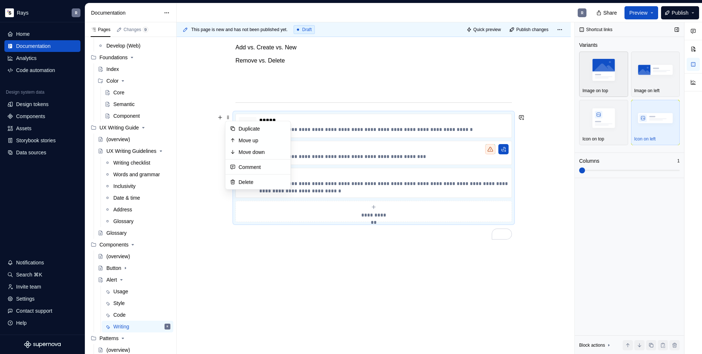
click at [602, 79] on img "button" at bounding box center [604, 69] width 42 height 27
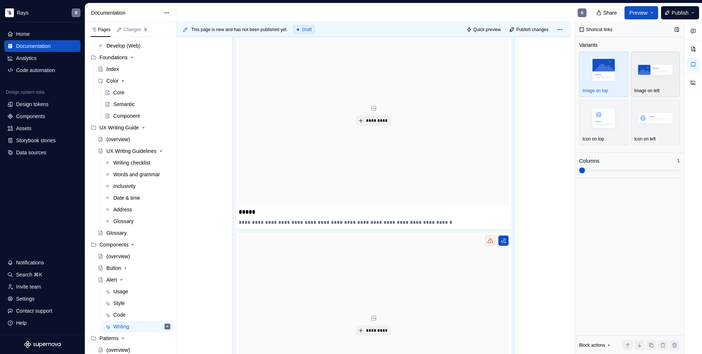
click at [648, 82] on img "button" at bounding box center [656, 69] width 42 height 27
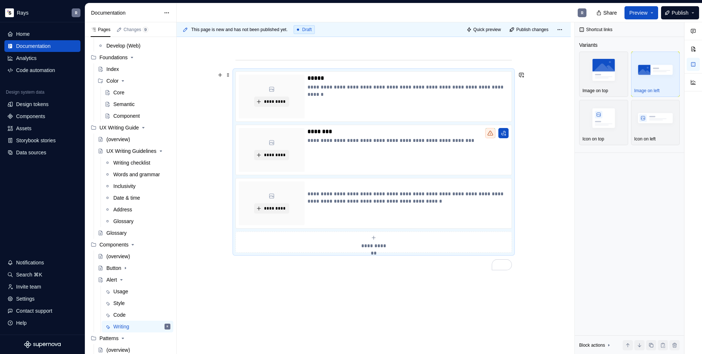
scroll to position [141, 0]
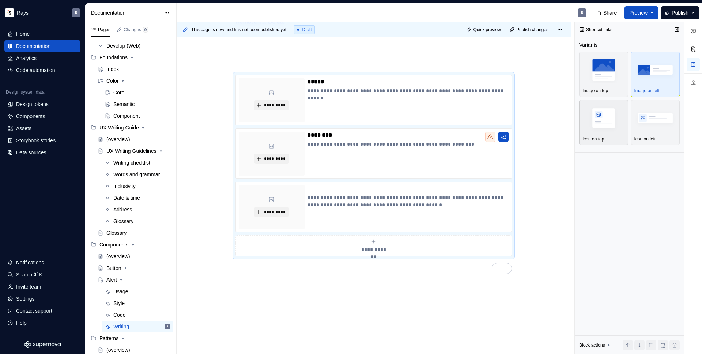
click at [607, 117] on img "button" at bounding box center [604, 118] width 42 height 27
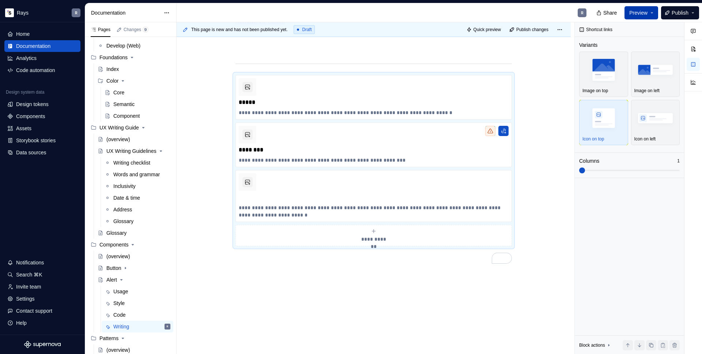
click at [648, 14] on button "Preview" at bounding box center [642, 12] width 34 height 13
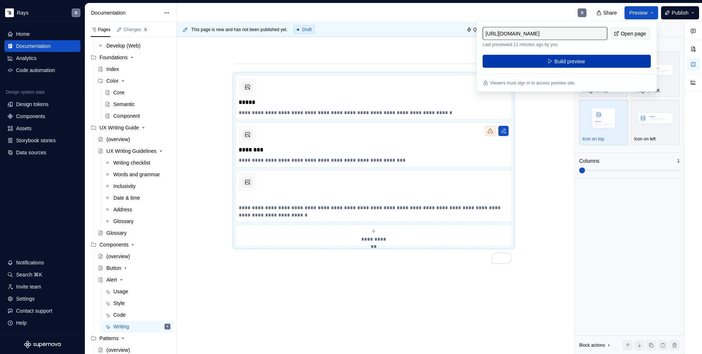
click at [603, 57] on button "Build preview" at bounding box center [567, 61] width 168 height 13
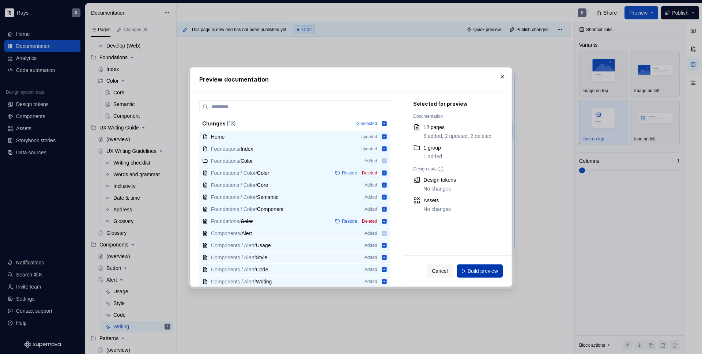
click at [477, 268] on span "Build preview" at bounding box center [483, 270] width 30 height 7
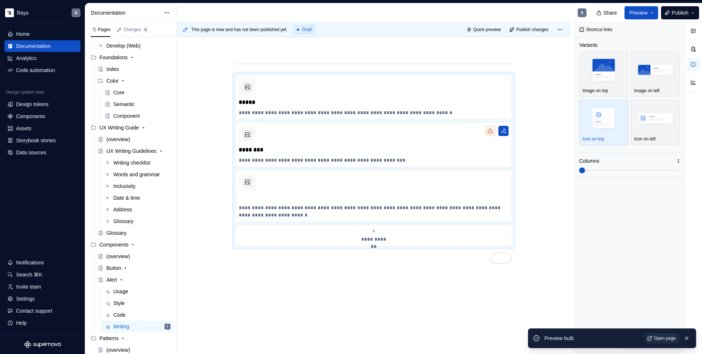
click at [669, 336] on span "Open page" at bounding box center [665, 338] width 22 height 6
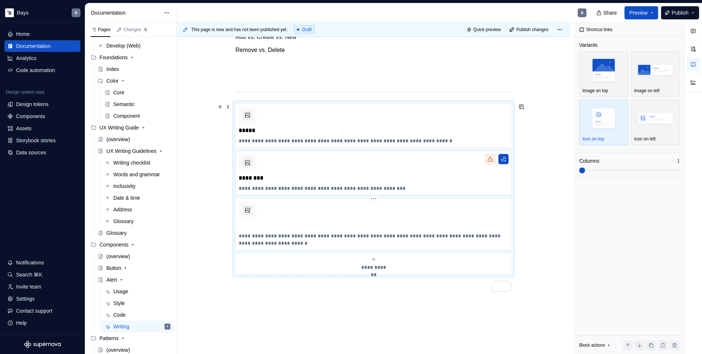
scroll to position [113, 0]
click at [333, 173] on div "**********" at bounding box center [374, 173] width 270 height 38
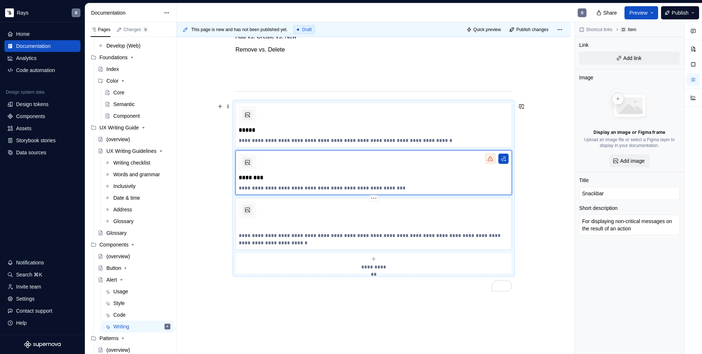
type textarea "*"
type textarea "For displaying feedback at the element level (e.g., entered password doesn't me…"
click at [452, 205] on div "**********" at bounding box center [374, 223] width 270 height 45
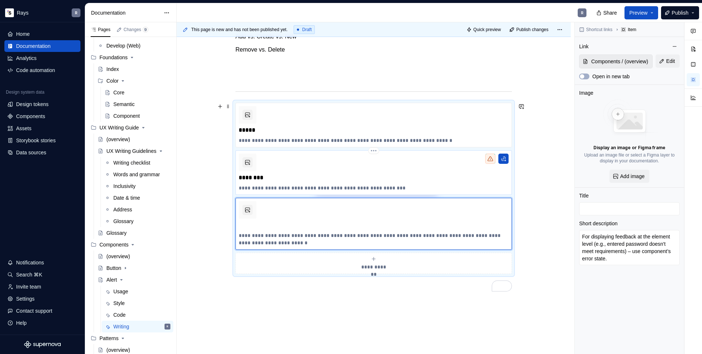
type textarea "*"
type input "Snackbar"
type textarea "For displaying non-critical messages on the result of an action"
click at [443, 170] on div "**********" at bounding box center [374, 173] width 270 height 38
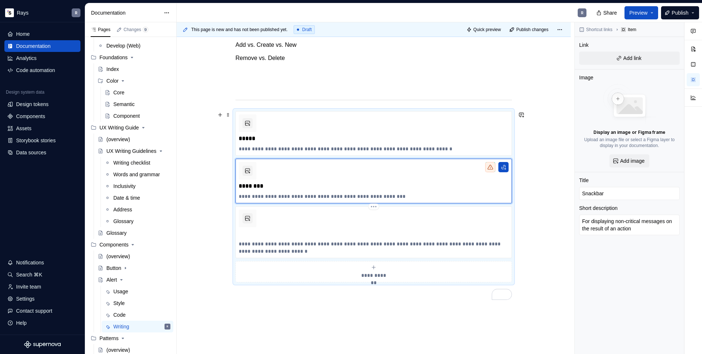
scroll to position [107, 0]
click at [636, 17] on button "Preview" at bounding box center [642, 12] width 34 height 13
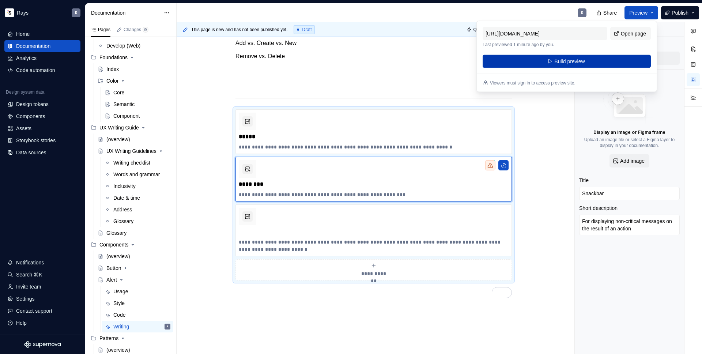
click at [587, 57] on button "Build preview" at bounding box center [567, 61] width 168 height 13
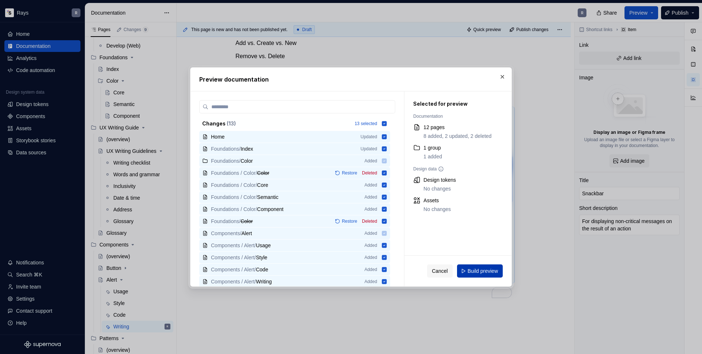
click at [485, 274] on span "Build preview" at bounding box center [483, 270] width 30 height 7
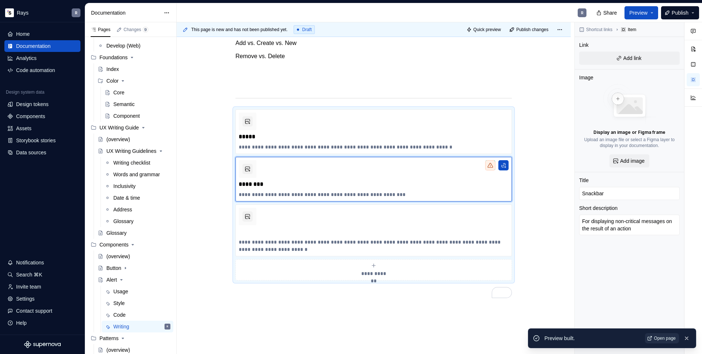
click at [662, 336] on span "Open page" at bounding box center [665, 338] width 22 height 6
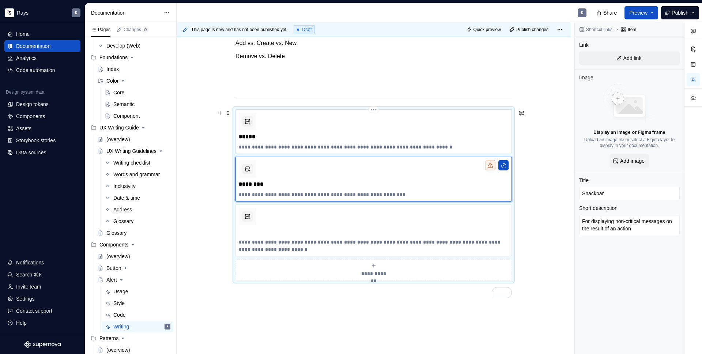
scroll to position [0, 0]
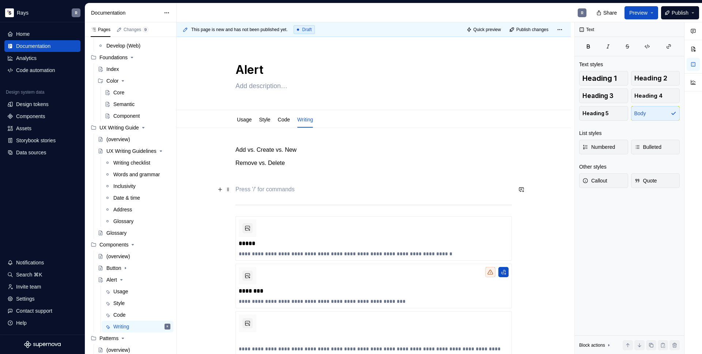
click at [259, 189] on p "To enrich screen reader interactions, please activate Accessibility in Grammarl…" at bounding box center [374, 189] width 276 height 9
click at [228, 221] on span at bounding box center [228, 220] width 6 height 10
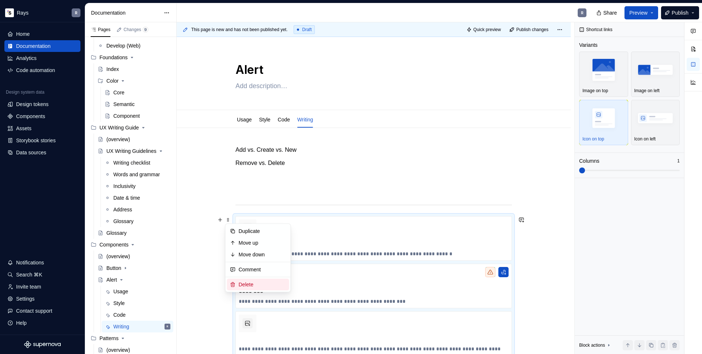
click at [256, 279] on div "Delete" at bounding box center [258, 285] width 62 height 12
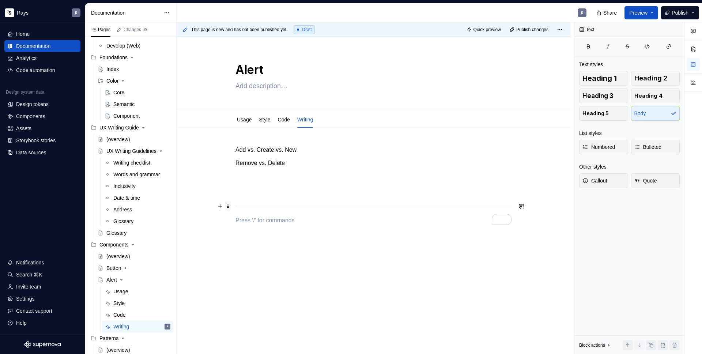
click at [229, 205] on span at bounding box center [228, 206] width 6 height 10
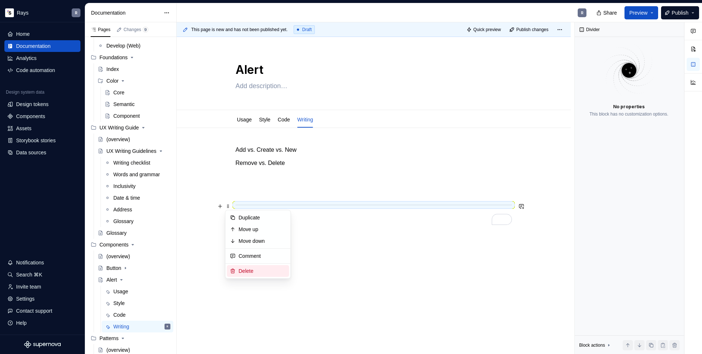
click at [251, 270] on div "Delete" at bounding box center [263, 270] width 48 height 7
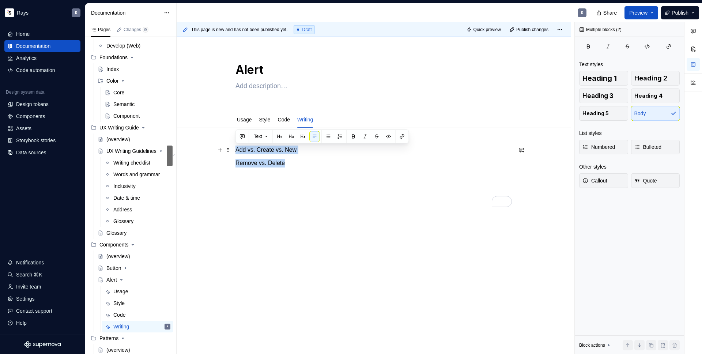
drag, startPoint x: 297, startPoint y: 164, endPoint x: 237, endPoint y: 152, distance: 61.5
click at [237, 152] on div "Add vs. Create vs. New Remove vs. Delete" at bounding box center [374, 176] width 276 height 61
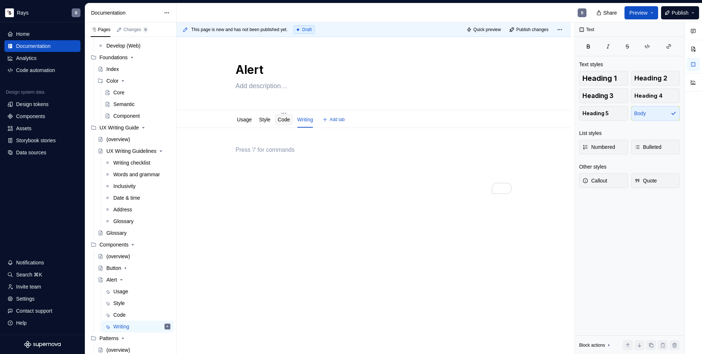
click at [283, 120] on link "Code" at bounding box center [284, 120] width 12 height 6
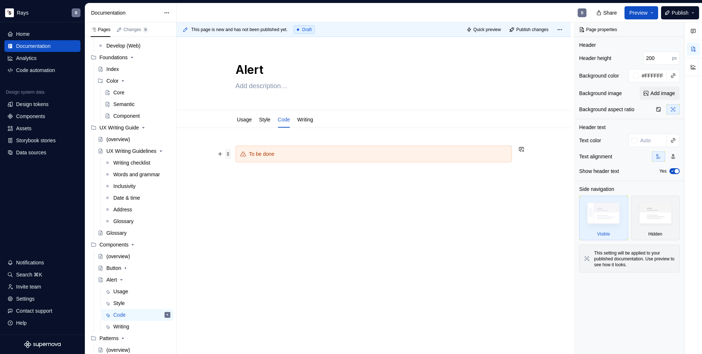
click at [230, 155] on span at bounding box center [228, 154] width 6 height 10
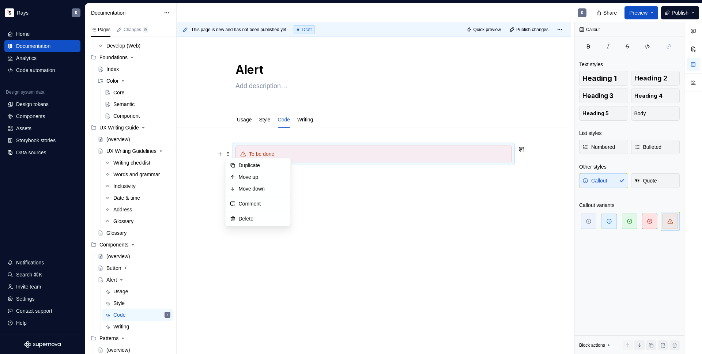
click at [353, 201] on div "To be done" at bounding box center [374, 211] width 394 height 167
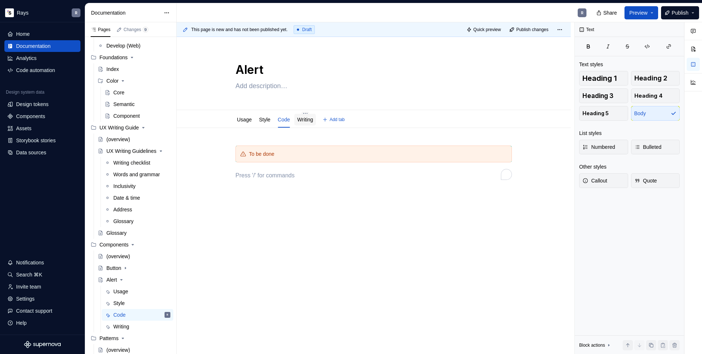
click at [316, 125] on div "Writing" at bounding box center [305, 120] width 22 height 12
click at [309, 119] on link "Writing" at bounding box center [305, 120] width 16 height 6
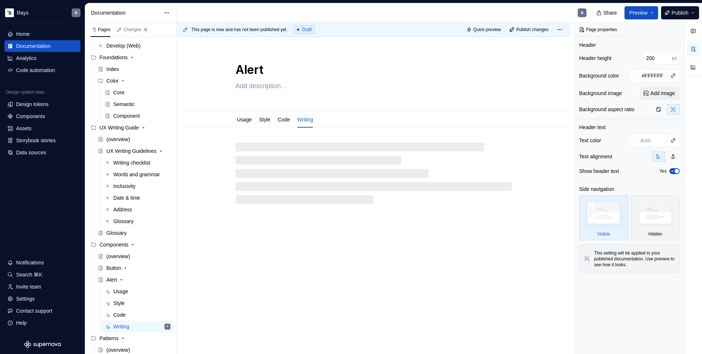
type textarea "*"
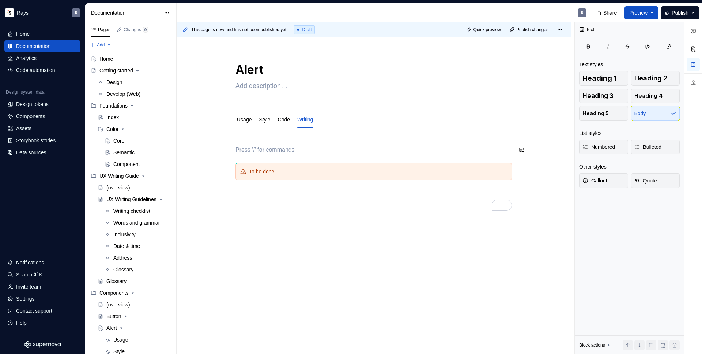
scroll to position [48, 0]
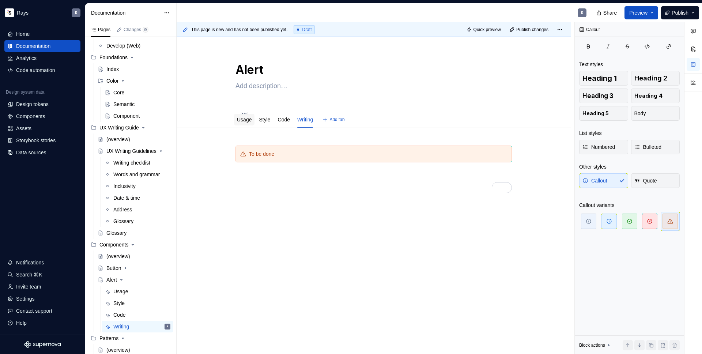
click at [248, 119] on link "Usage" at bounding box center [244, 120] width 15 height 6
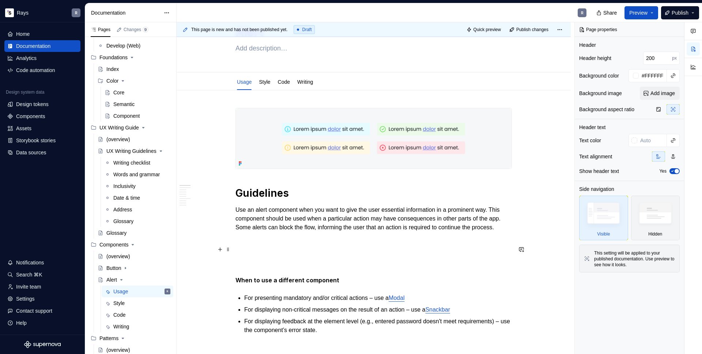
scroll to position [68, 0]
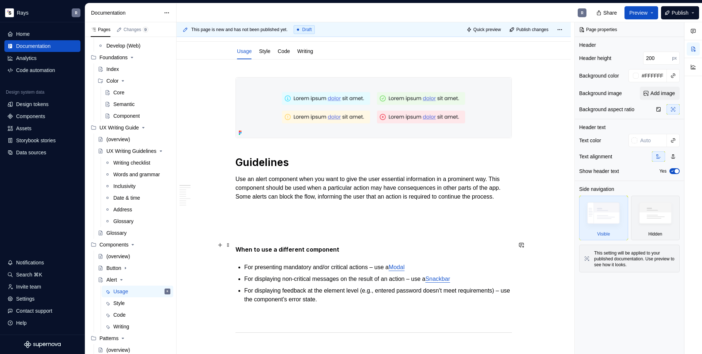
click at [265, 227] on p at bounding box center [374, 223] width 276 height 9
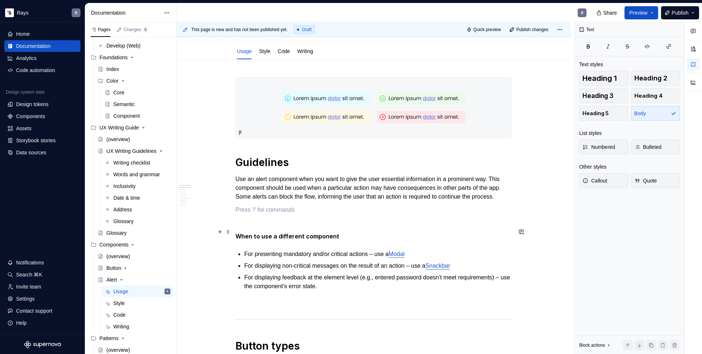
click at [255, 227] on p "To enrich screen reader interactions, please activate Accessibility in Grammarl…" at bounding box center [374, 223] width 276 height 9
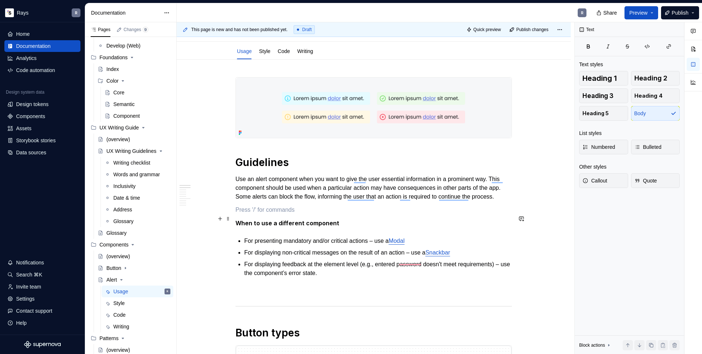
scroll to position [153, 0]
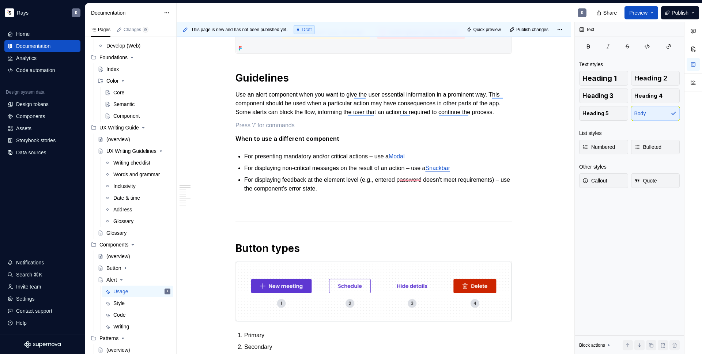
type textarea "*"
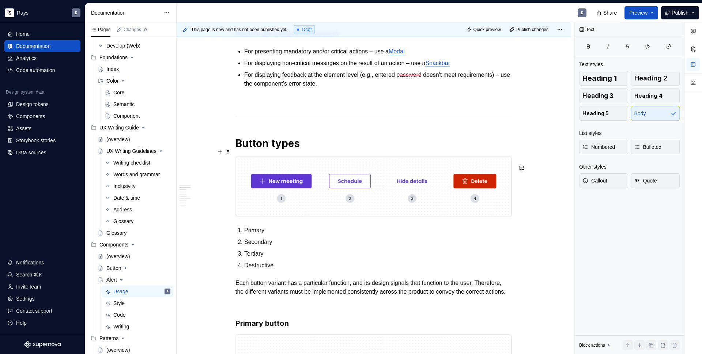
scroll to position [173, 0]
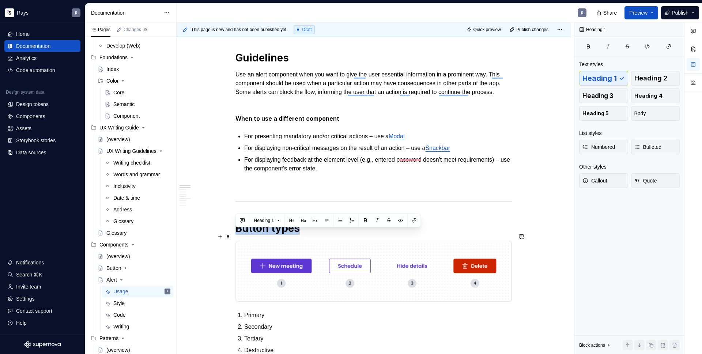
drag, startPoint x: 287, startPoint y: 238, endPoint x: 238, endPoint y: 240, distance: 49.0
click at [238, 235] on h1 "Button types" at bounding box center [374, 228] width 276 height 13
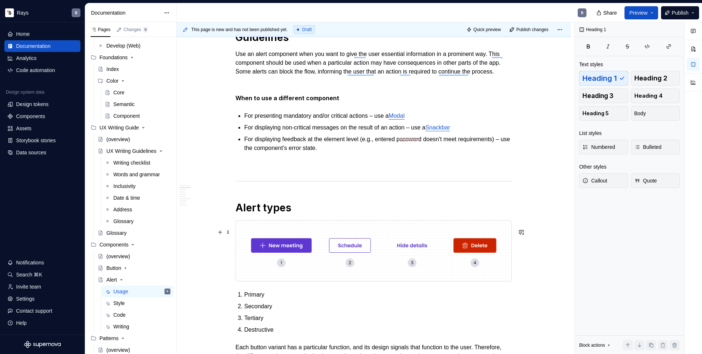
scroll to position [221, 0]
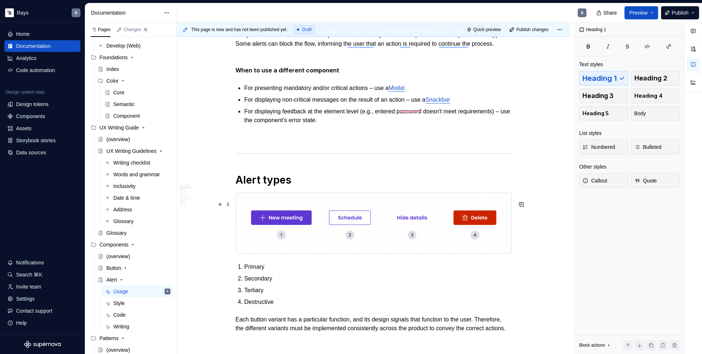
click at [300, 228] on img "To enrich screen reader interactions, please activate Accessibility in Grammarl…" at bounding box center [374, 223] width 276 height 61
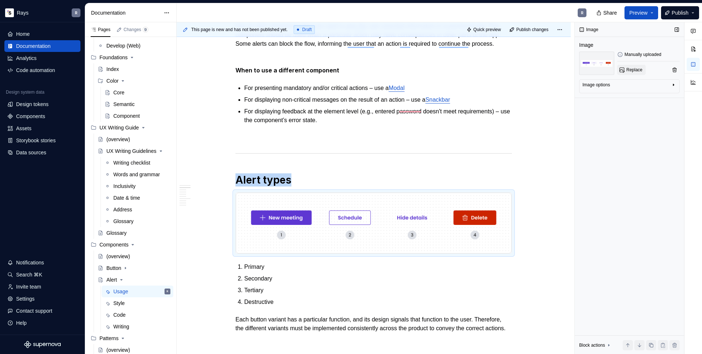
click at [637, 68] on span "Replace" at bounding box center [635, 70] width 16 height 6
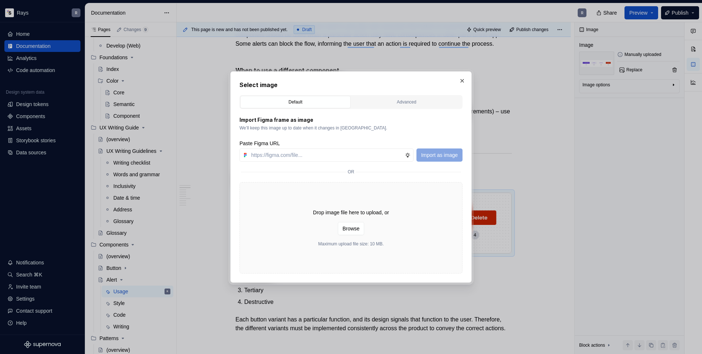
type textarea "*"
type input "https://www.figma.com/design/Txi4seRtvtbRiOWhfuyfuq/Documentation?node-id=334-5…"
click at [451, 157] on span "Import as image" at bounding box center [439, 154] width 37 height 7
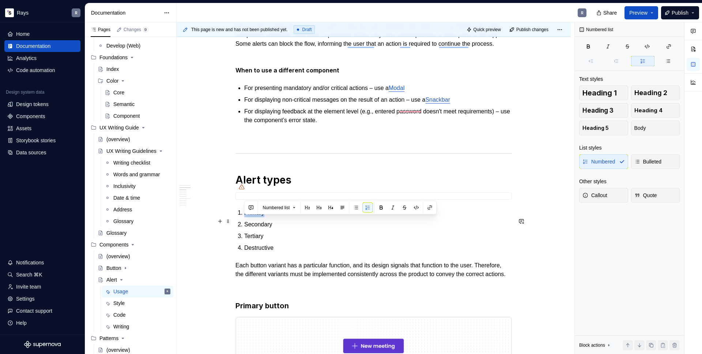
drag, startPoint x: 245, startPoint y: 221, endPoint x: 267, endPoint y: 222, distance: 22.3
click at [267, 217] on p "Primary" at bounding box center [378, 212] width 268 height 9
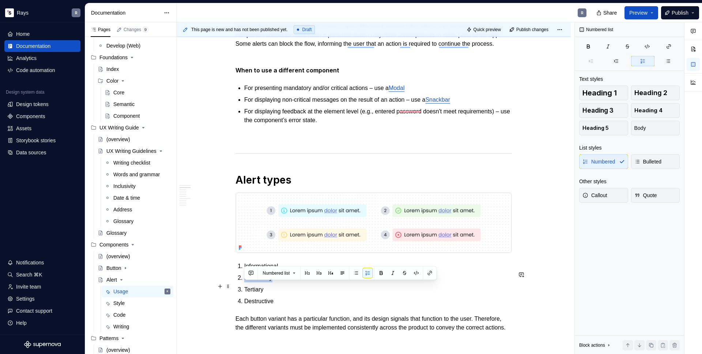
drag, startPoint x: 250, startPoint y: 286, endPoint x: 277, endPoint y: 287, distance: 27.1
click at [277, 282] on p "Secondary" at bounding box center [378, 278] width 268 height 9
drag, startPoint x: 255, startPoint y: 300, endPoint x: 274, endPoint y: 300, distance: 19.0
click at [274, 294] on p "Tertiary" at bounding box center [378, 289] width 268 height 9
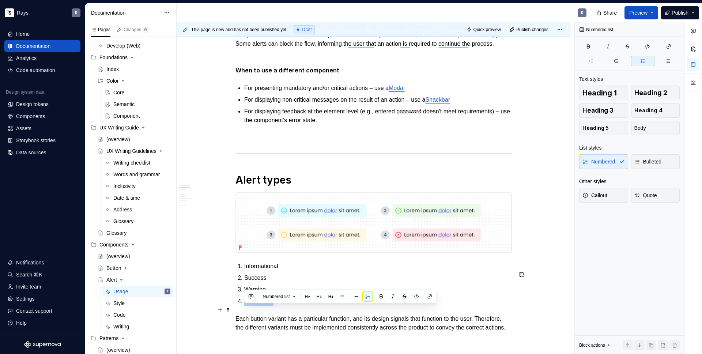
drag, startPoint x: 245, startPoint y: 310, endPoint x: 281, endPoint y: 310, distance: 35.8
click at [281, 306] on p "Destructive" at bounding box center [378, 301] width 268 height 9
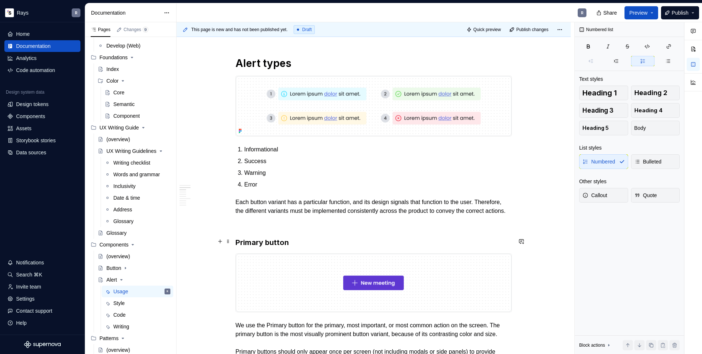
scroll to position [347, 0]
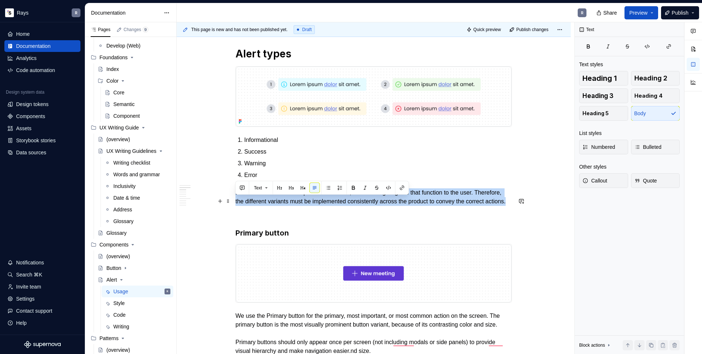
drag, startPoint x: 282, startPoint y: 218, endPoint x: 236, endPoint y: 200, distance: 49.9
click at [236, 200] on p "Each button variant has a particular function, and its design signals that func…" at bounding box center [374, 197] width 276 height 18
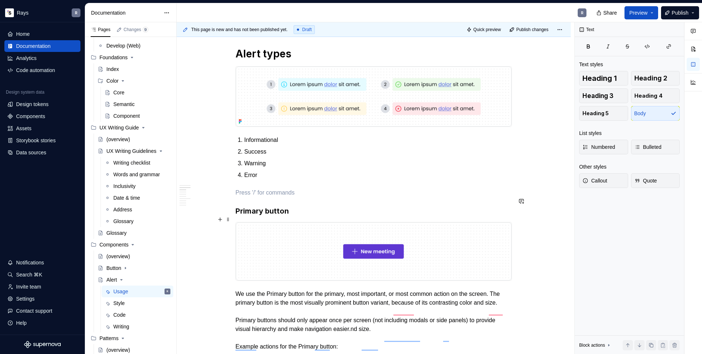
click at [288, 216] on h3 "Primary button" at bounding box center [374, 211] width 276 height 10
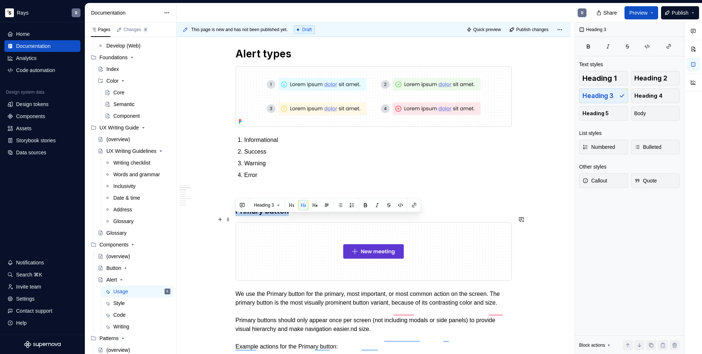
drag, startPoint x: 285, startPoint y: 218, endPoint x: 236, endPoint y: 221, distance: 48.7
click at [236, 216] on h3 "Primary button" at bounding box center [374, 211] width 276 height 10
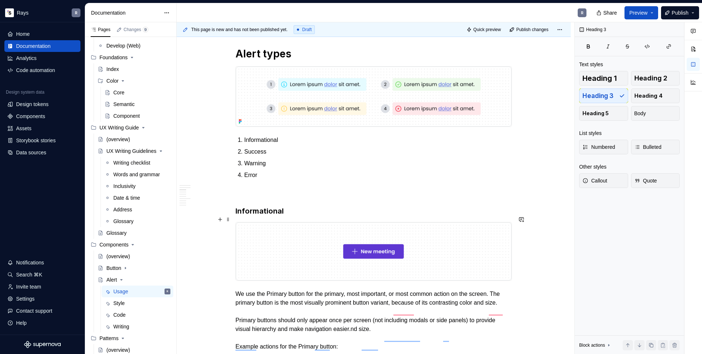
scroll to position [415, 0]
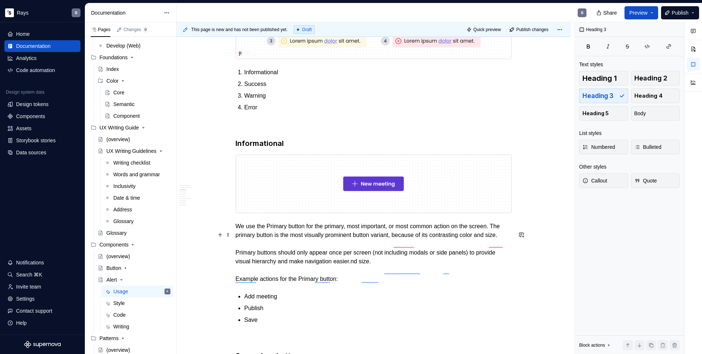
click at [238, 235] on p "We use the Primary button for the primary, most important, or most common actio…" at bounding box center [374, 252] width 276 height 61
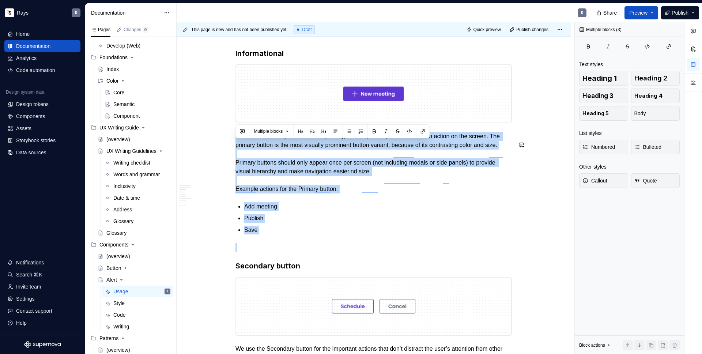
scroll to position [505, 0]
drag, startPoint x: 237, startPoint y: 235, endPoint x: 298, endPoint y: 256, distance: 65.0
click at [252, 252] on p "To enrich screen reader interactions, please activate Accessibility in Grammarl…" at bounding box center [374, 247] width 276 height 9
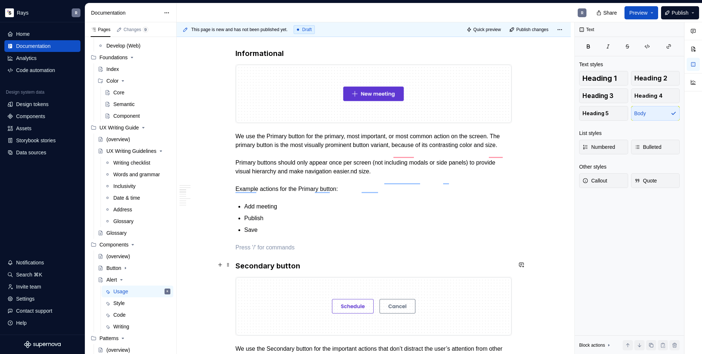
click at [256, 252] on p "To enrich screen reader interactions, please activate Accessibility in Grammarl…" at bounding box center [374, 247] width 276 height 9
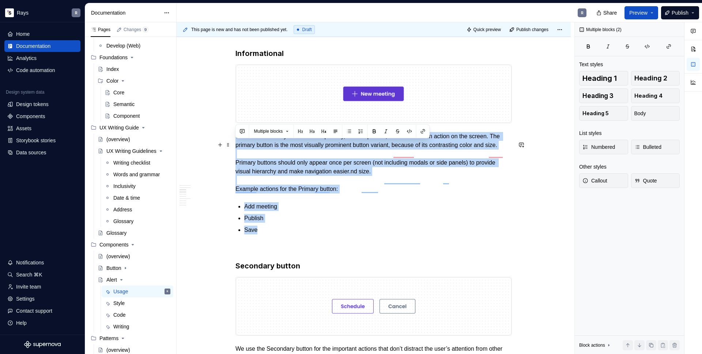
drag, startPoint x: 263, startPoint y: 248, endPoint x: 233, endPoint y: 146, distance: 106.8
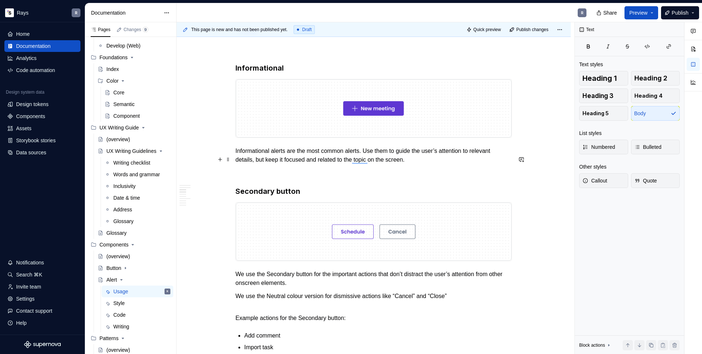
scroll to position [476, 0]
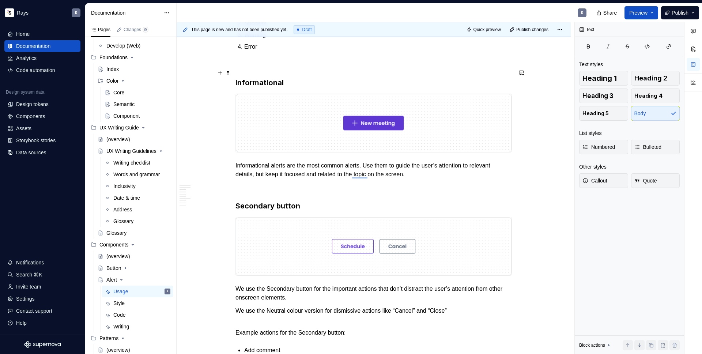
click at [270, 69] on p "To enrich screen reader interactions, please activate Accessibility in Grammarl…" at bounding box center [374, 64] width 276 height 9
drag, startPoint x: 371, startPoint y: 174, endPoint x: 236, endPoint y: 174, distance: 135.0
click at [236, 174] on p "Informational alerts are the most common alerts. Use them to guide the user’s a…" at bounding box center [374, 170] width 276 height 18
click at [248, 175] on p "Use them to guide the user’s attention to relevant details, but keep it focused…" at bounding box center [374, 170] width 276 height 18
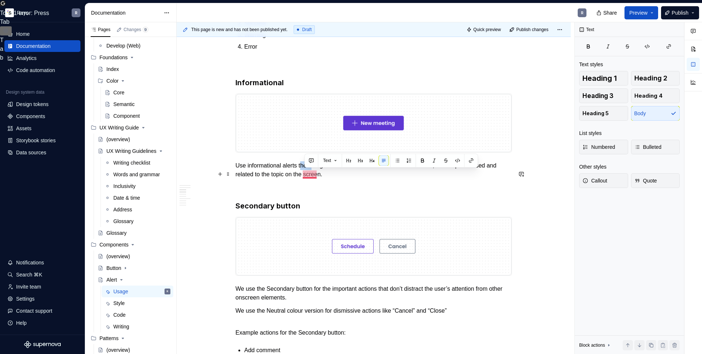
drag, startPoint x: 305, startPoint y: 176, endPoint x: 314, endPoint y: 175, distance: 9.6
click at [314, 175] on p "Use informational alerts them to guide the user’s attention to relevant details…" at bounding box center [374, 170] width 276 height 18
click at [343, 179] on p "Use informational alerts to guide the user’s attention to relevant details, but…" at bounding box center [374, 170] width 276 height 18
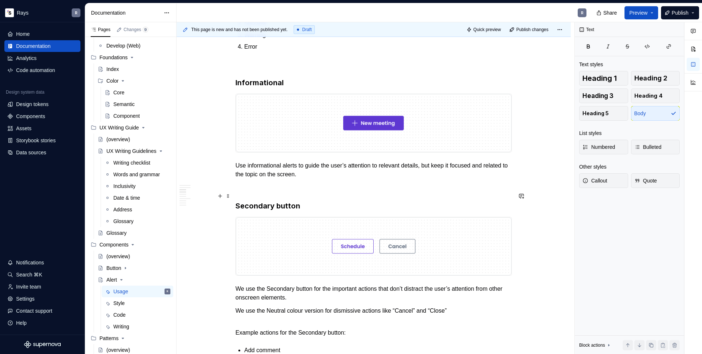
scroll to position [456, 0]
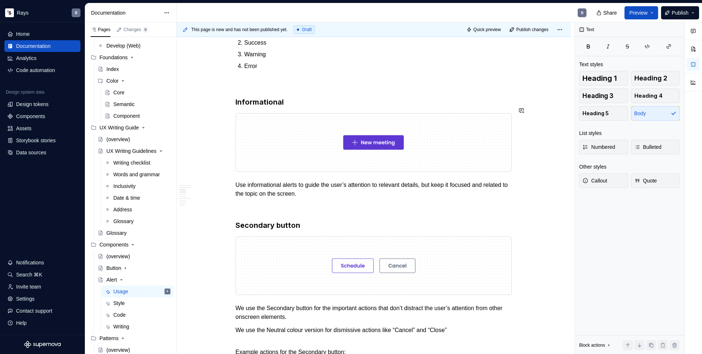
click at [263, 88] on p "To enrich screen reader interactions, please activate Accessibility in Grammarl…" at bounding box center [374, 83] width 276 height 9
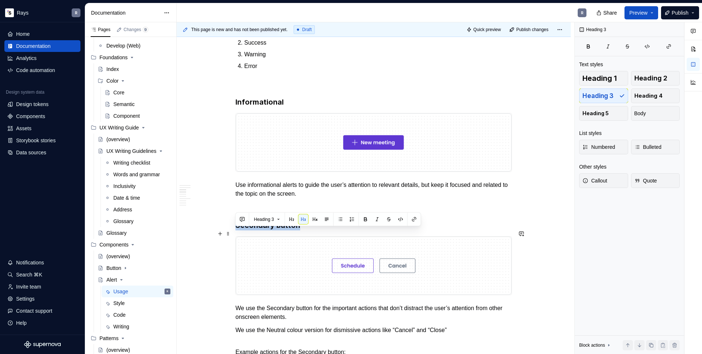
drag, startPoint x: 294, startPoint y: 234, endPoint x: 238, endPoint y: 236, distance: 56.4
click at [238, 230] on h3 "Secondary button" at bounding box center [374, 225] width 276 height 10
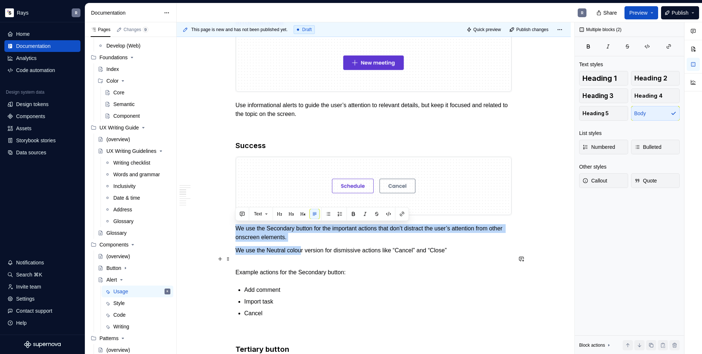
scroll to position [546, 0]
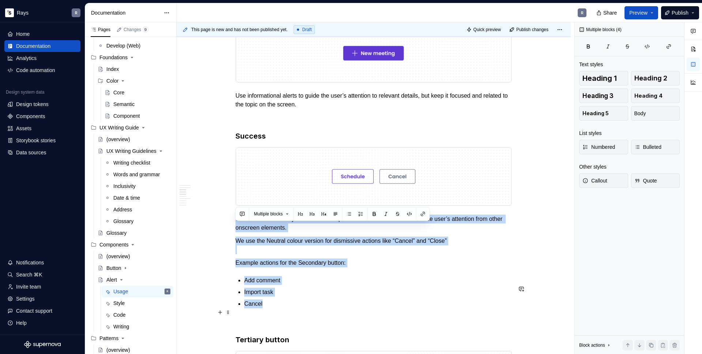
drag, startPoint x: 253, startPoint y: 242, endPoint x: 309, endPoint y: 316, distance: 93.1
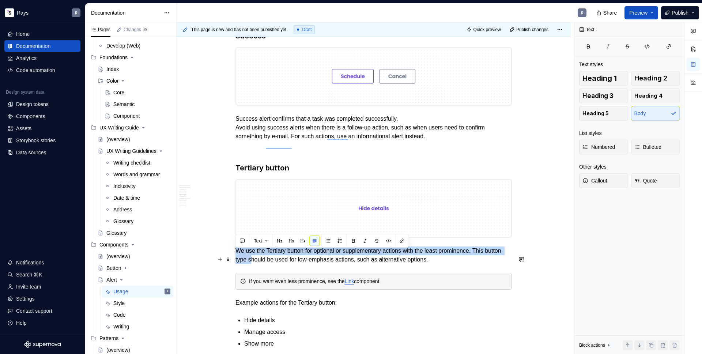
scroll to position [660, 0]
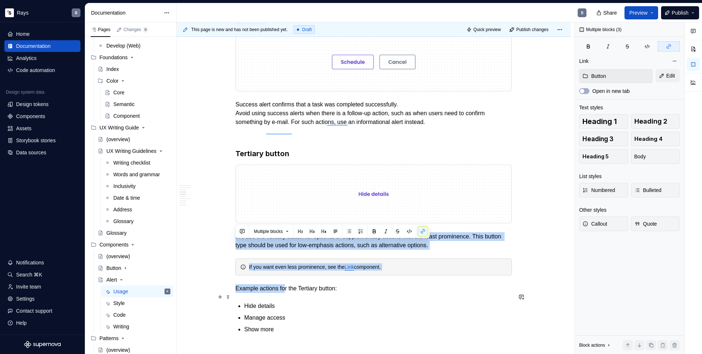
drag, startPoint x: 236, startPoint y: 259, endPoint x: 286, endPoint y: 293, distance: 60.4
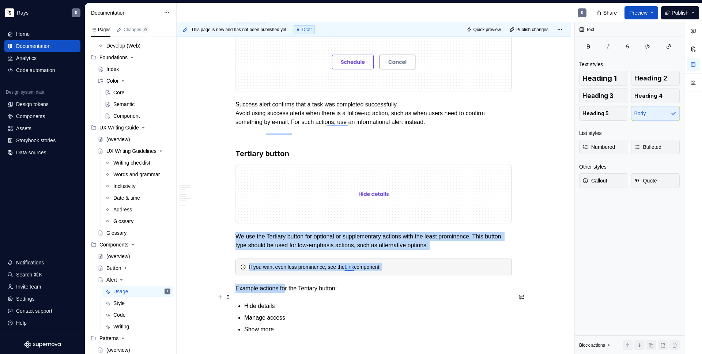
click at [305, 293] on p "Example actions for the Tertiary button:" at bounding box center [374, 288] width 276 height 9
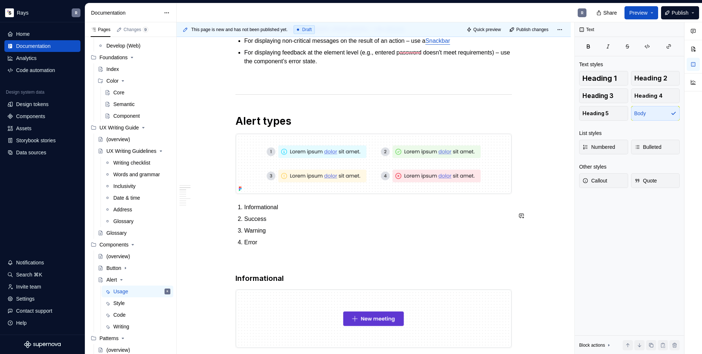
scroll to position [318, 0]
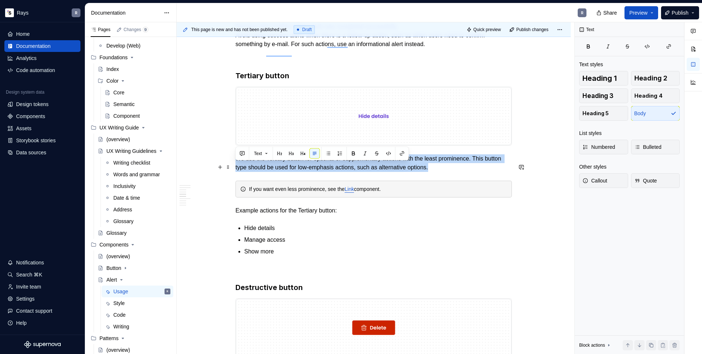
drag, startPoint x: 237, startPoint y: 167, endPoint x: 467, endPoint y: 175, distance: 230.2
click at [467, 172] on p "We use the Tertiary button for optional or supplementary actions with the least…" at bounding box center [374, 163] width 276 height 18
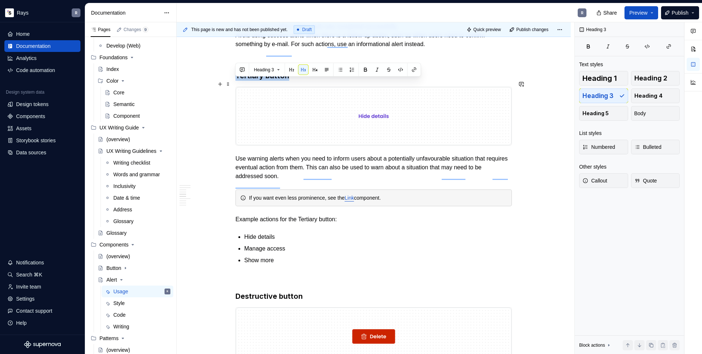
drag, startPoint x: 288, startPoint y: 84, endPoint x: 235, endPoint y: 86, distance: 52.7
click at [236, 81] on h3 "Tertiary button" at bounding box center [374, 76] width 276 height 10
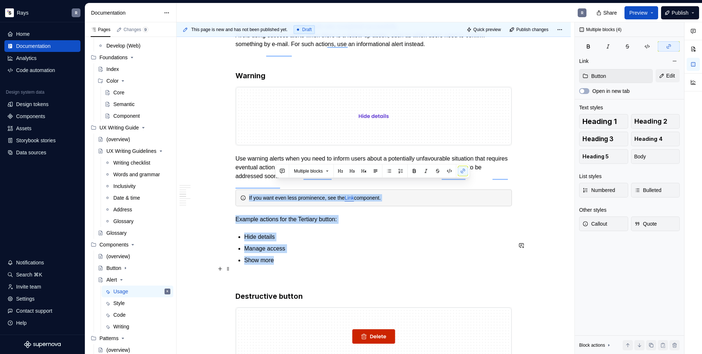
drag, startPoint x: 321, startPoint y: 192, endPoint x: 353, endPoint y: 265, distance: 79.6
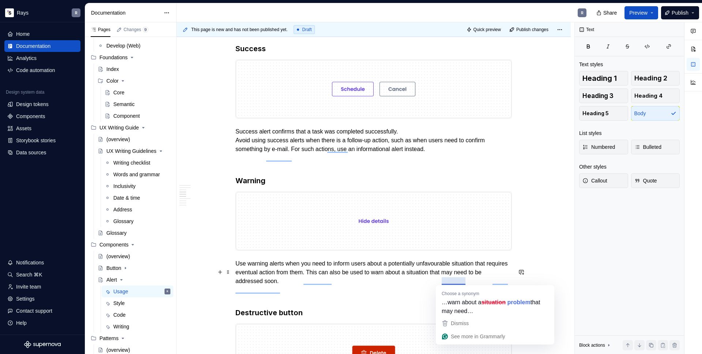
click at [417, 278] on p "Use warning alerts when you need to inform users about a potentially unfavourab…" at bounding box center [374, 272] width 276 height 26
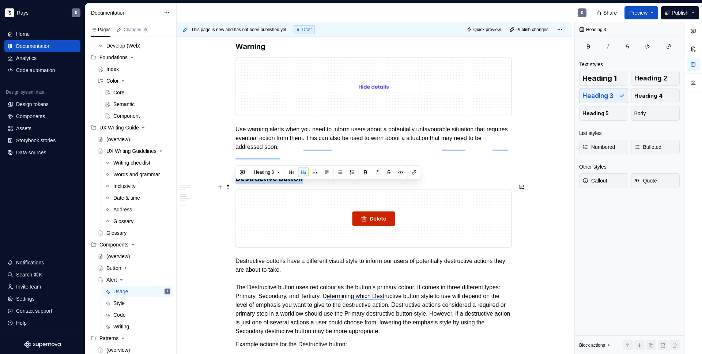
drag, startPoint x: 300, startPoint y: 184, endPoint x: 237, endPoint y: 186, distance: 62.2
click at [237, 184] on h3 "Destructive button" at bounding box center [374, 178] width 276 height 10
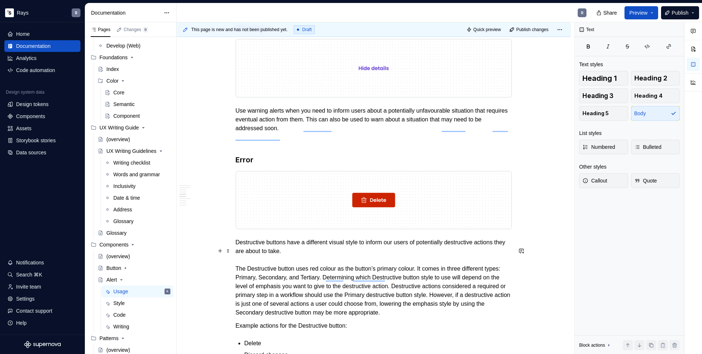
click at [237, 251] on p "Destructive buttons have a different visual style to inform our users of potent…" at bounding box center [374, 277] width 276 height 79
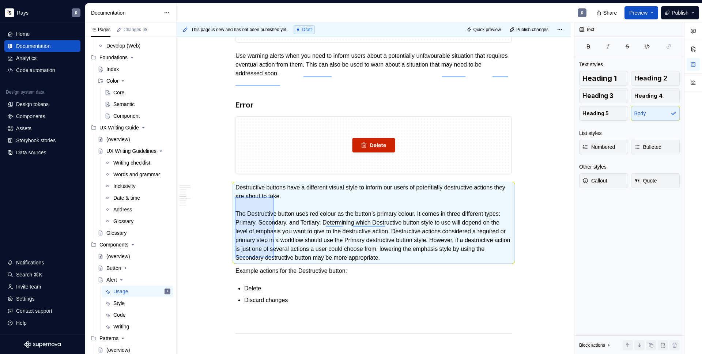
drag, startPoint x: 235, startPoint y: 252, endPoint x: 274, endPoint y: 257, distance: 39.9
click at [274, 257] on div "This page is new and has not been published yet. Draft Quick preview Publish ch…" at bounding box center [376, 188] width 398 height 332
click at [259, 227] on p "Destructive buttons have a different visual style to inform our users of potent…" at bounding box center [374, 222] width 276 height 79
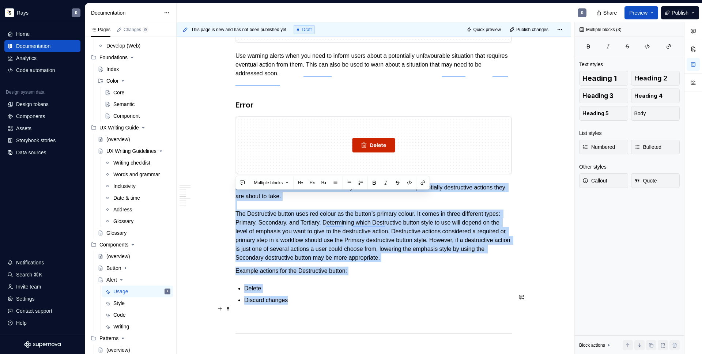
drag, startPoint x: 237, startPoint y: 198, endPoint x: 296, endPoint y: 307, distance: 124.1
click at [296, 307] on div "Guidelines Use an alert component when you want to give the user essential info…" at bounding box center [374, 332] width 276 height 2054
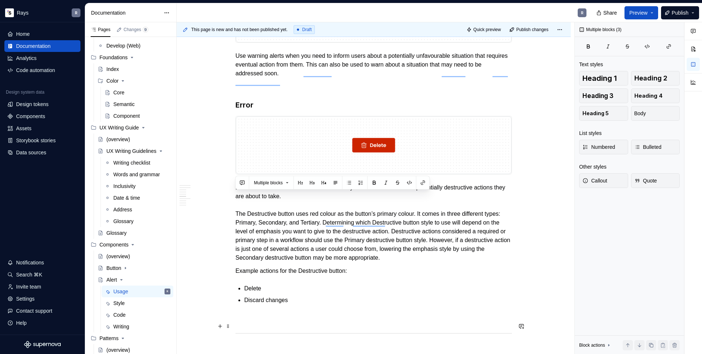
click at [272, 322] on p "To enrich screen reader interactions, please activate Accessibility in Grammarl…" at bounding box center [374, 317] width 276 height 9
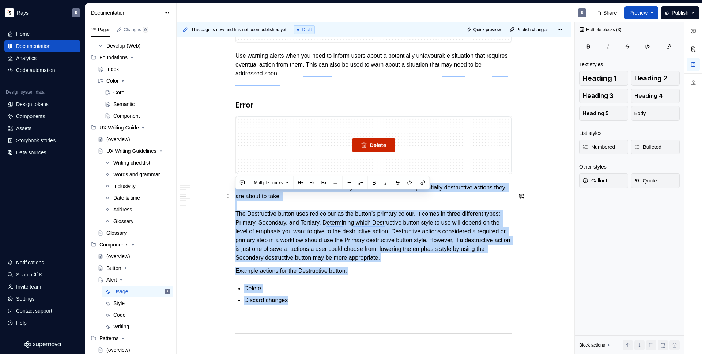
drag, startPoint x: 266, startPoint y: 256, endPoint x: 236, endPoint y: 198, distance: 65.3
click at [236, 198] on div "Guidelines Use an alert component when you want to give the user essential info…" at bounding box center [374, 332] width 276 height 2054
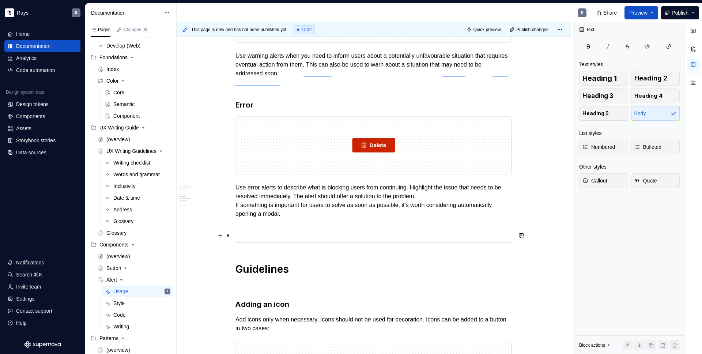
click at [259, 232] on p "To enrich screen reader interactions, please activate Accessibility in Grammarl…" at bounding box center [374, 227] width 276 height 9
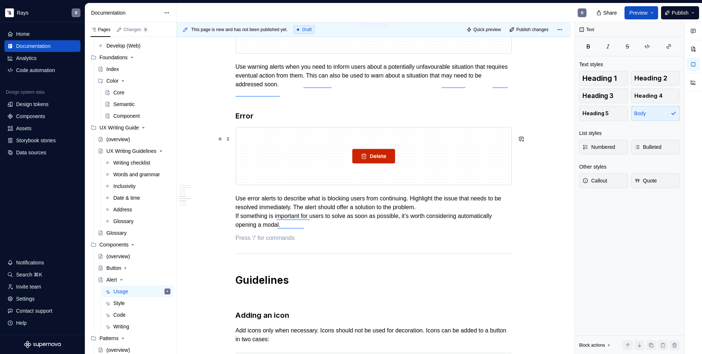
click at [257, 146] on img "To enrich screen reader interactions, please activate Accessibility in Grammarl…" at bounding box center [374, 156] width 276 height 58
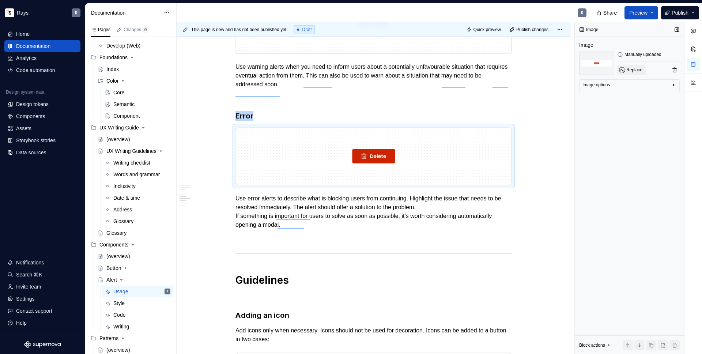
click at [633, 69] on span "Replace" at bounding box center [635, 70] width 16 height 6
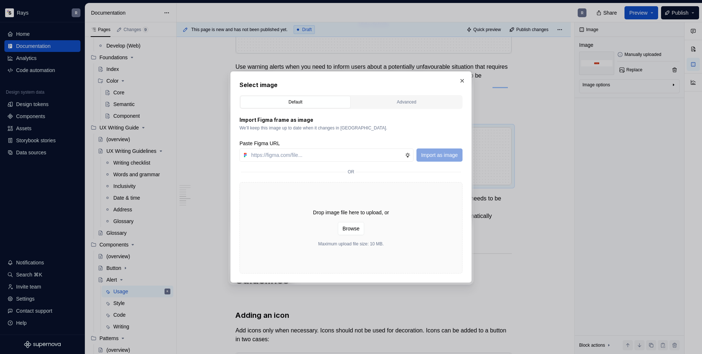
type textarea "*"
type input "https://www.figma.com/design/Txi4seRtvtbRiOWhfuyfuq/Documentation?node-id=334-3…"
click at [426, 152] on span "Import as image" at bounding box center [439, 154] width 37 height 7
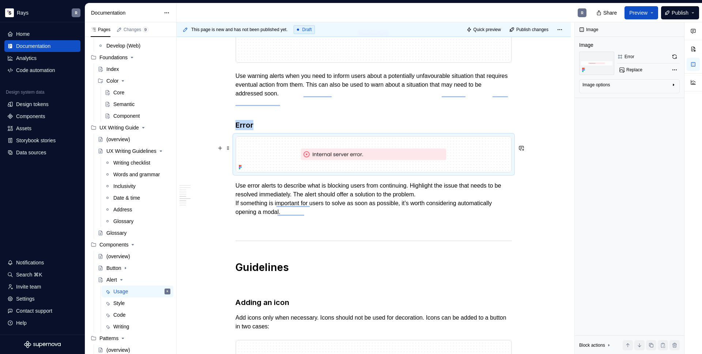
scroll to position [777, 0]
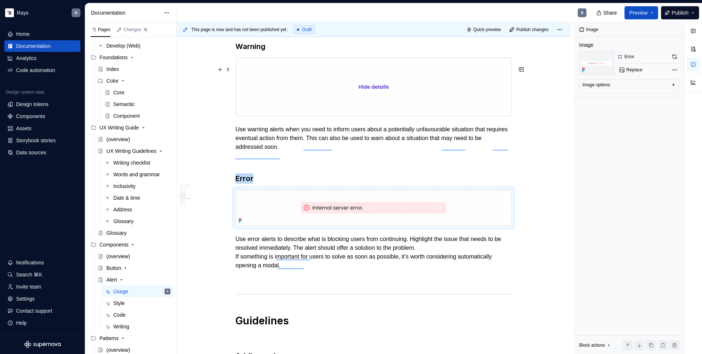
click at [264, 85] on img "To enrich screen reader interactions, please activate Accessibility in Grammarl…" at bounding box center [374, 87] width 276 height 58
click at [633, 68] on span "Replace" at bounding box center [635, 70] width 16 height 6
type textarea "*"
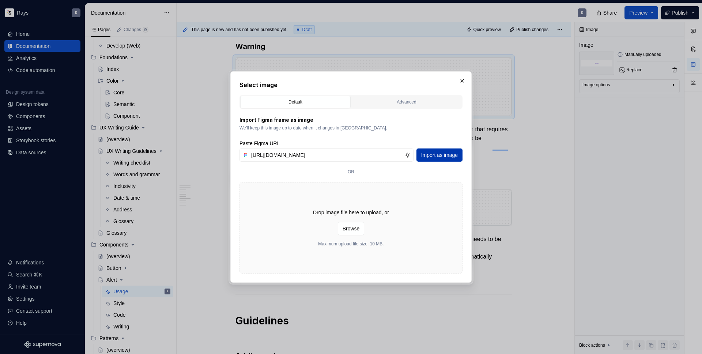
type input "https://www.figma.com/design/Txi4seRtvtbRiOWhfuyfuq/Documentation?node-id=334-2…"
click at [432, 151] on span "Import as image" at bounding box center [439, 154] width 37 height 7
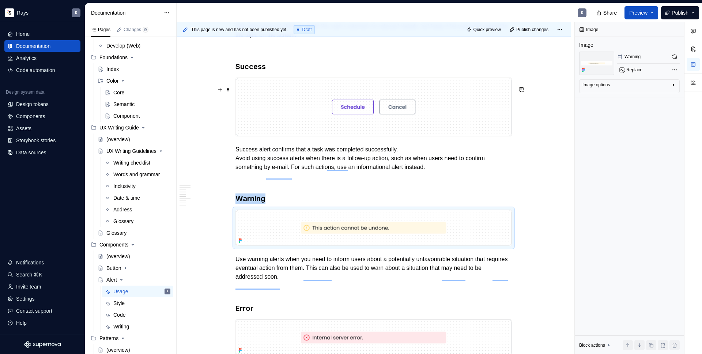
click at [250, 110] on img "To enrich screen reader interactions, please activate Accessibility in Grammarl…" at bounding box center [374, 107] width 276 height 58
click at [627, 66] on button "Replace" at bounding box center [631, 70] width 29 height 10
type textarea "*"
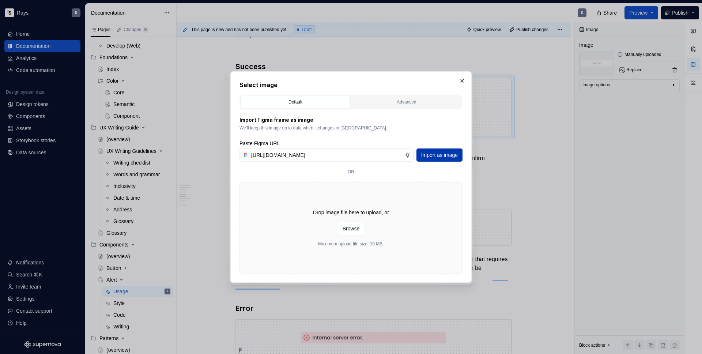
type input "https://www.figma.com/design/Txi4seRtvtbRiOWhfuyfuq/Documentation?node-id=334-5…"
click at [432, 151] on button "Import as image" at bounding box center [440, 154] width 46 height 13
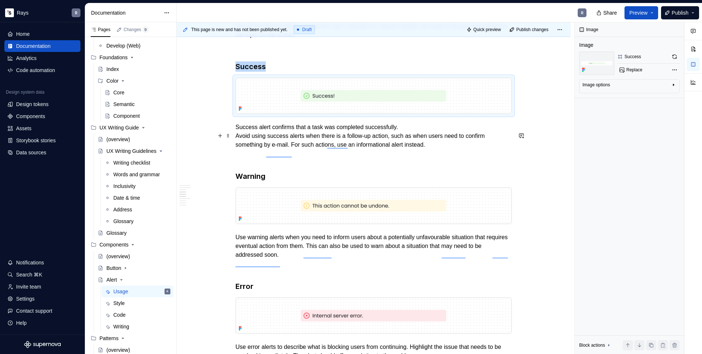
scroll to position [484, 0]
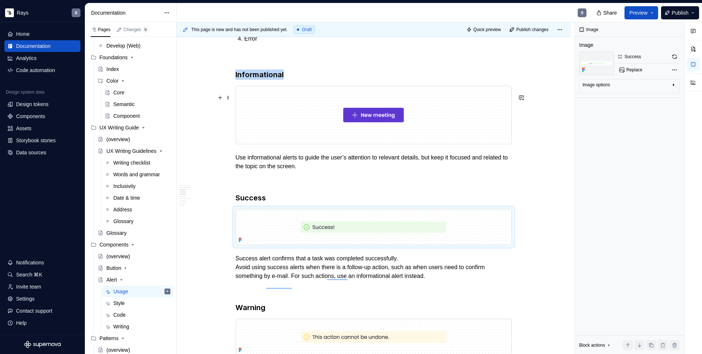
click at [289, 114] on img "To enrich screen reader interactions, please activate Accessibility in Grammarl…" at bounding box center [374, 115] width 276 height 58
click at [624, 67] on button "Replace" at bounding box center [631, 70] width 29 height 10
type textarea "*"
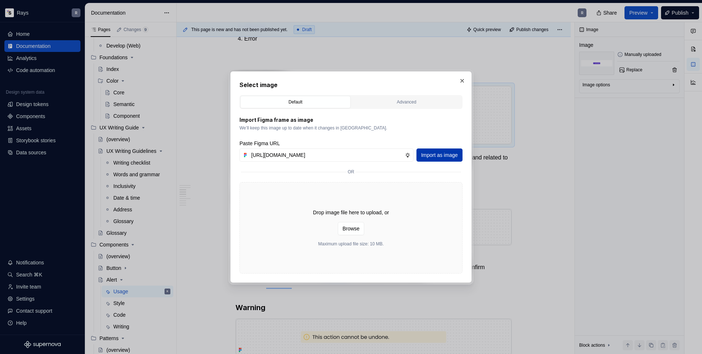
type input "https://www.figma.com/design/Txi4seRtvtbRiOWhfuyfuq/Documentation?node-id=334-1…"
click at [433, 153] on span "Import as image" at bounding box center [439, 154] width 37 height 7
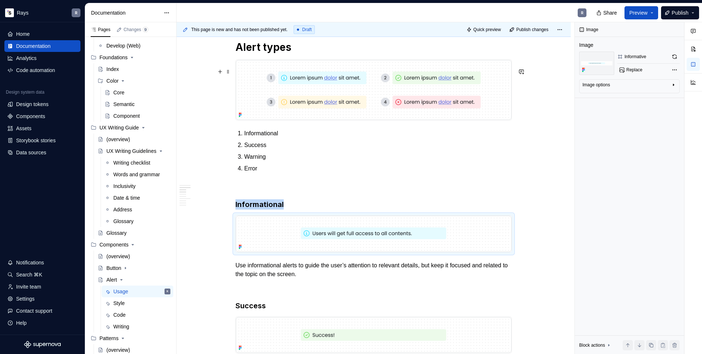
scroll to position [316, 0]
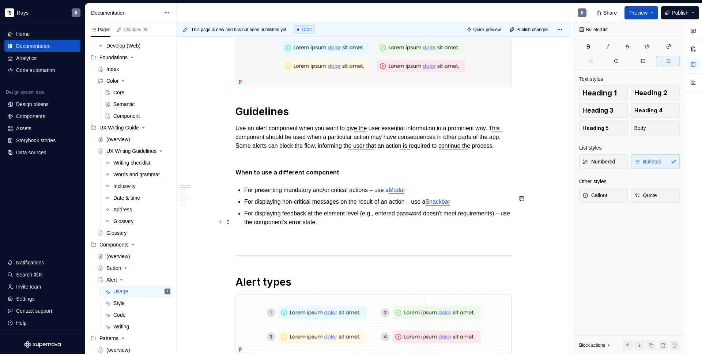
click at [397, 227] on p "For displaying feedback at the element level (e.g., entered password doesn't me…" at bounding box center [378, 218] width 268 height 18
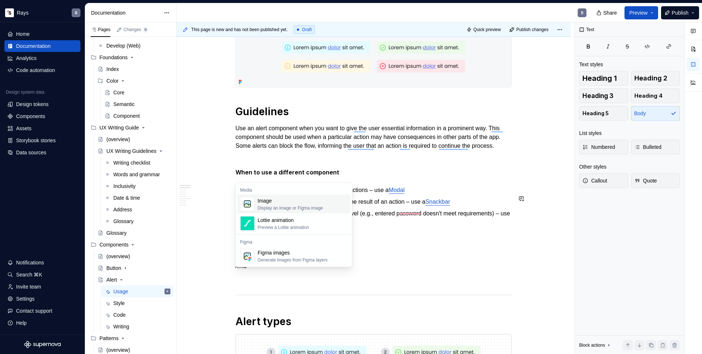
click at [315, 204] on div "Image Display an image or Figma image" at bounding box center [290, 204] width 65 height 14
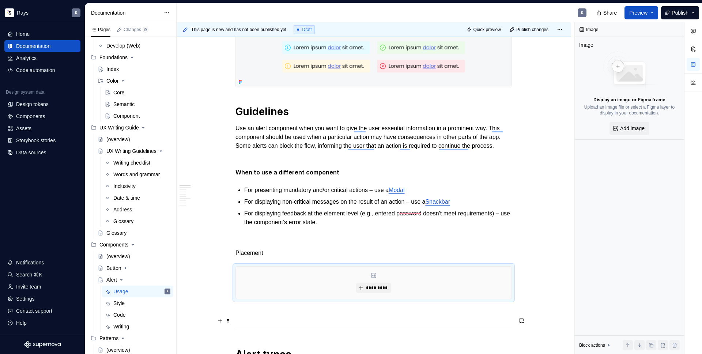
click at [338, 317] on p "To enrich screen reader interactions, please activate Accessibility in Grammarl…" at bounding box center [374, 312] width 276 height 9
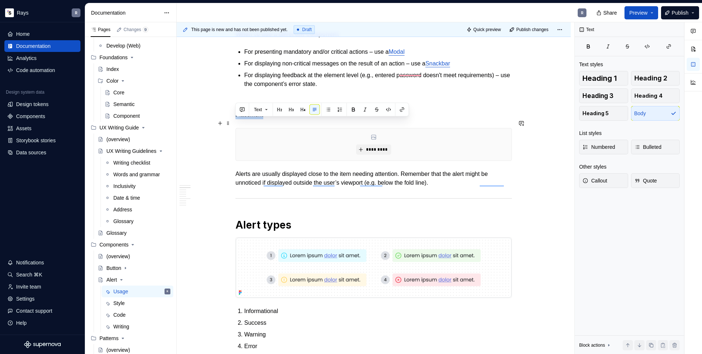
drag, startPoint x: 270, startPoint y: 123, endPoint x: 231, endPoint y: 123, distance: 38.4
click at [642, 77] on span "Heading 2" at bounding box center [651, 78] width 33 height 7
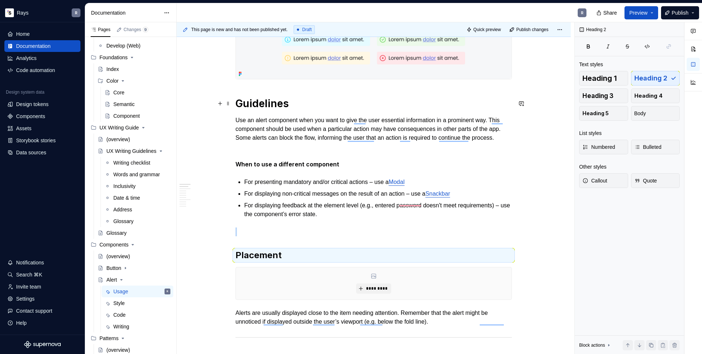
click at [272, 106] on h1 "Guidelines" at bounding box center [374, 103] width 276 height 13
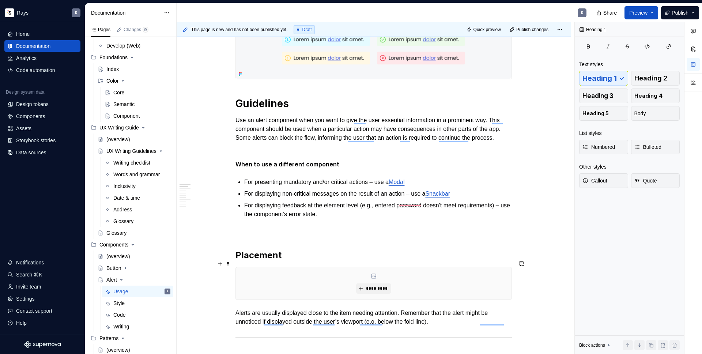
click at [259, 261] on h2 "Placement" at bounding box center [374, 255] width 276 height 12
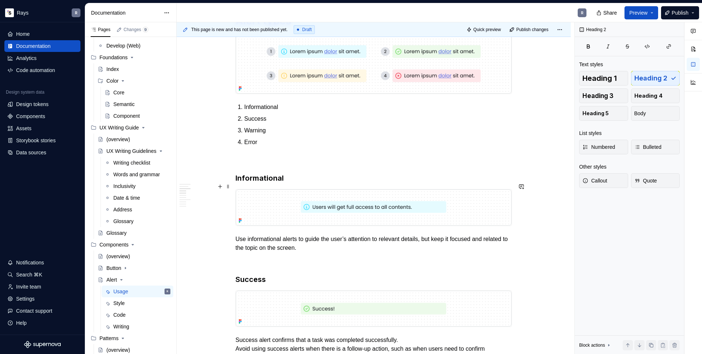
click at [266, 183] on h3 "Informational" at bounding box center [374, 178] width 276 height 10
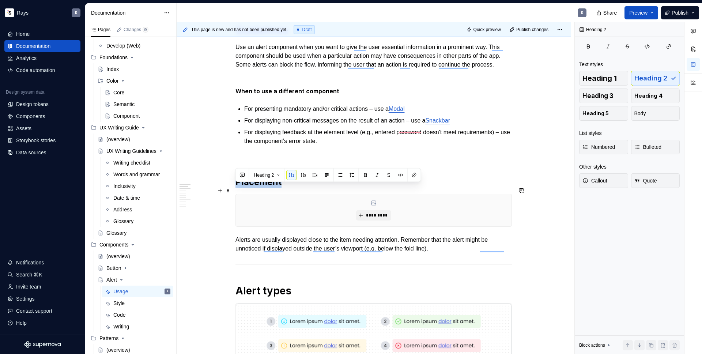
drag, startPoint x: 263, startPoint y: 191, endPoint x: 237, endPoint y: 191, distance: 26.0
click at [237, 188] on h2 "Placement" at bounding box center [374, 182] width 276 height 12
click at [621, 97] on button "Heading 3" at bounding box center [603, 96] width 49 height 15
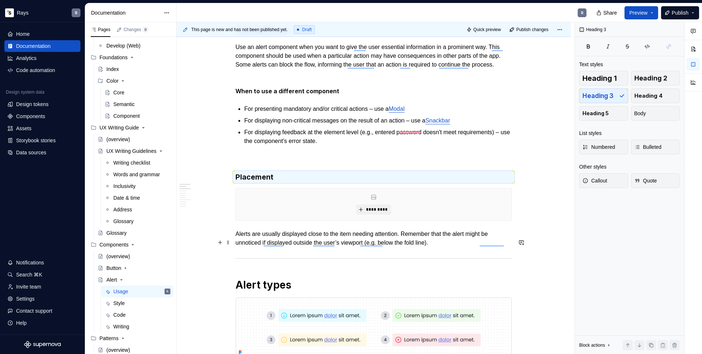
click at [457, 247] on p "Alerts are usually displayed close to the item needing attention. Remember that…" at bounding box center [374, 239] width 276 height 18
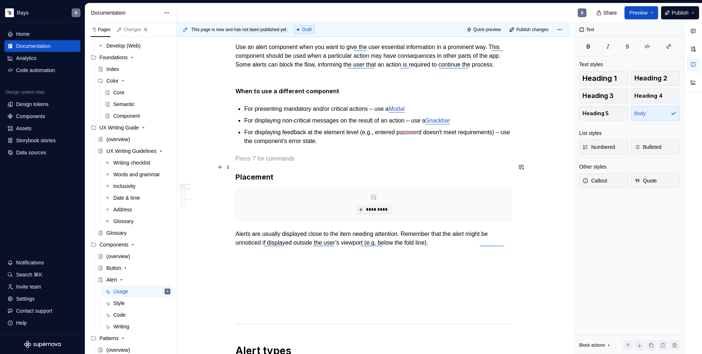
click at [314, 163] on p "To enrich screen reader interactions, please activate Accessibility in Grammarl…" at bounding box center [374, 158] width 276 height 9
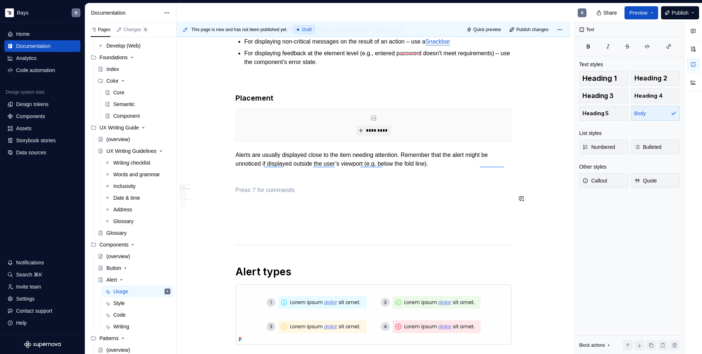
click at [265, 181] on p "To enrich screen reader interactions, please activate Accessibility in Grammarl…" at bounding box center [374, 177] width 276 height 9
click at [260, 195] on p "To enrich screen reader interactions, please activate Accessibility in Grammarl…" at bounding box center [374, 190] width 276 height 9
click at [264, 195] on p "To enrich screen reader interactions, please activate Accessibility in Grammarl…" at bounding box center [374, 190] width 276 height 9
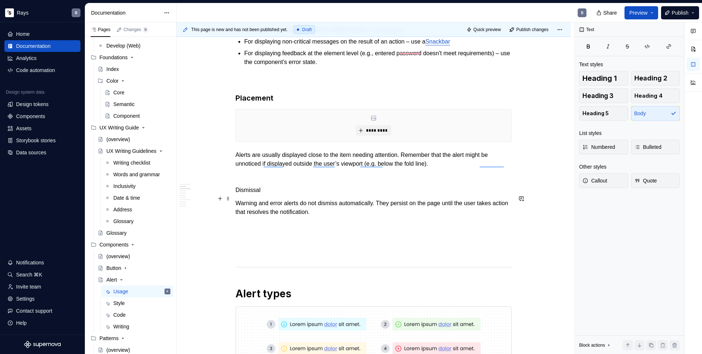
click at [274, 195] on p "Dismissal" at bounding box center [374, 190] width 276 height 9
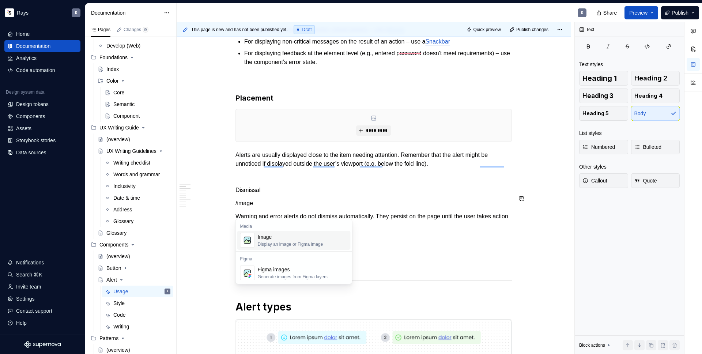
click at [268, 237] on div "Image" at bounding box center [290, 236] width 65 height 7
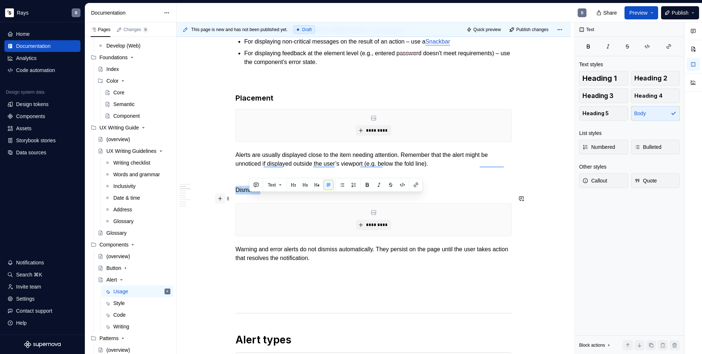
drag, startPoint x: 247, startPoint y: 197, endPoint x: 219, endPoint y: 197, distance: 28.2
click at [614, 97] on button "Heading 3" at bounding box center [603, 96] width 49 height 15
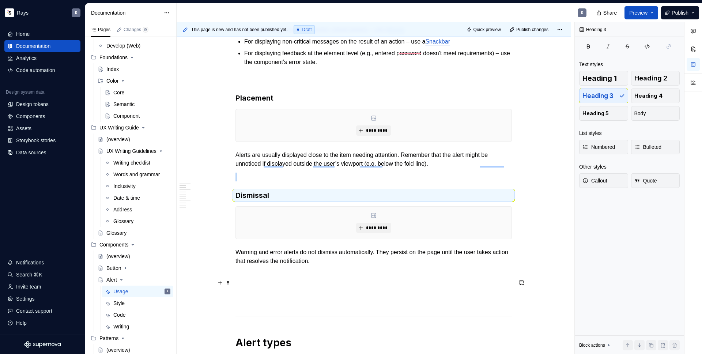
click at [291, 279] on p "To enrich screen reader interactions, please activate Accessibility in Grammarl…" at bounding box center [374, 274] width 276 height 9
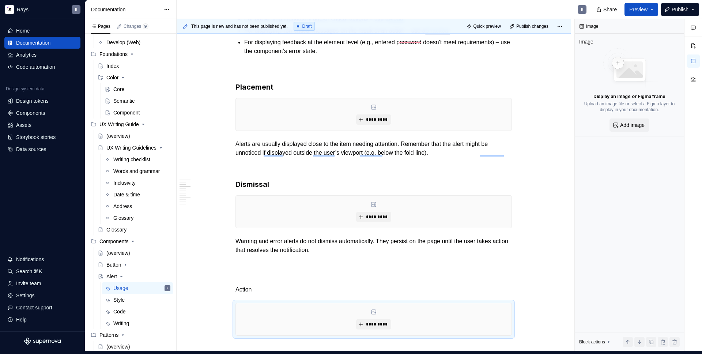
scroll to position [417, 0]
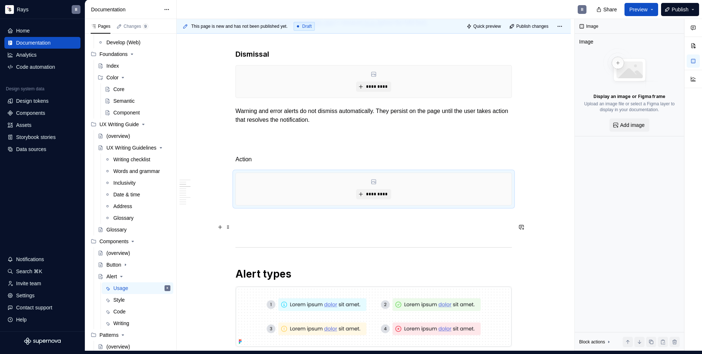
click at [268, 223] on p "To enrich screen reader interactions, please activate Accessibility in Grammarl…" at bounding box center [374, 218] width 276 height 9
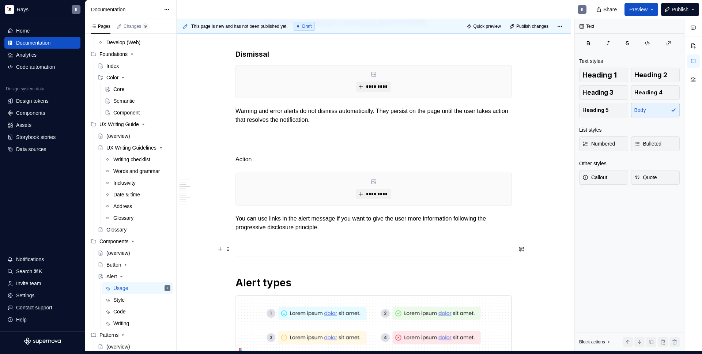
click at [257, 245] on p "To enrich screen reader interactions, please activate Accessibility in Grammarl…" at bounding box center [374, 240] width 276 height 9
drag, startPoint x: 237, startPoint y: 168, endPoint x: 233, endPoint y: 168, distance: 4.4
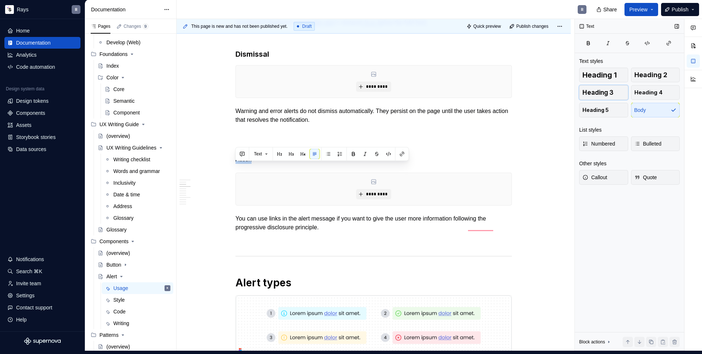
click at [601, 97] on button "Heading 3" at bounding box center [603, 92] width 49 height 15
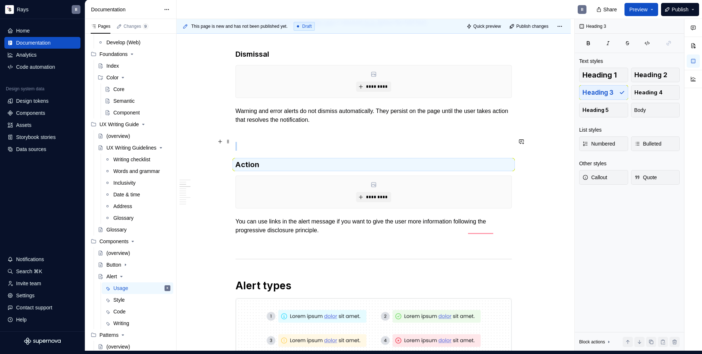
click at [270, 138] on p "To enrich screen reader interactions, please activate Accessibility in Grammarl…" at bounding box center [374, 133] width 276 height 9
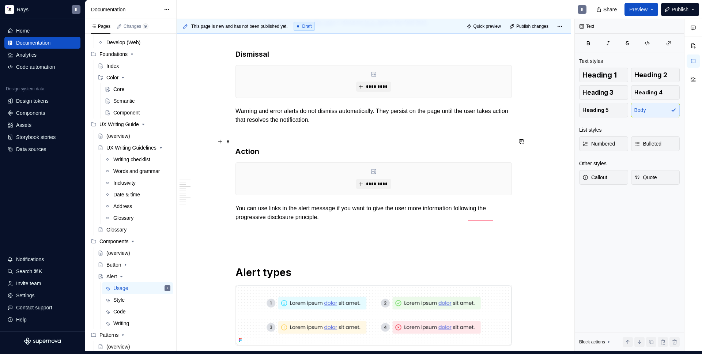
click at [263, 138] on p "To enrich screen reader interactions, please activate Accessibility in Grammarl…" at bounding box center [374, 133] width 276 height 9
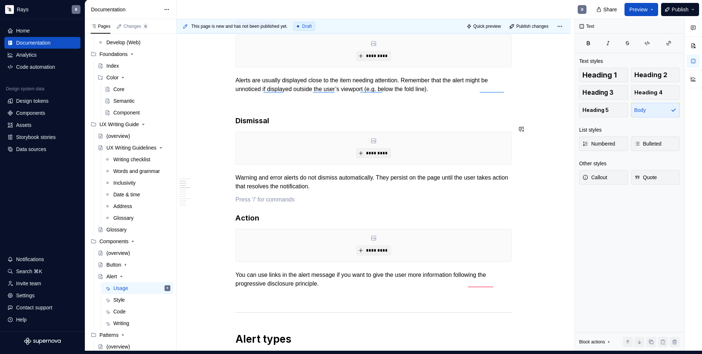
click at [267, 107] on p "To enrich screen reader interactions, please activate Accessibility in Grammarl…" at bounding box center [374, 102] width 276 height 9
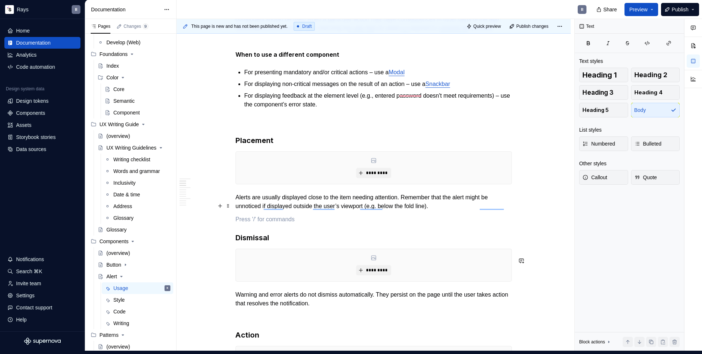
scroll to position [196, 0]
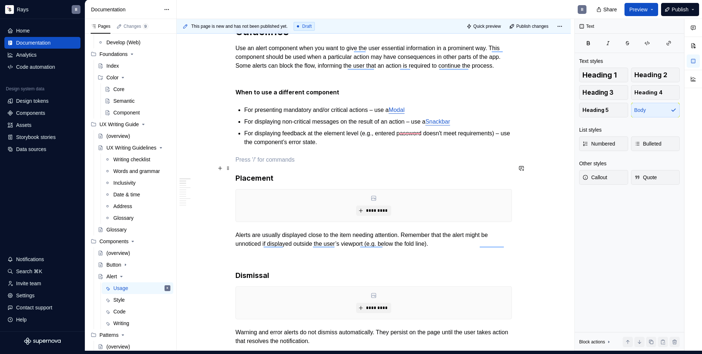
click at [260, 164] on p "To enrich screen reader interactions, please activate Accessibility in Grammarl…" at bounding box center [374, 159] width 276 height 9
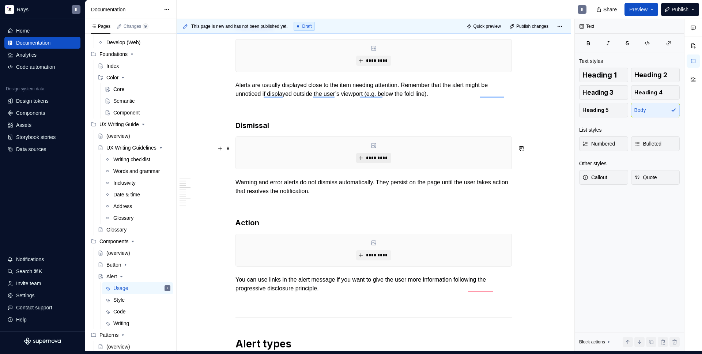
click at [363, 163] on button "*********" at bounding box center [373, 158] width 35 height 10
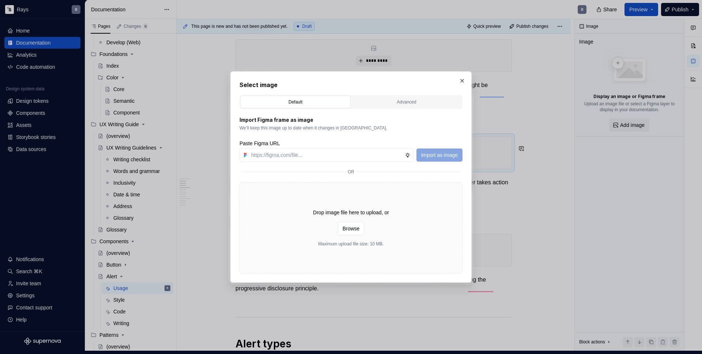
type textarea "*"
click at [308, 157] on input "text" at bounding box center [326, 154] width 157 height 13
type input "https://www.figma.com/design/Txi4seRtvtbRiOWhfuyfuq/Documentation?node-id=334-9…"
click at [441, 150] on button "Import as image" at bounding box center [440, 154] width 46 height 13
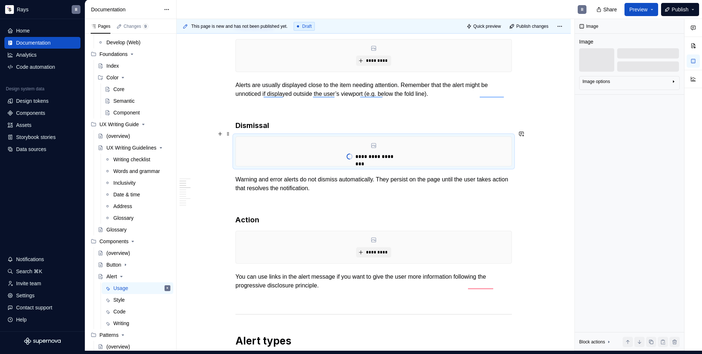
type textarea "*"
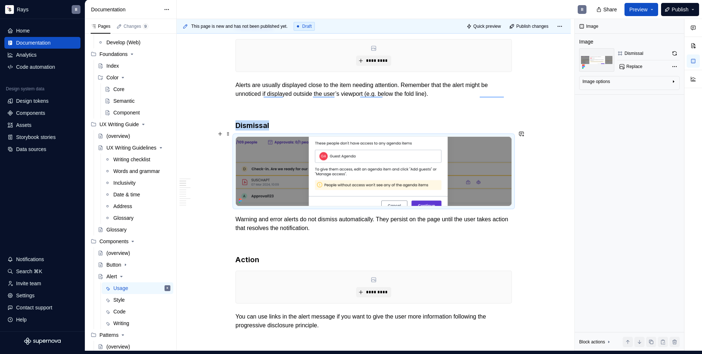
scroll to position [322, 0]
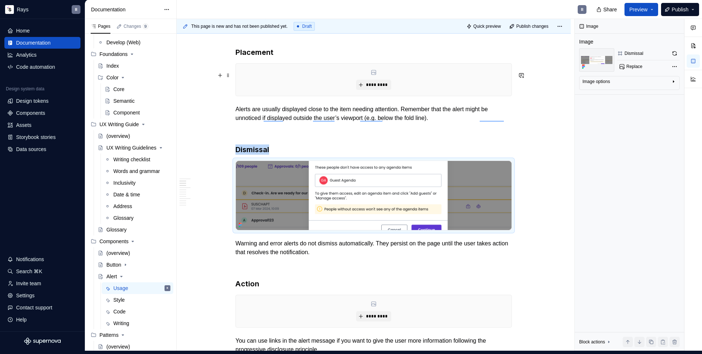
click at [422, 82] on div "*********" at bounding box center [374, 80] width 276 height 32
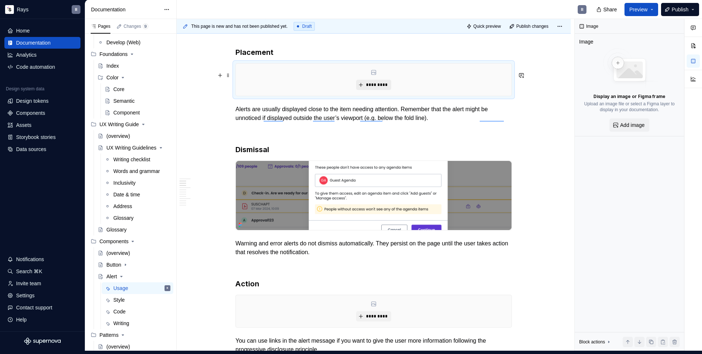
click at [374, 89] on button "*********" at bounding box center [373, 85] width 35 height 10
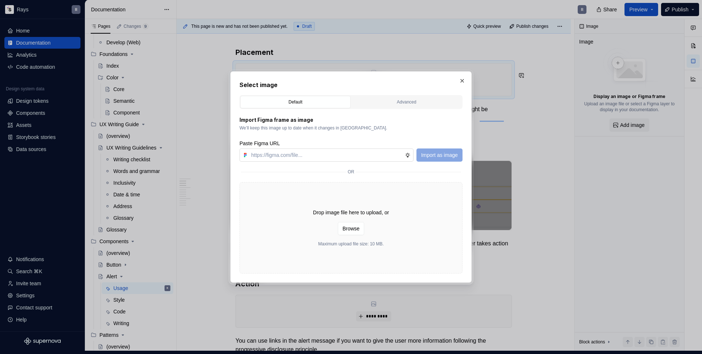
click at [321, 154] on input "text" at bounding box center [326, 154] width 157 height 13
type input "https://www.figma.com/design/Txi4seRtvtbRiOWhfuyfuq/Documentation?node-id=334-9…"
click at [425, 152] on span "Import as image" at bounding box center [439, 154] width 37 height 7
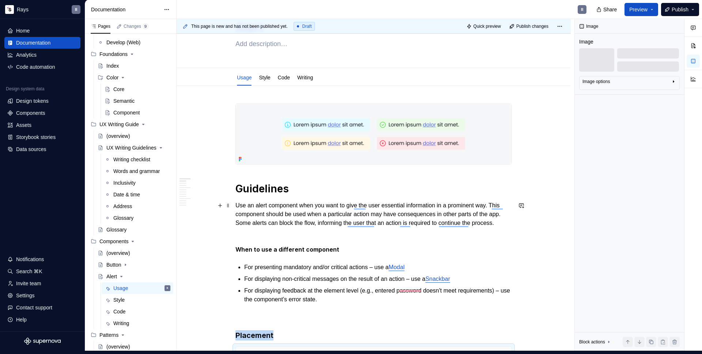
scroll to position [43, 0]
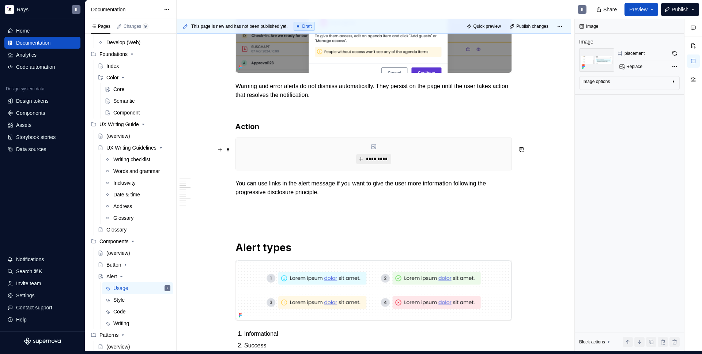
click at [369, 162] on span "*********" at bounding box center [376, 159] width 22 height 6
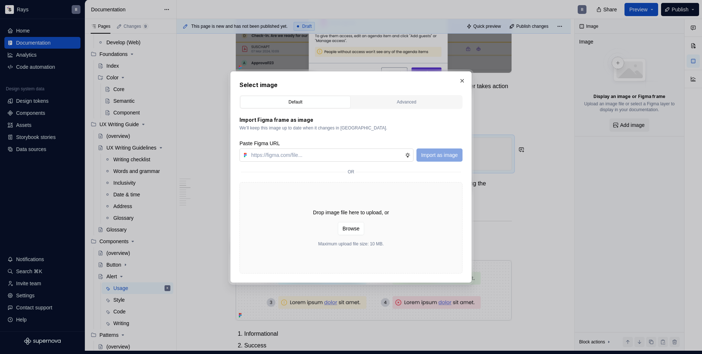
type textarea "*"
click at [314, 154] on input "text" at bounding box center [326, 154] width 157 height 13
type input "https://www.figma.com/design/Txi4seRtvtbRiOWhfuyfuq/Documentation?node-id=340-4…"
click at [422, 149] on button "Import as image" at bounding box center [440, 154] width 46 height 13
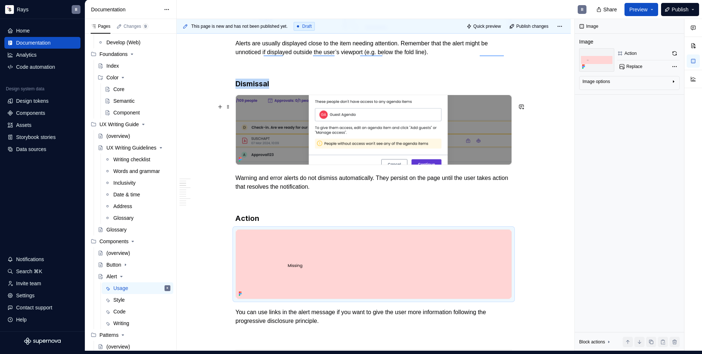
click at [369, 155] on img "To enrich screen reader interactions, please activate Accessibility in Grammarl…" at bounding box center [374, 129] width 276 height 69
click at [603, 82] on div "Image options" at bounding box center [596, 82] width 27 height 6
click at [658, 93] on button "button" at bounding box center [655, 92] width 13 height 10
click at [643, 92] on icon "button" at bounding box center [641, 93] width 6 height 6
click at [666, 93] on button "button" at bounding box center [669, 92] width 13 height 10
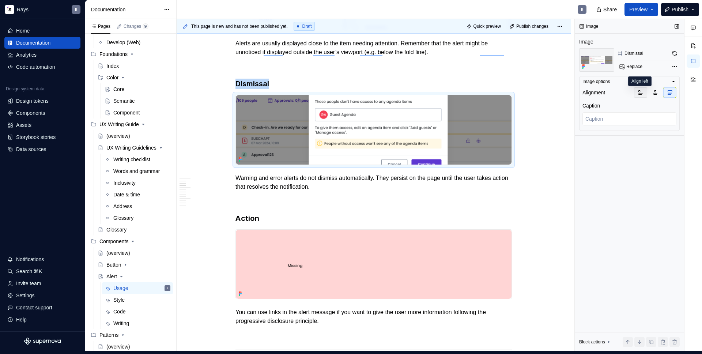
click at [643, 93] on icon "button" at bounding box center [641, 93] width 6 height 6
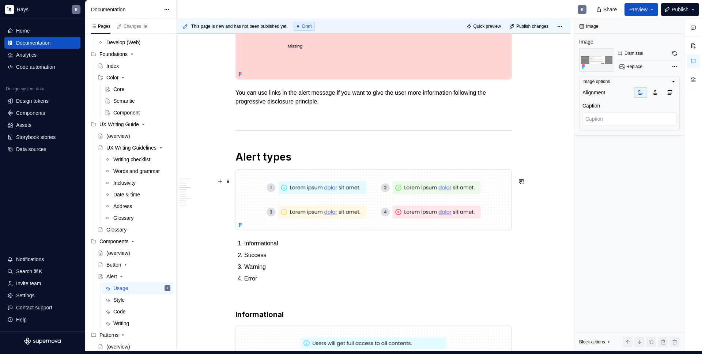
scroll to position [876, 0]
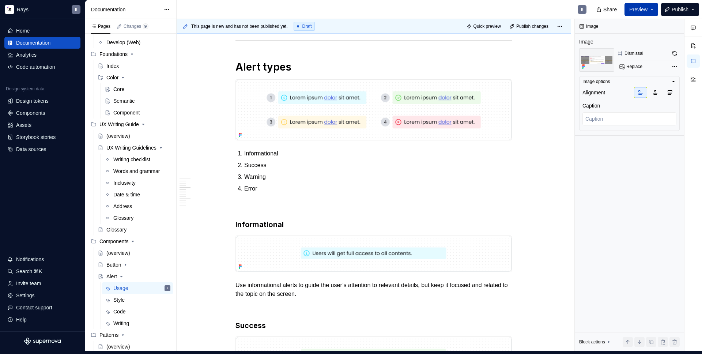
click at [638, 11] on span "Preview" at bounding box center [638, 9] width 18 height 7
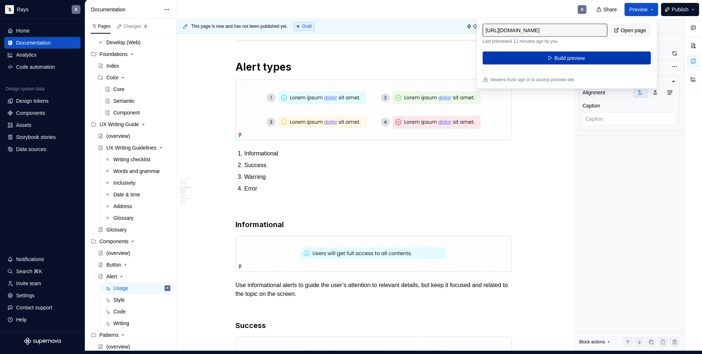
click at [557, 56] on span "Build preview" at bounding box center [569, 57] width 30 height 7
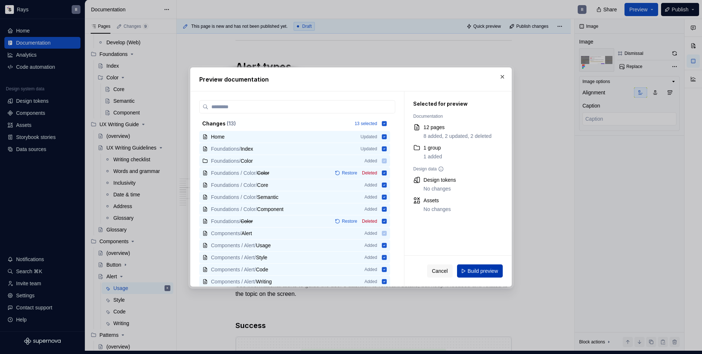
click at [483, 272] on span "Build preview" at bounding box center [483, 270] width 30 height 7
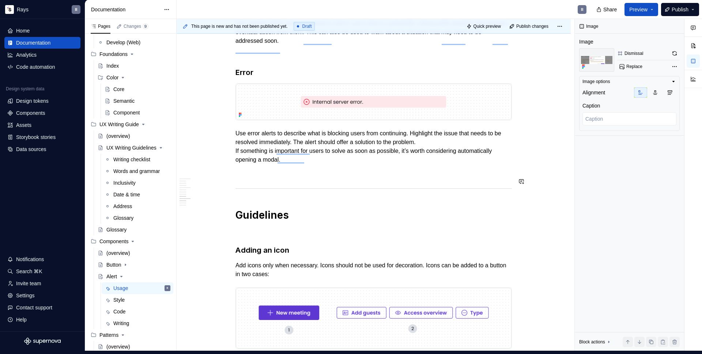
type textarea "*"
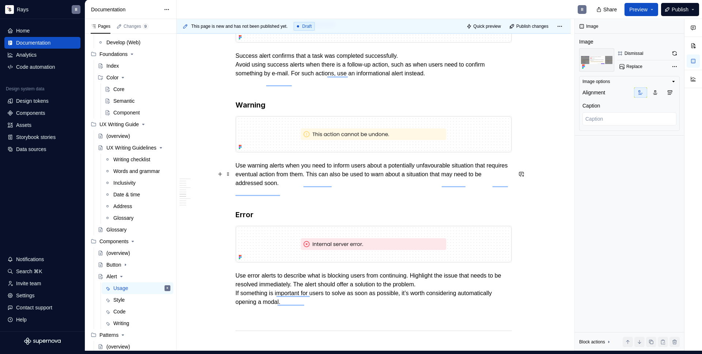
scroll to position [1225, 0]
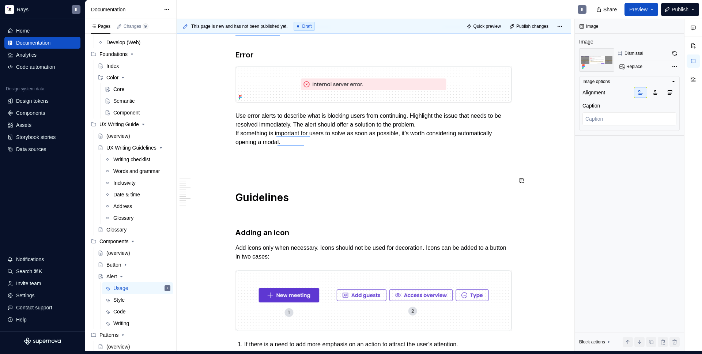
click at [263, 189] on div "Guidelines Use an alert component when you want to give the user essential info…" at bounding box center [374, 56] width 276 height 2279
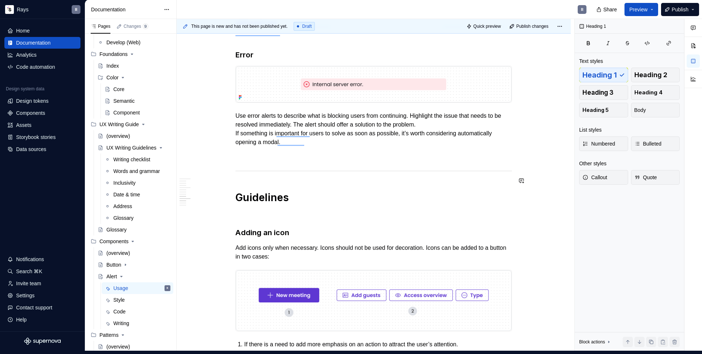
click at [265, 160] on p "To enrich screen reader interactions, please activate Accessibility in Grammarl…" at bounding box center [374, 155] width 276 height 9
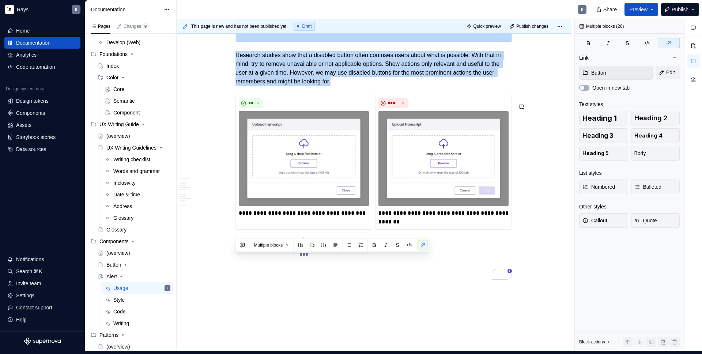
scroll to position [2193, 0]
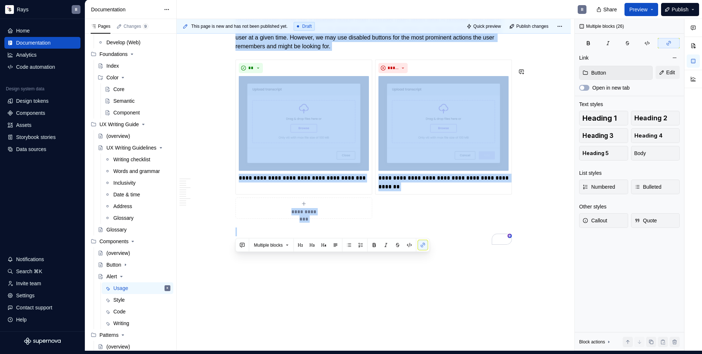
drag, startPoint x: 258, startPoint y: 162, endPoint x: 359, endPoint y: 281, distance: 155.7
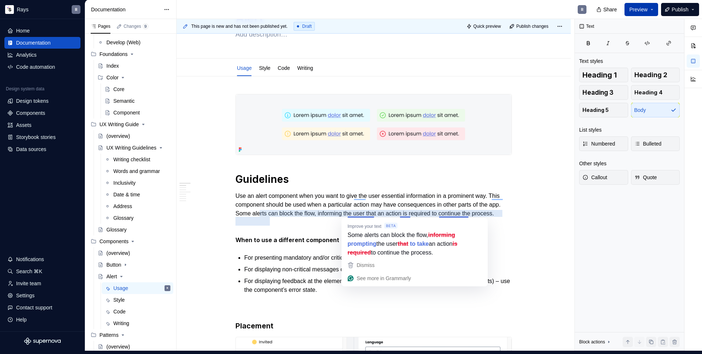
click at [635, 8] on span "Preview" at bounding box center [638, 9] width 18 height 7
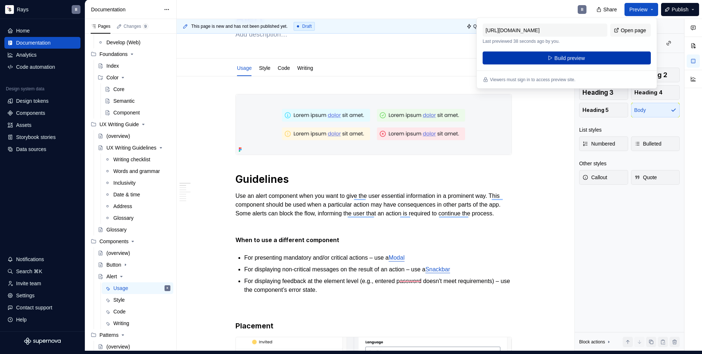
click at [564, 52] on button "Build preview" at bounding box center [567, 58] width 168 height 13
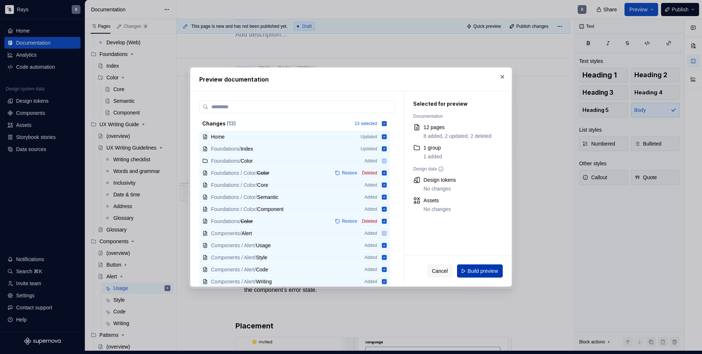
click at [493, 276] on button "Build preview" at bounding box center [480, 270] width 46 height 13
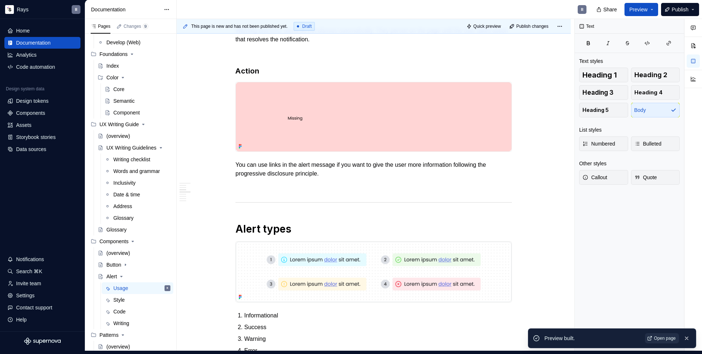
click at [661, 336] on span "Open page" at bounding box center [665, 338] width 22 height 6
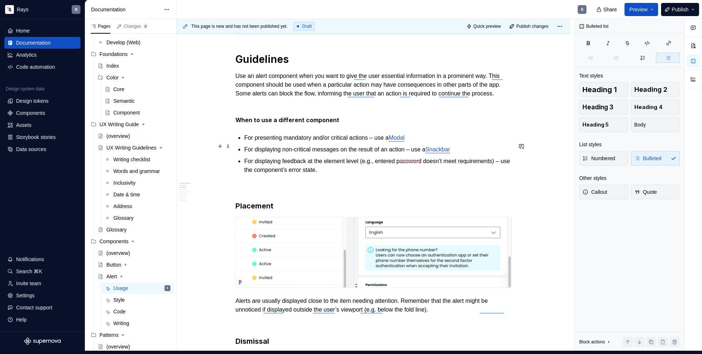
click at [315, 142] on p "For presenting mandatory and/or critical actions – use a Modal" at bounding box center [378, 137] width 268 height 9
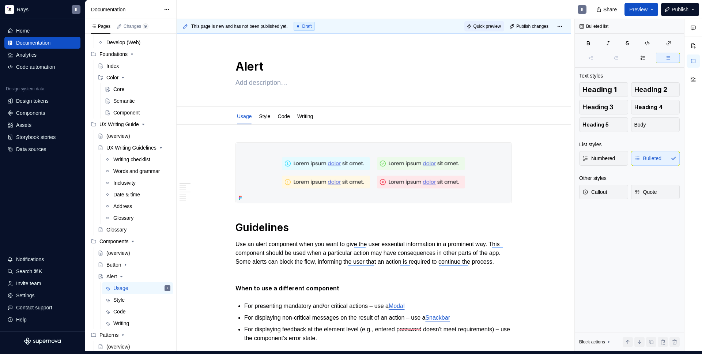
click at [481, 26] on span "Quick preview" at bounding box center [487, 26] width 27 height 6
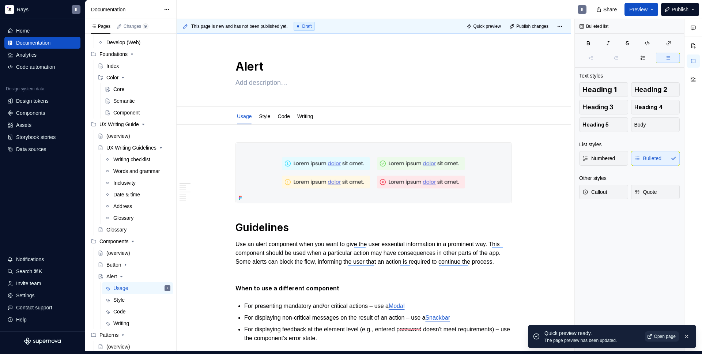
click at [662, 337] on span "Open page" at bounding box center [665, 337] width 22 height 6
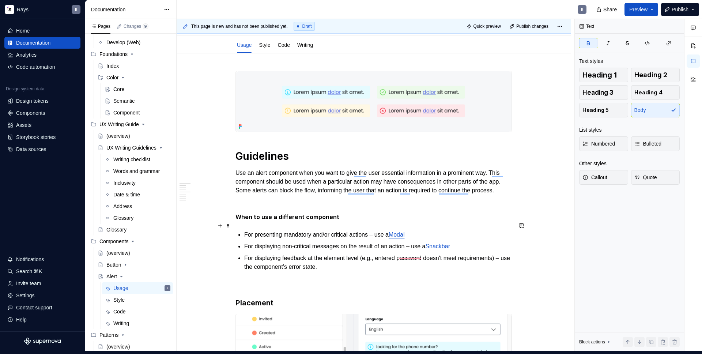
click at [264, 221] on strong "When to use a different component" at bounding box center [288, 216] width 104 height 7
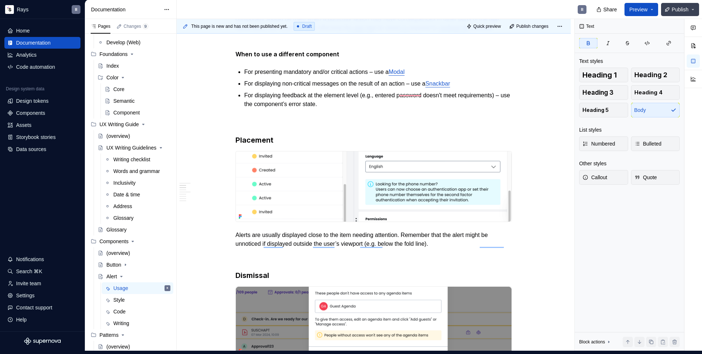
click at [667, 15] on button "Publish" at bounding box center [680, 9] width 38 height 13
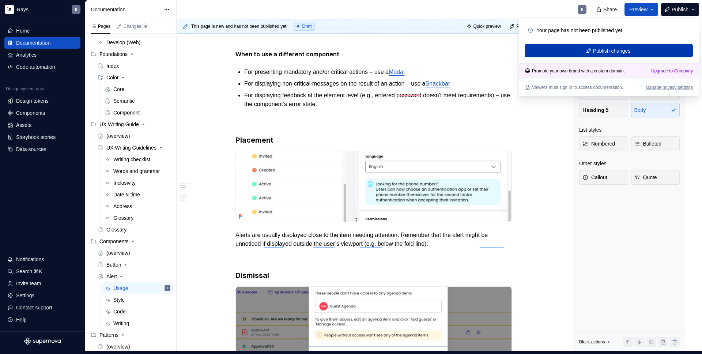
click at [609, 52] on span "Publish changes" at bounding box center [612, 50] width 38 height 7
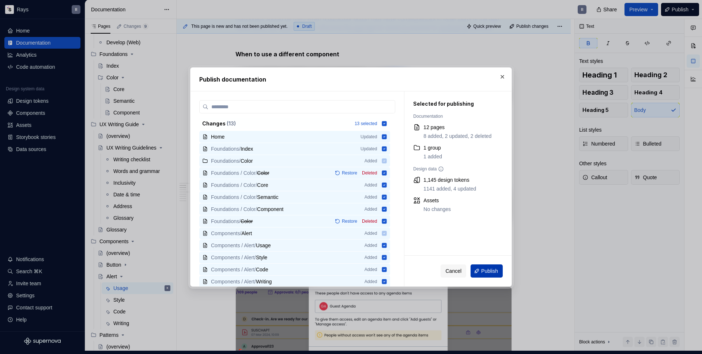
click at [482, 268] on span "Publish" at bounding box center [489, 270] width 17 height 7
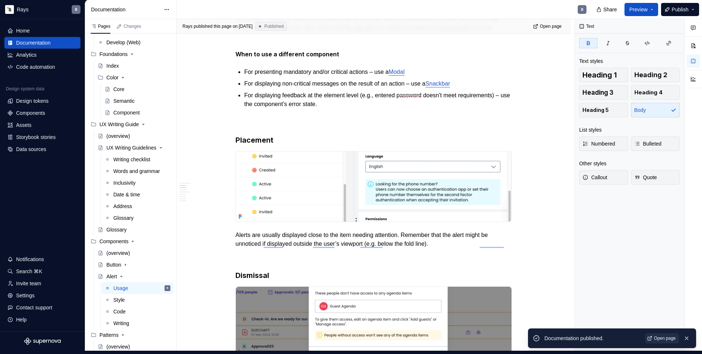
click at [670, 337] on span "Open page" at bounding box center [665, 338] width 22 height 6
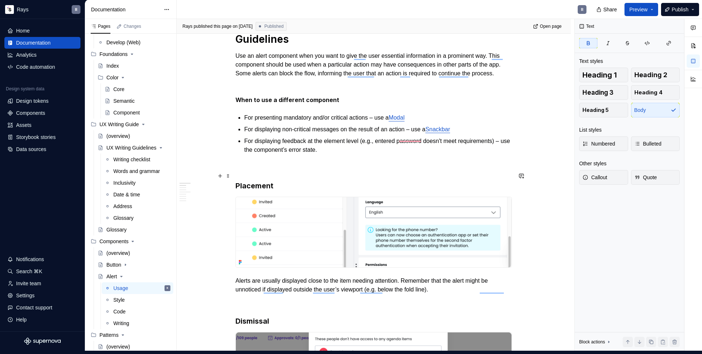
scroll to position [76, 0]
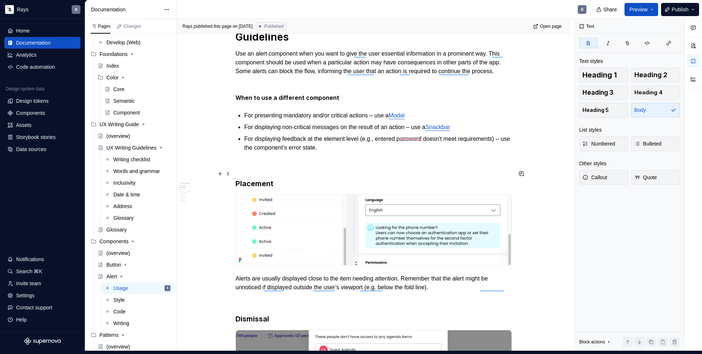
click at [274, 170] on p "To enrich screen reader interactions, please activate Accessibility in Grammarl…" at bounding box center [374, 165] width 276 height 9
click at [271, 189] on h3 "Placement" at bounding box center [374, 183] width 276 height 10
drag, startPoint x: 97, startPoint y: 276, endPoint x: 581, endPoint y: 3, distance: 556.3
type textarea "*"
click at [295, 170] on p "To enrich screen reader interactions, please activate Accessibility in Grammarl…" at bounding box center [374, 165] width 276 height 9
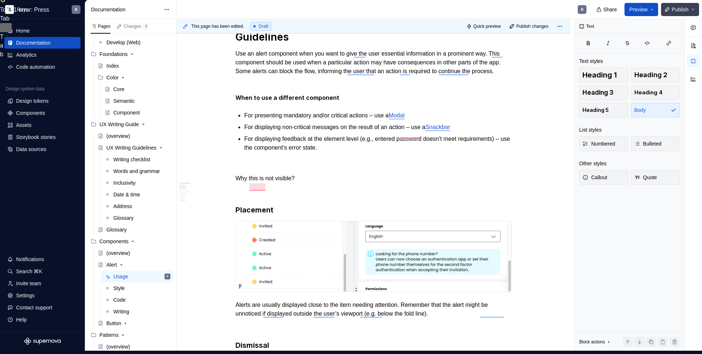
click at [677, 8] on span "Publish" at bounding box center [680, 9] width 17 height 7
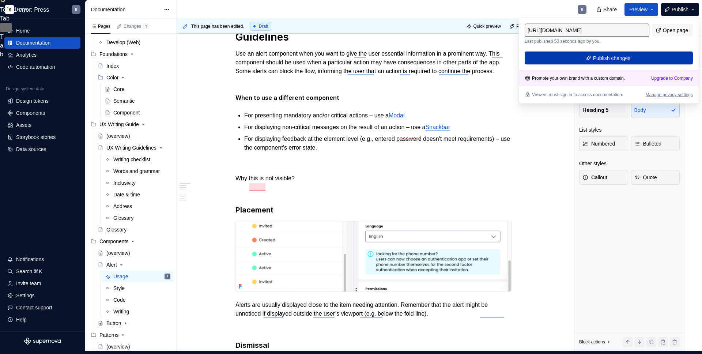
click at [624, 57] on span "Publish changes" at bounding box center [612, 57] width 38 height 7
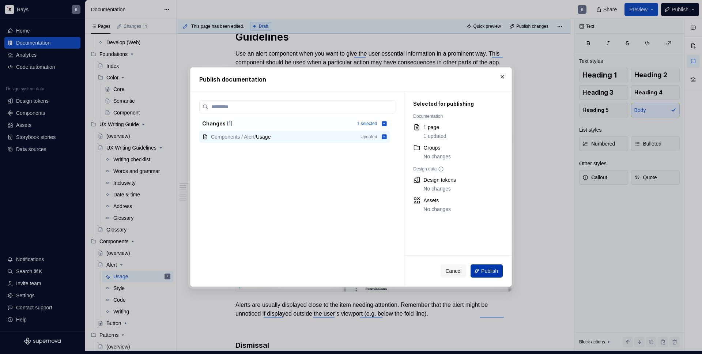
click at [491, 266] on button "Publish" at bounding box center [487, 270] width 32 height 13
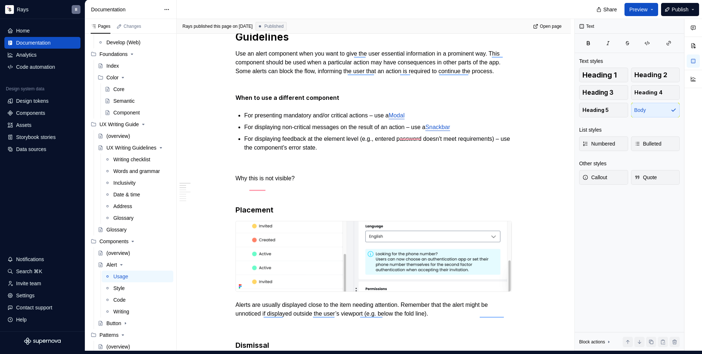
type textarea "*"
